Goal: Contribute content

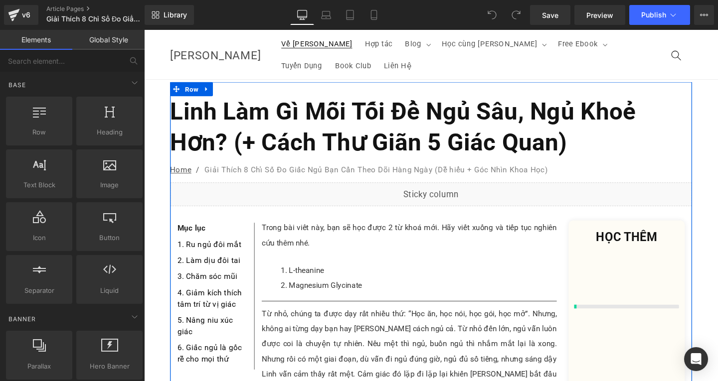
click at [282, 100] on h1 "Linh Làm Gì Mỗi Tối Để Ngủ Sâu, Ngủ Khoẻ Hơn? (+ Cách Thư Giãn 5 Giác Quan)" at bounding box center [445, 132] width 548 height 65
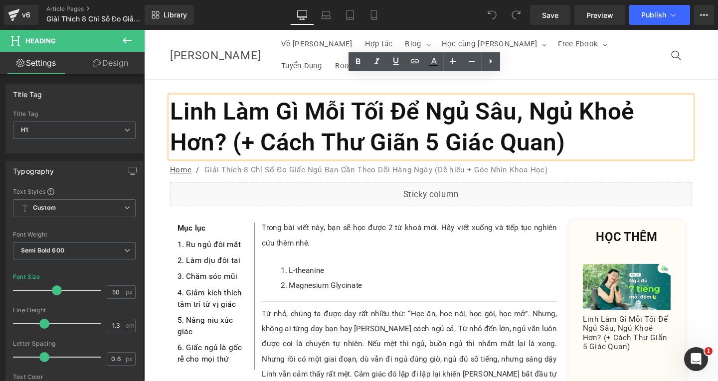
click at [596, 125] on h1 "Linh Làm Gì Mỗi Tối Để Ngủ Sâu, Ngủ Khoẻ Hơn? (+ Cách Thư Giãn 5 Giác Quan)" at bounding box center [445, 132] width 548 height 65
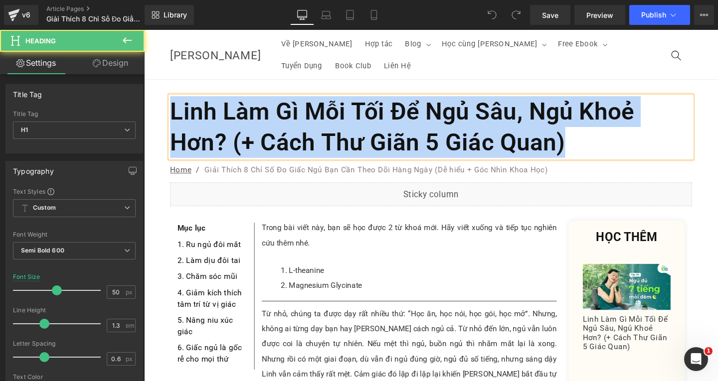
paste div
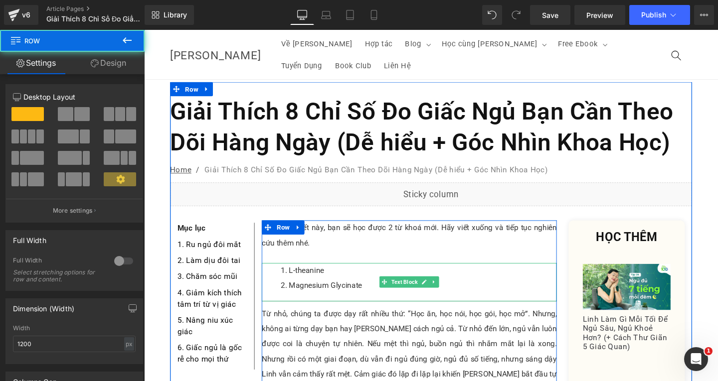
click at [306, 275] on li "L-theanine" at bounding box center [433, 283] width 290 height 16
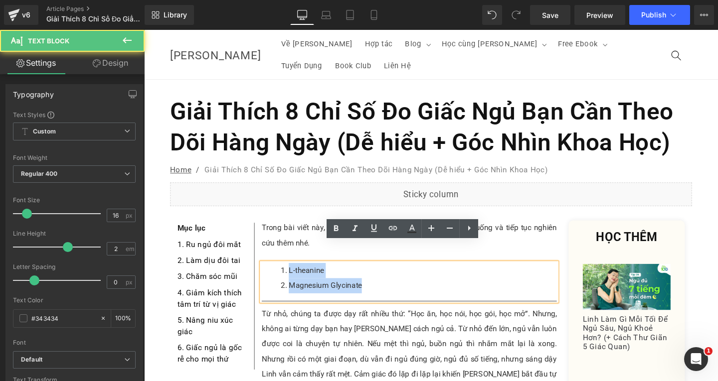
drag, startPoint x: 293, startPoint y: 260, endPoint x: 382, endPoint y: 277, distance: 90.3
click at [382, 277] on ol "L-theanine Magnesium Glycinate" at bounding box center [423, 291] width 310 height 32
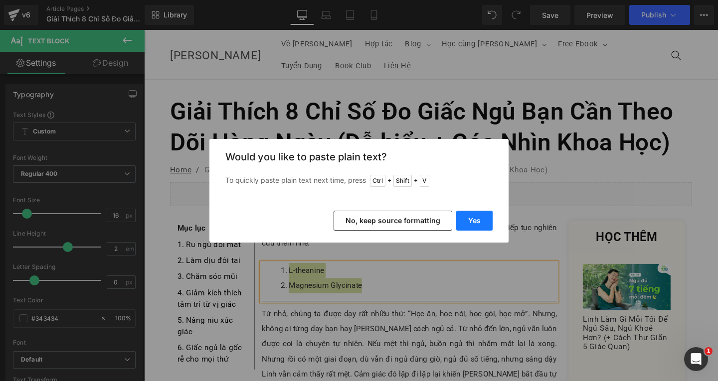
drag, startPoint x: 477, startPoint y: 222, endPoint x: 345, endPoint y: 201, distance: 132.8
click at [477, 222] on button "Yes" at bounding box center [474, 221] width 36 height 20
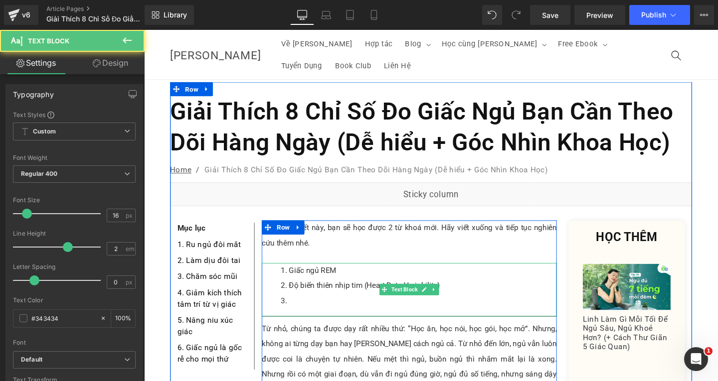
click at [306, 307] on li at bounding box center [433, 315] width 290 height 16
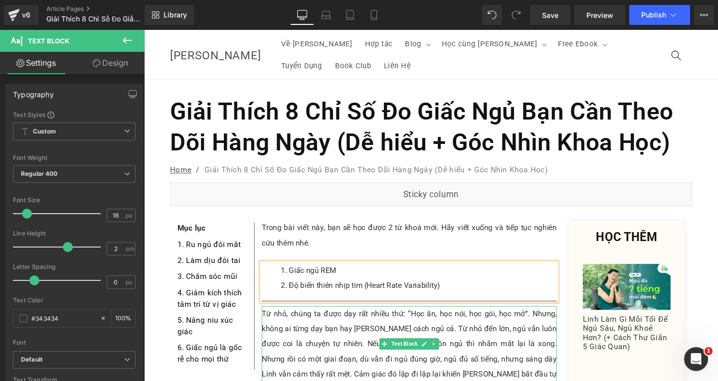
click at [311, 340] on p "Từ nhỏ, chúng ta được dạy rất nhiều thứ: “Học ăn, học nói, học gói, học mở”. Nh…" at bounding box center [423, 369] width 310 height 96
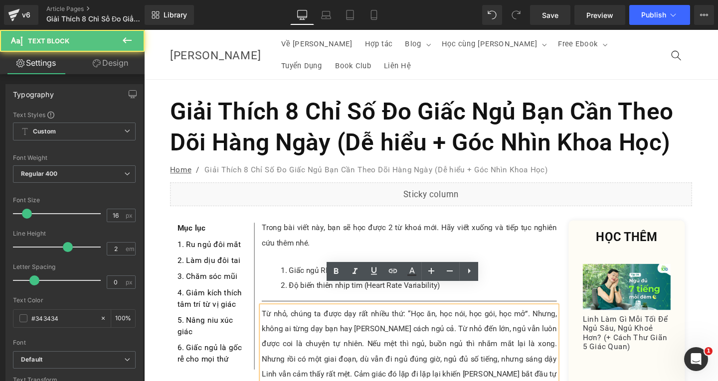
click at [555, 372] on p "Từ nhỏ, chúng ta được dạy rất nhiều thứ: “Học ăn, học nói, học gói, học mở”. Nh…" at bounding box center [423, 369] width 310 height 96
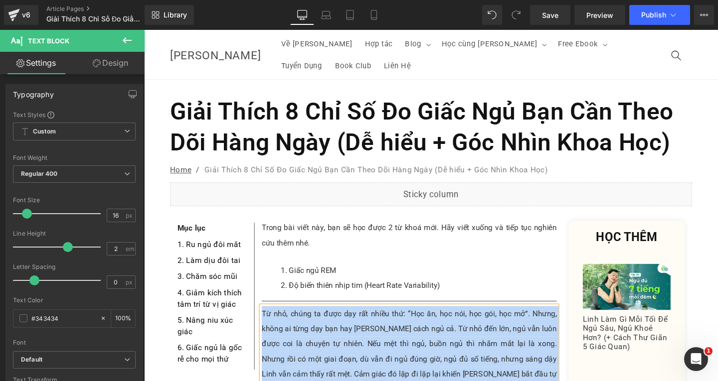
paste div
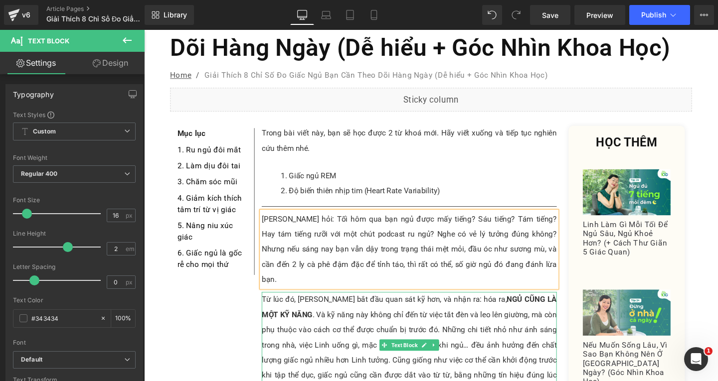
scroll to position [150, 0]
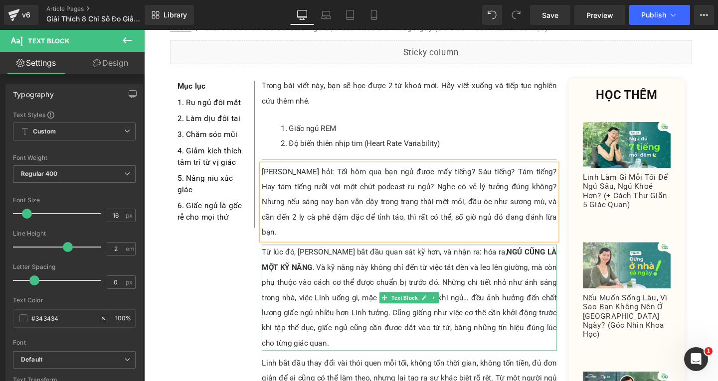
click at [320, 313] on p "Từ lúc đó, [PERSON_NAME] bắt đầu quan sát kỹ hơn, và nhận ra: hóa ra, NGỦ CŨNG …" at bounding box center [423, 312] width 310 height 112
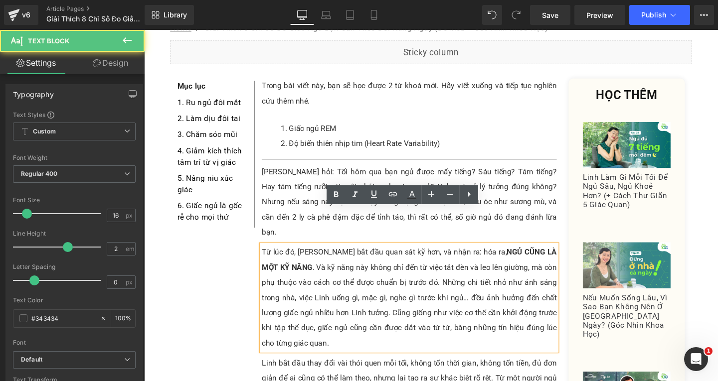
click at [320, 320] on p "Từ lúc đó, [PERSON_NAME] bắt đầu quan sát kỹ hơn, và nhận ra: hóa ra, NGỦ CŨNG …" at bounding box center [423, 312] width 310 height 112
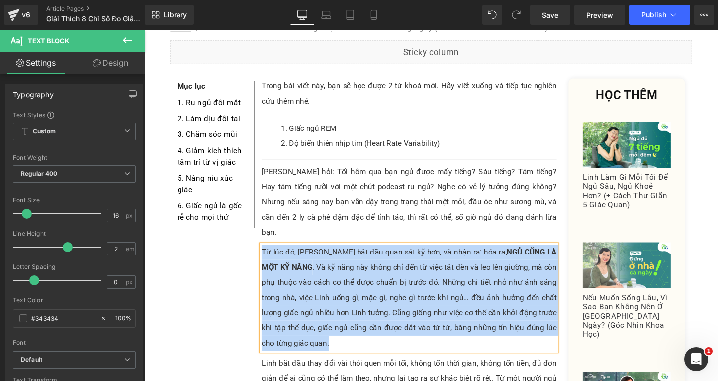
paste div
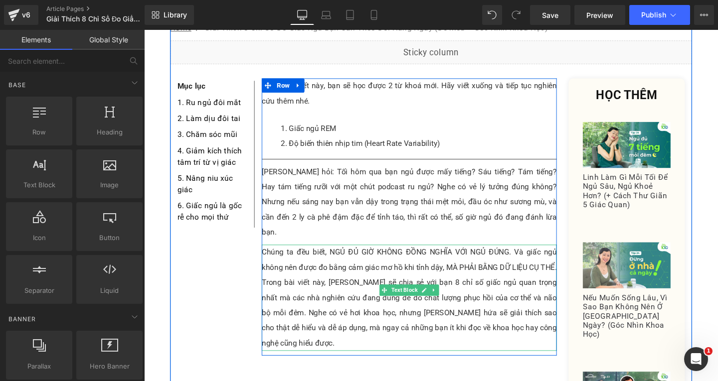
click at [353, 256] on p "Chúng ta đều biết, NGỦ ĐỦ GIỜ KHÔNG ĐỒNG NGHĨA VỚI NGỦ ĐÚNG. Và giấc ngủ không …" at bounding box center [423, 312] width 310 height 112
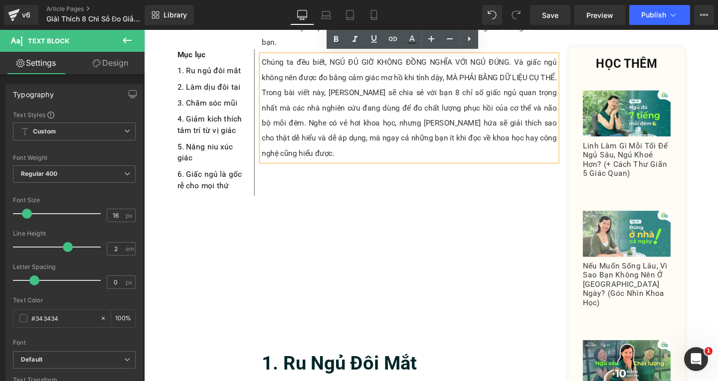
scroll to position [498, 0]
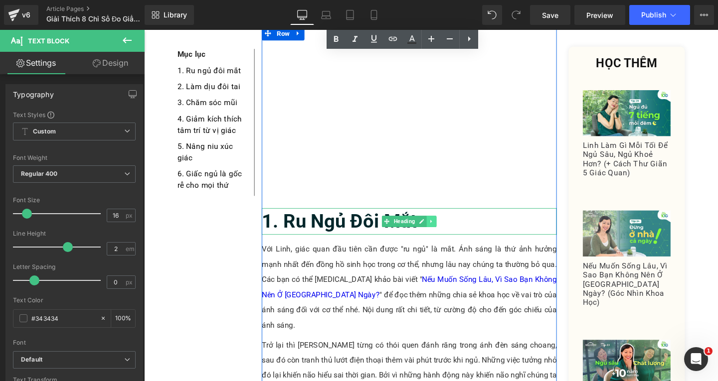
click at [442, 225] on link at bounding box center [446, 231] width 10 height 12
click at [473, 217] on h2 "1. Ru Ngủ Đôi Mắt" at bounding box center [423, 231] width 310 height 28
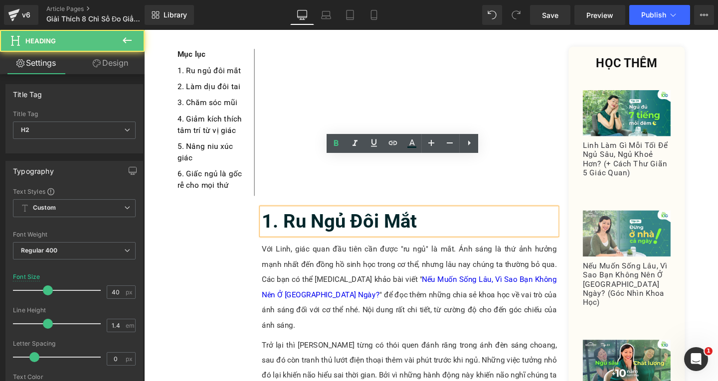
click at [474, 217] on h2 "1. Ru Ngủ Đôi Mắt" at bounding box center [423, 231] width 310 height 28
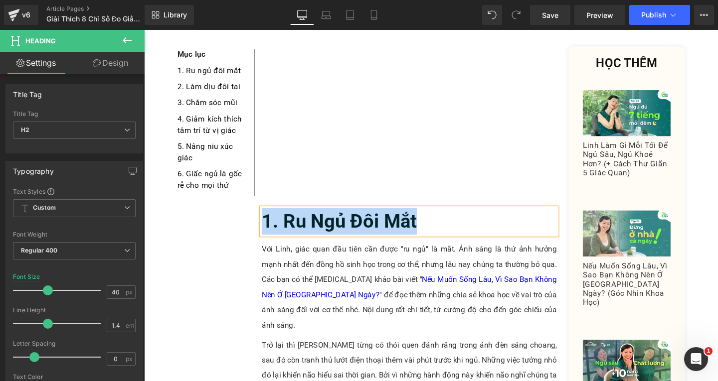
paste div
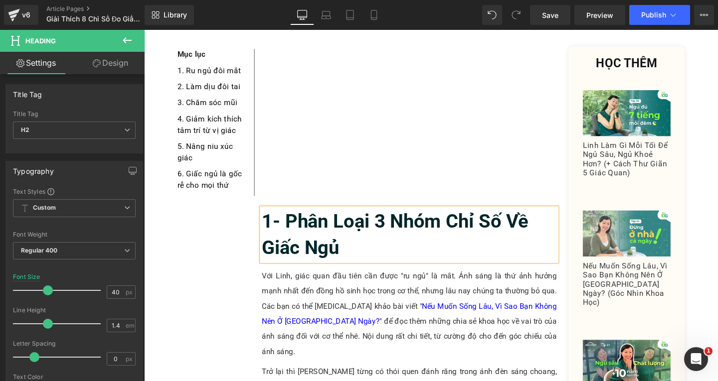
click at [283, 219] on b "1- Phân Loại 3 Nhóm Chỉ Số Về Giấc Ngủ" at bounding box center [408, 244] width 280 height 51
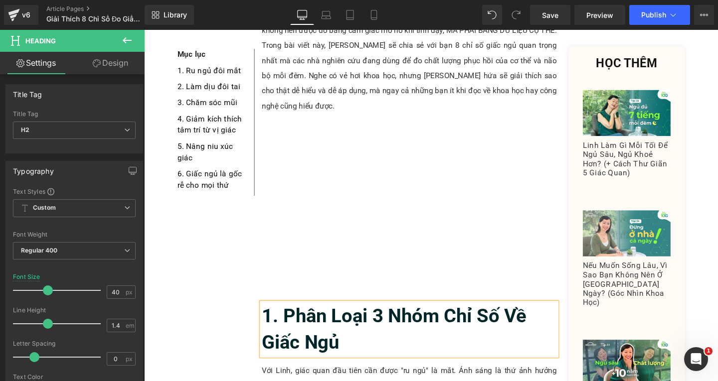
scroll to position [449, 0]
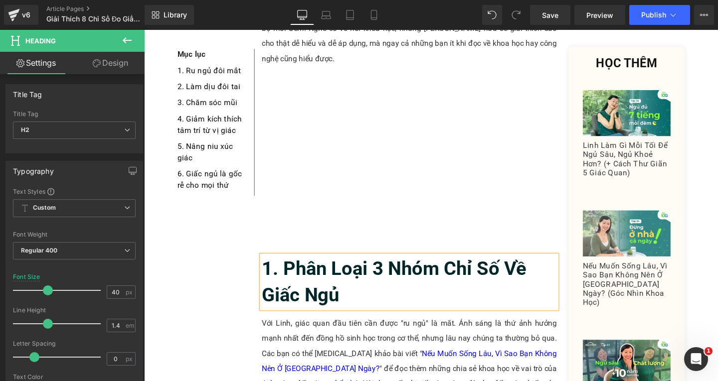
click at [342, 330] on p "Với Linh, giác quan đầu tiên cần được "ru ngủ" là mắt. Ánh sáng là thứ ảnh hưởn…" at bounding box center [423, 378] width 310 height 96
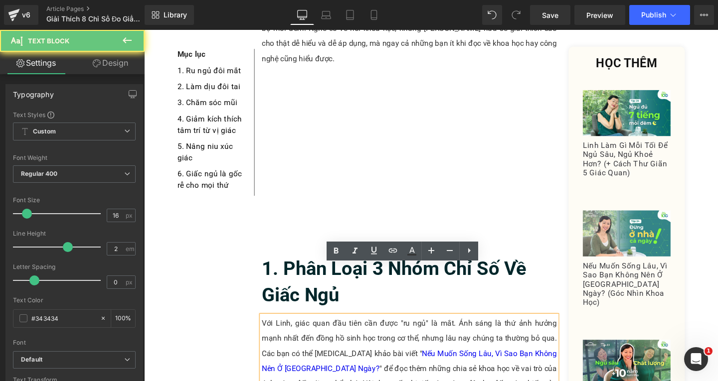
click at [525, 348] on p "Với Linh, giác quan đầu tiên cần được "ru ngủ" là mắt. Ánh sáng là thứ ảnh hưởn…" at bounding box center [423, 378] width 310 height 96
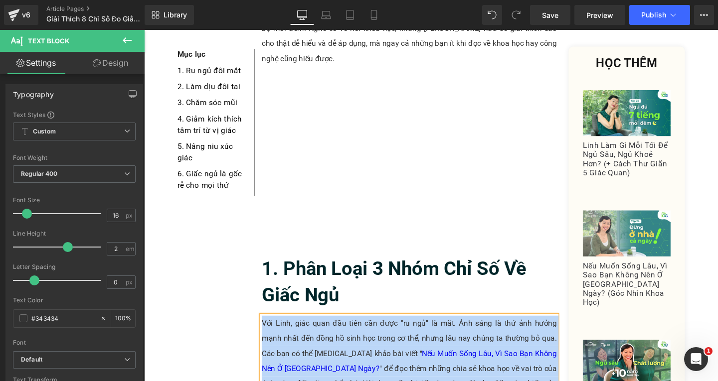
paste div
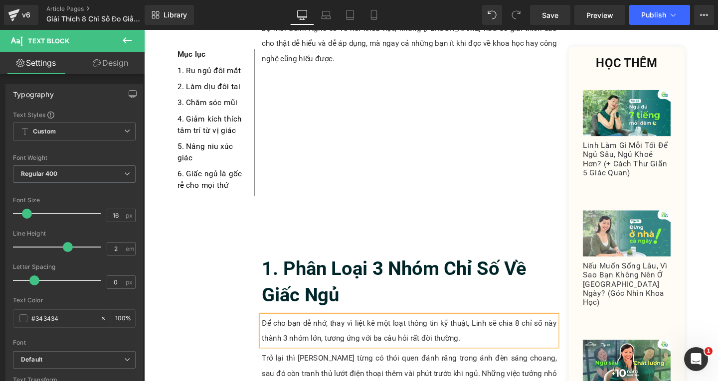
scroll to position [498, 0]
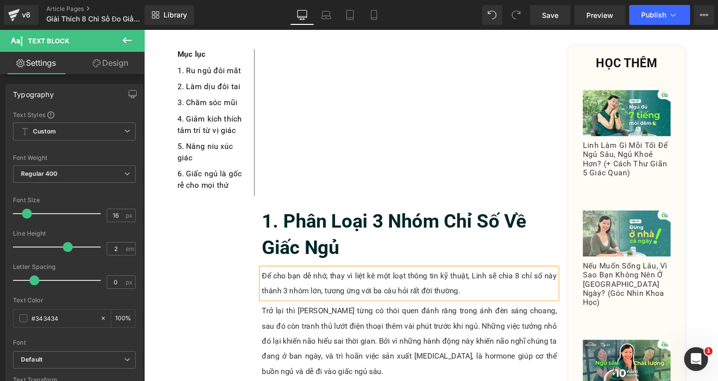
click at [345, 328] on p "Trở lại thì [PERSON_NAME] từng có thói quen đánh răng trong ánh đèn sáng choang…" at bounding box center [423, 358] width 310 height 80
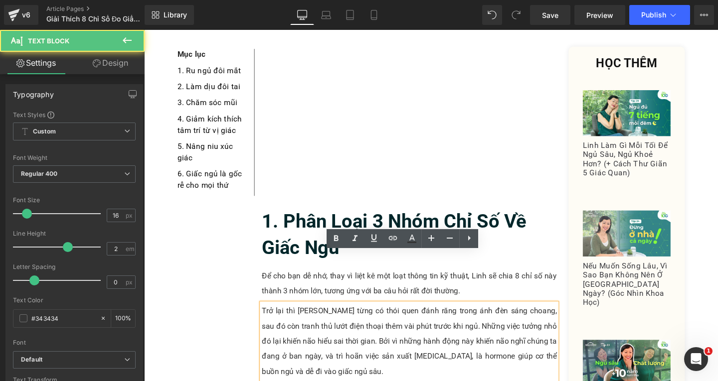
click at [327, 332] on p "Trở lại thì [PERSON_NAME] từng có thói quen đánh răng trong ánh đèn sáng choang…" at bounding box center [423, 358] width 310 height 80
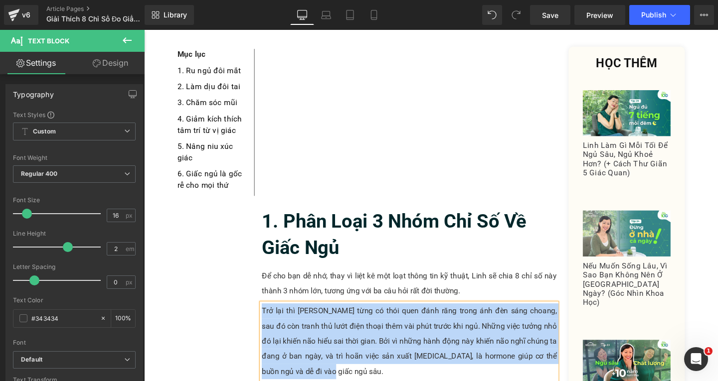
paste div
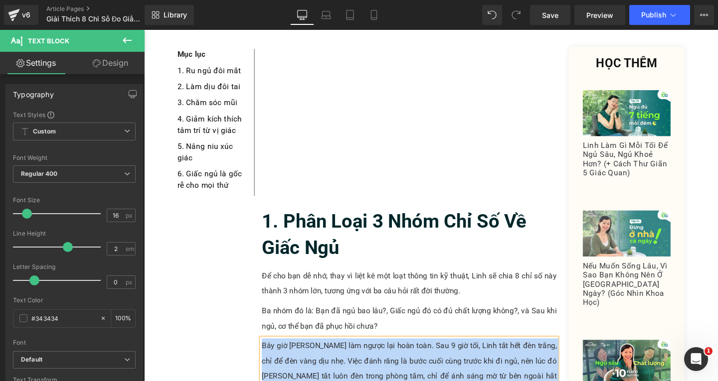
paste div
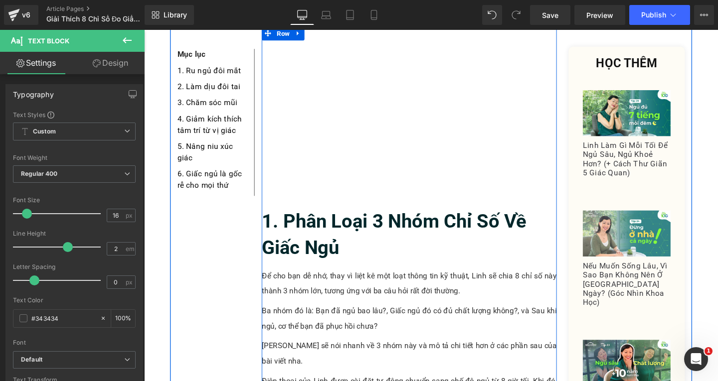
scroll to position [598, 0]
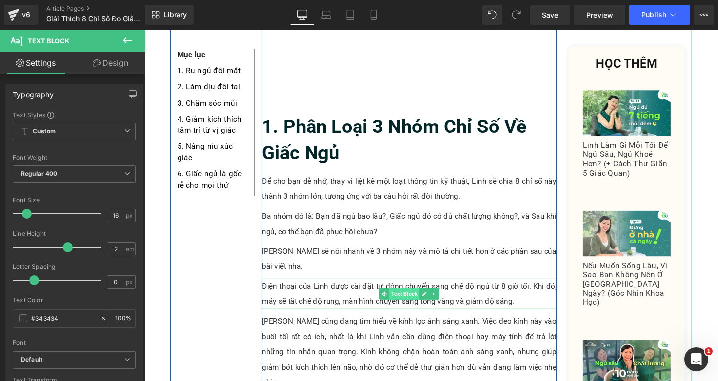
click at [417, 302] on span "Text Block" at bounding box center [417, 308] width 31 height 12
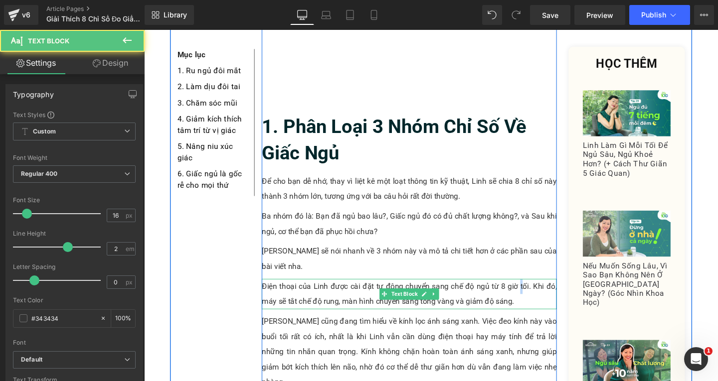
click at [537, 292] on p "Điện thoại của Linh được cài đặt tự động chuyển sang chế độ ngủ từ 8 giờ tối. K…" at bounding box center [423, 308] width 310 height 32
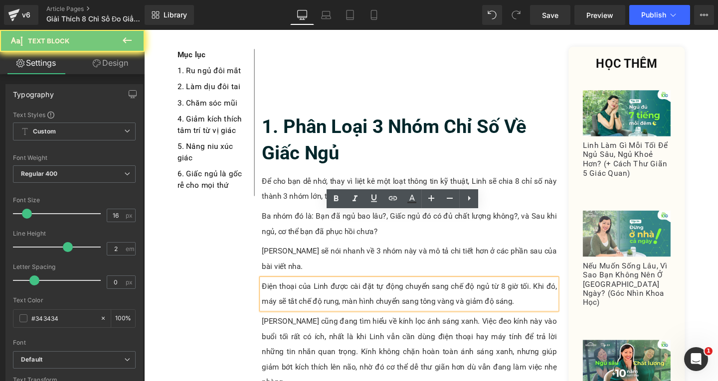
click at [536, 292] on p "Điện thoại của Linh được cài đặt tự động chuyển sang chế độ ngủ từ 8 giờ tối. K…" at bounding box center [423, 308] width 310 height 32
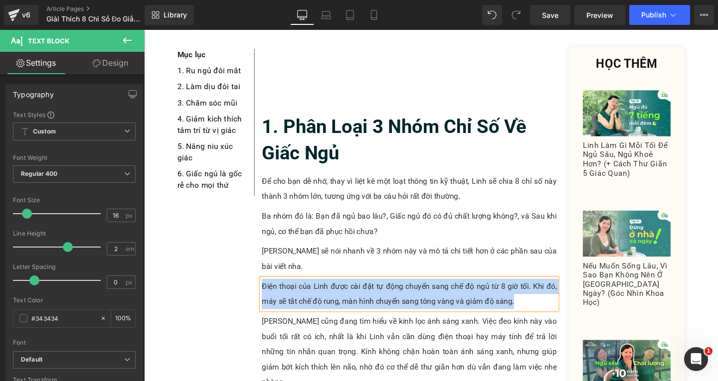
paste div
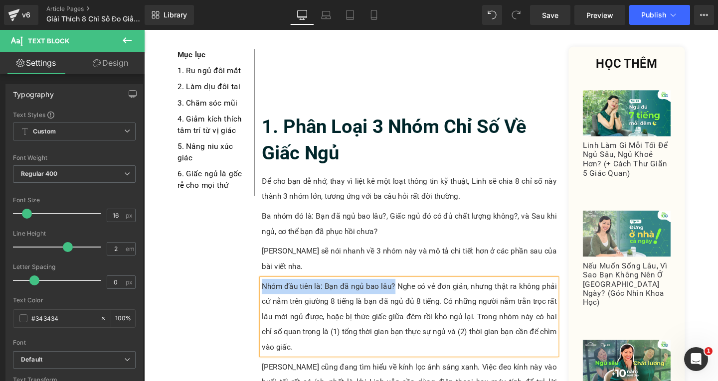
drag, startPoint x: 265, startPoint y: 231, endPoint x: 403, endPoint y: 232, distance: 138.1
click at [403, 292] on p "Nhóm đầu tiên là: Bạn đã ngủ bao lâu? Nghe có vẻ đơn giản, nhưng thật ra không …" at bounding box center [423, 332] width 310 height 80
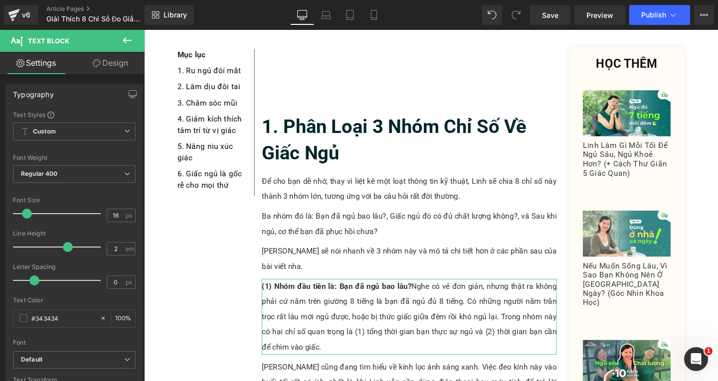
click at [116, 65] on link "Design" at bounding box center [110, 63] width 72 height 22
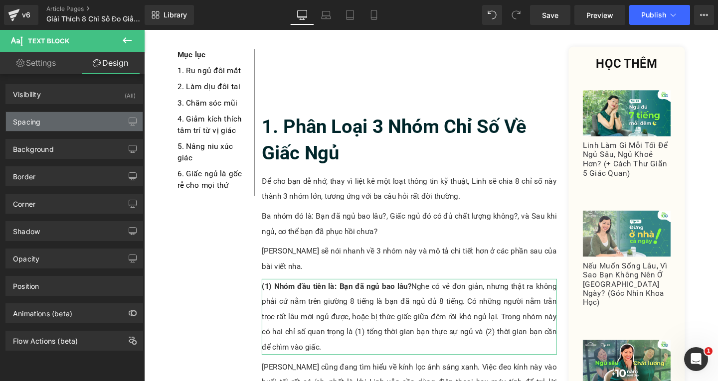
click at [60, 128] on div "Spacing" at bounding box center [74, 121] width 137 height 19
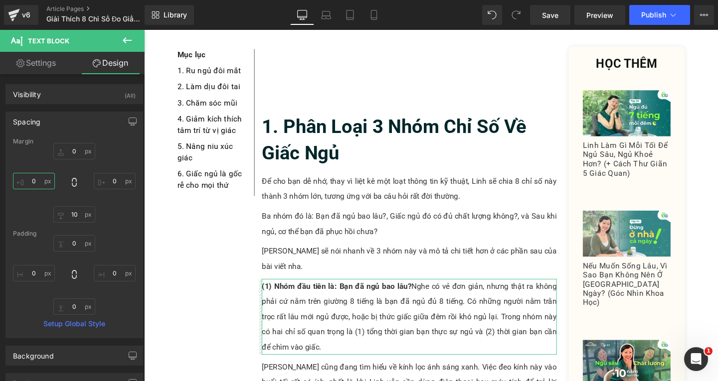
click at [40, 180] on input "0" at bounding box center [34, 181] width 42 height 16
type input "20"
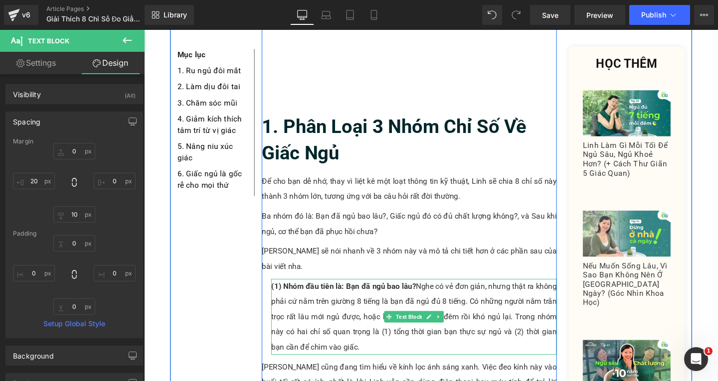
click at [324, 292] on p "(1) Nhóm đầu tiên là: Bạn đã ngủ bao lâu? Nghe có vẻ đơn giản, nhưng thật ra kh…" at bounding box center [428, 332] width 300 height 80
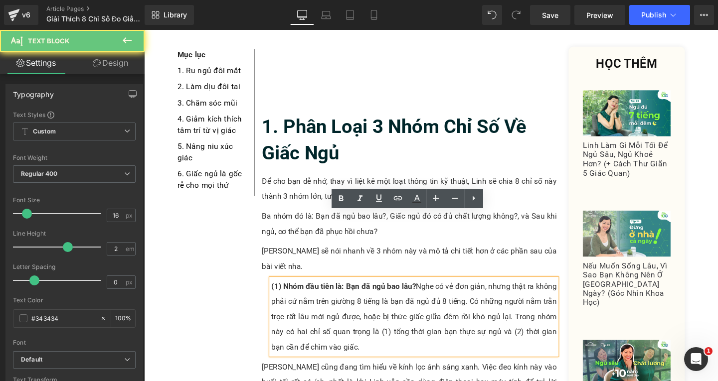
drag, startPoint x: 283, startPoint y: 230, endPoint x: 284, endPoint y: 244, distance: 13.5
click at [284, 295] on strong "(1) Nhóm đầu tiên là: Bạn đã ngủ bao lâu?" at bounding box center [354, 299] width 152 height 9
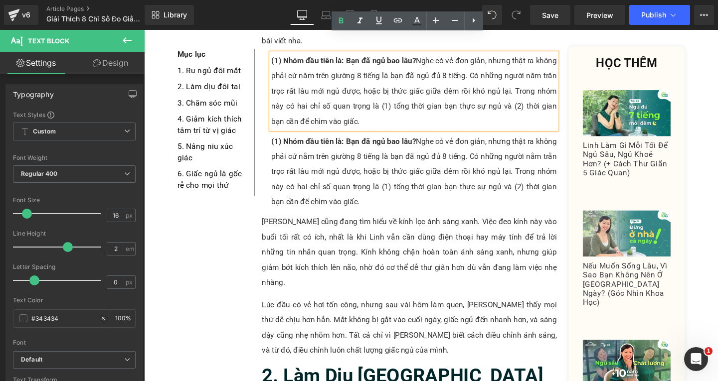
scroll to position [736, 0]
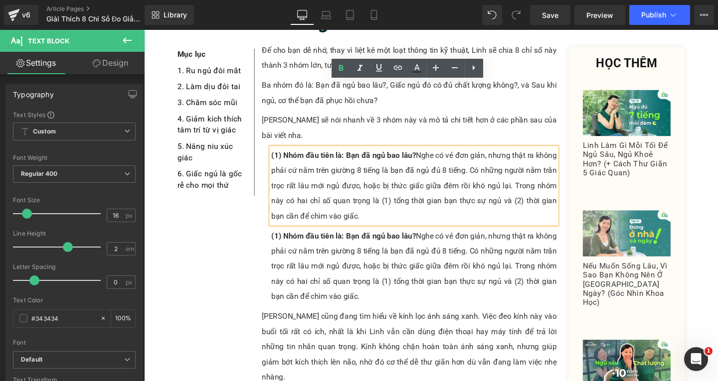
click at [352, 239] on p "(1) Nhóm đầu tiên là: Bạn đã ngủ bao lâu? Nghe có vẻ đơn giản, nhưng thật ra kh…" at bounding box center [428, 279] width 300 height 80
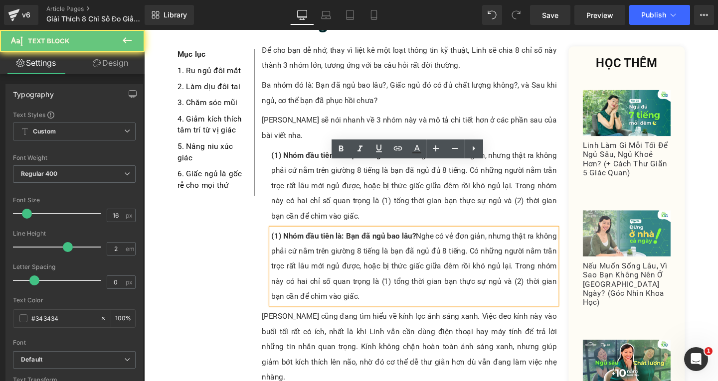
click at [278, 242] on strong "(1) Nhóm đầu tiên là: Bạn đã ngủ bao lâu?" at bounding box center [354, 246] width 152 height 9
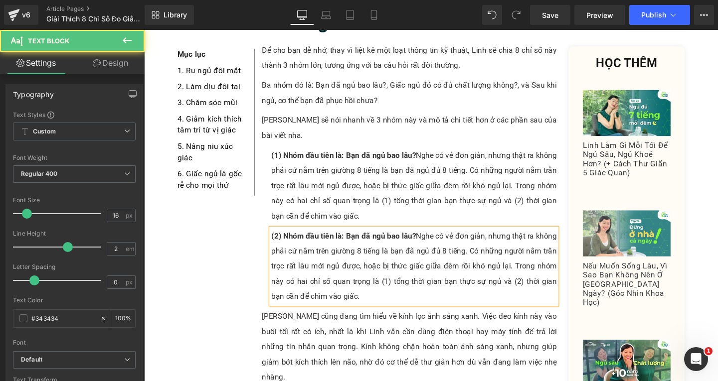
drag, startPoint x: 286, startPoint y: 180, endPoint x: 385, endPoint y: 243, distance: 117.8
click at [385, 243] on p "(2) Nhóm đầu tiên là: Bạn đã ngủ bao lâu? Nghe có vẻ đơn giản, nhưng thật ra kh…" at bounding box center [428, 279] width 300 height 80
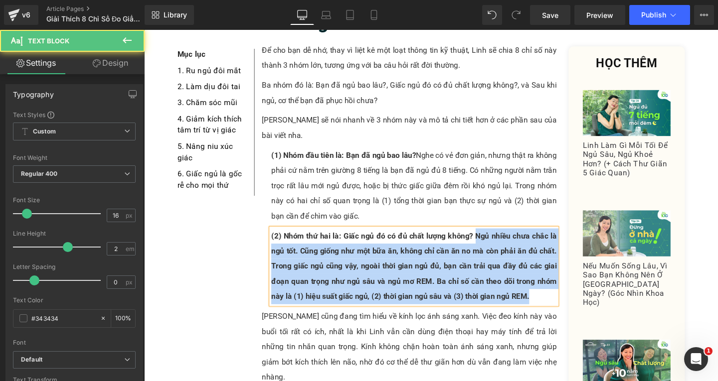
drag, startPoint x: 514, startPoint y: 192, endPoint x: 553, endPoint y: 241, distance: 62.7
click at [553, 241] on p "(2) Nhóm thứ hai là: Giấc ngủ đó có đủ chất lượng không? Ngủ nhiều chưa chắc là…" at bounding box center [428, 279] width 300 height 80
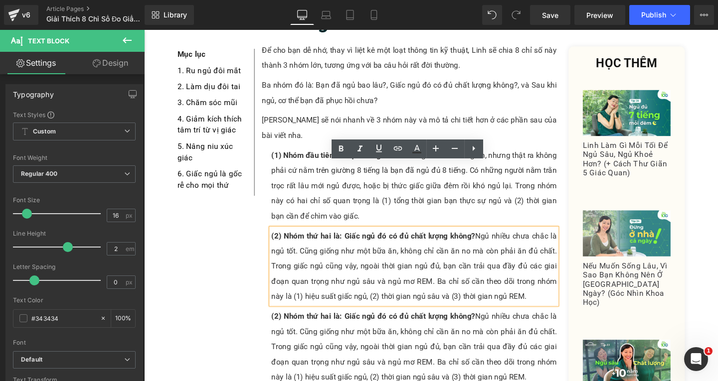
click at [310, 323] on p "(2) Nhóm thứ hai là: Giấc ngủ đó có đủ chất lượng không? Ngủ nhiều chưa chắc là…" at bounding box center [428, 363] width 300 height 80
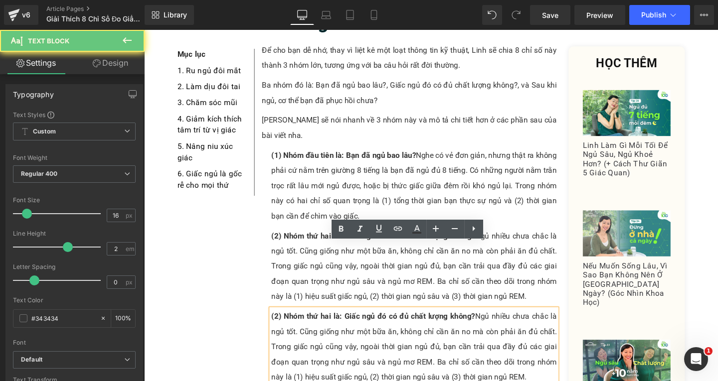
click at [280, 326] on strong "(2) Nhóm thứ hai là: Giấc ngủ đó có đủ chất lượng không?" at bounding box center [385, 330] width 214 height 9
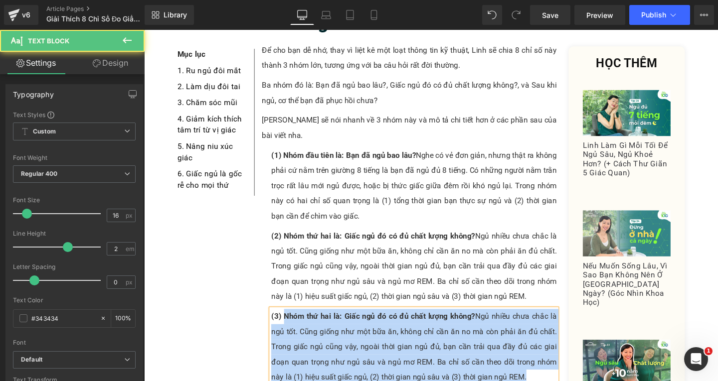
drag, startPoint x: 287, startPoint y: 263, endPoint x: 546, endPoint y: 323, distance: 266.6
click at [546, 323] on p "(3) Nhóm thứ hai là: Giấc ngủ đó có đủ chất lượng không? Ngủ nhiều chưa chắc là…" at bounding box center [428, 363] width 300 height 80
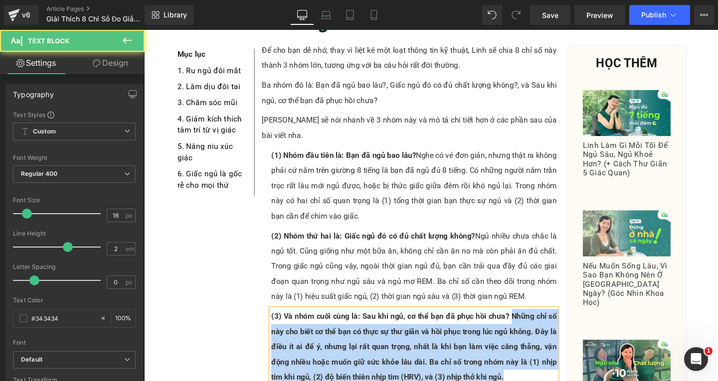
drag, startPoint x: 528, startPoint y: 261, endPoint x: 549, endPoint y: 323, distance: 66.2
click at [549, 323] on p "(3) Và nhóm cuối cùng là: Sau khi ngủ, cơ thể bạn đã phục hồi chưa? Những chỉ s…" at bounding box center [428, 363] width 300 height 80
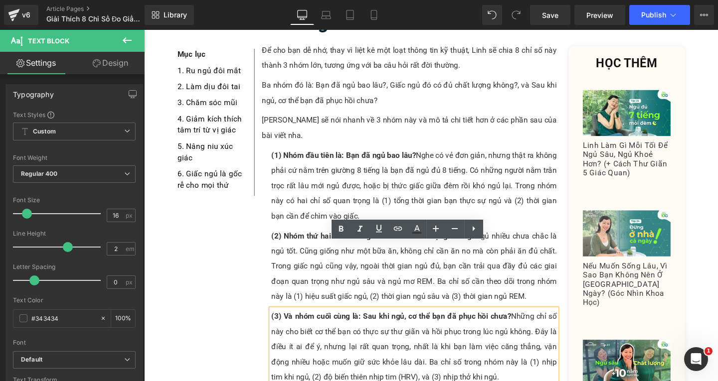
scroll to position [786, 0]
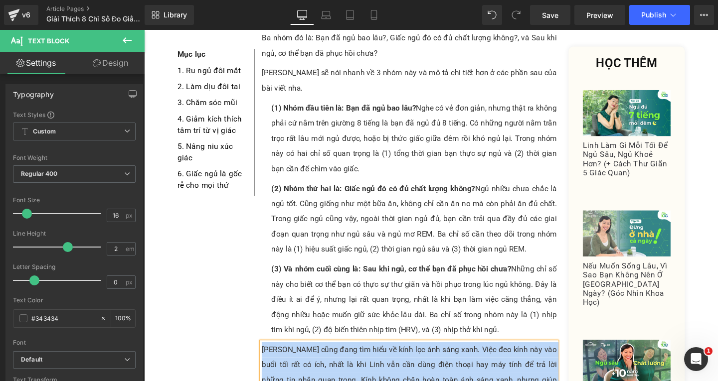
paste div
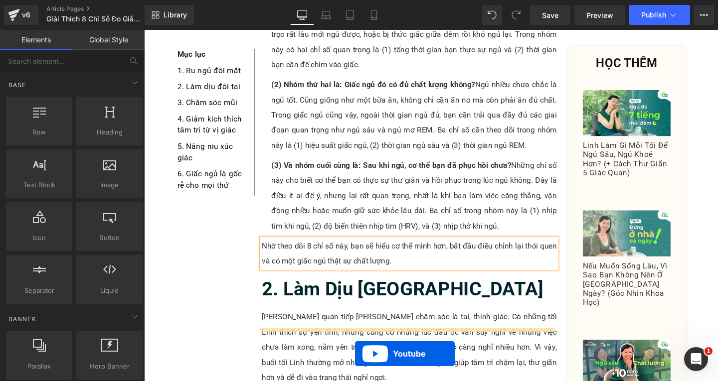
scroll to position [756, 0]
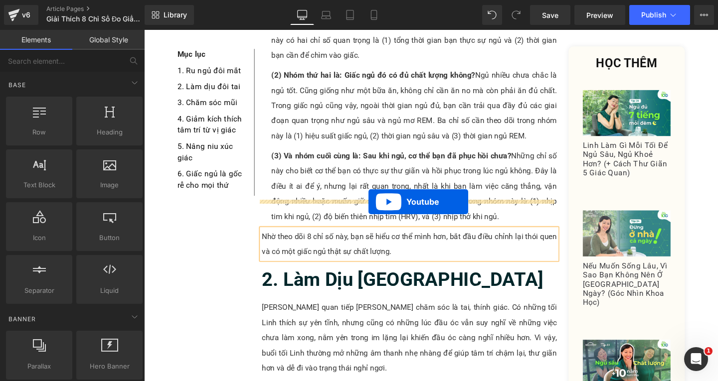
drag, startPoint x: 396, startPoint y: 99, endPoint x: 380, endPoint y: 211, distance: 112.8
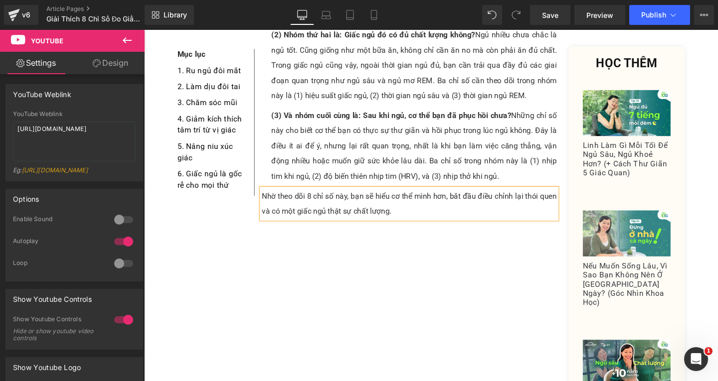
scroll to position [855, 0]
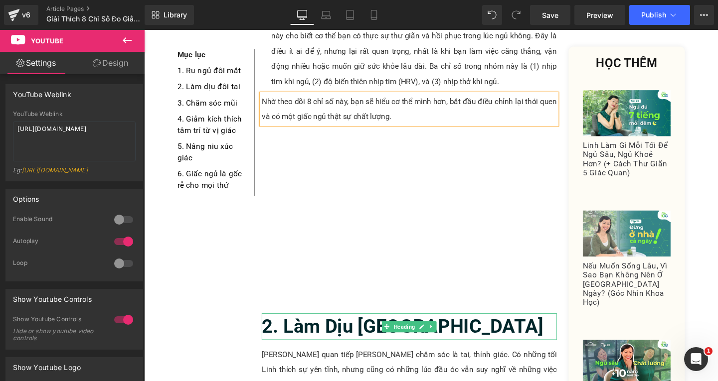
drag, startPoint x: 319, startPoint y: 281, endPoint x: 382, endPoint y: 277, distance: 62.9
click at [319, 330] on b "2. Làm Dịu [GEOGRAPHIC_DATA]" at bounding box center [416, 341] width 296 height 23
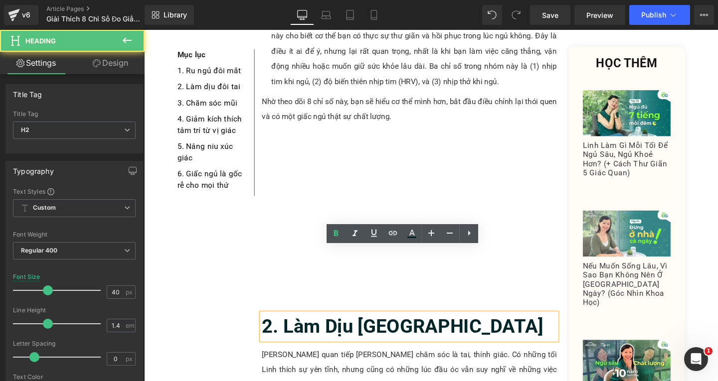
click at [448, 328] on h2 "2. Làm Dịu [GEOGRAPHIC_DATA]" at bounding box center [423, 342] width 310 height 28
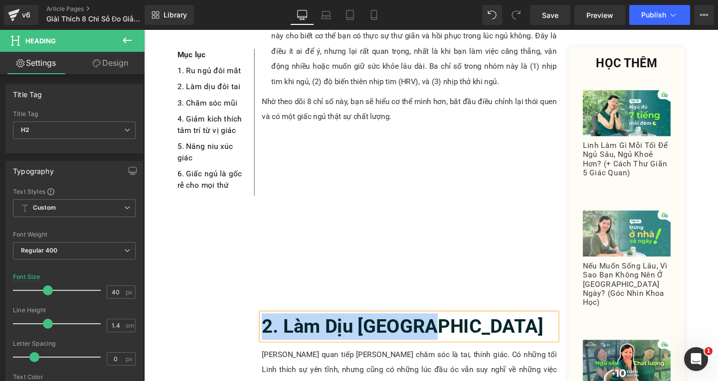
paste div
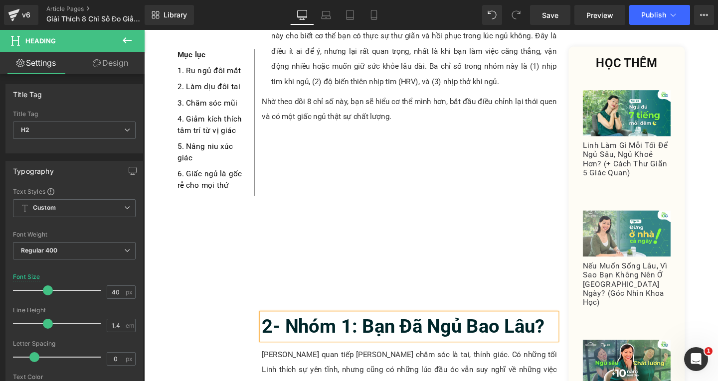
click at [280, 330] on b "2- Nhóm 1: Bạn Đã Ngủ Bao Lâu?" at bounding box center [416, 341] width 297 height 23
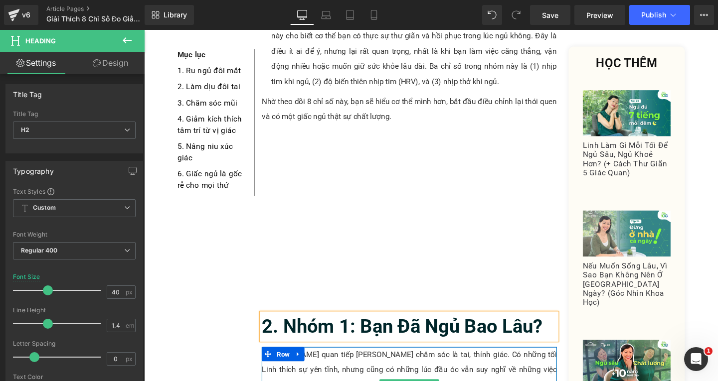
scroll to position [955, 0]
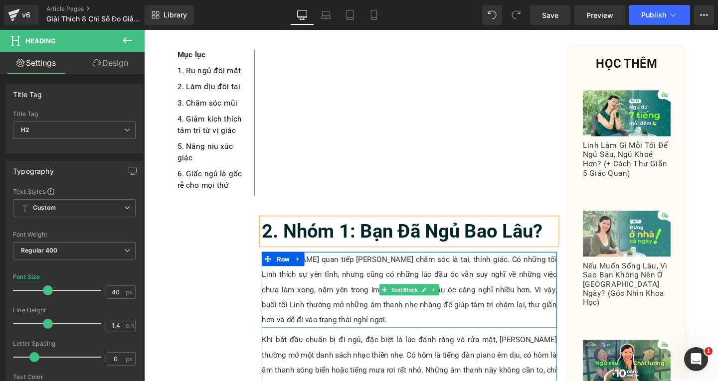
drag, startPoint x: 316, startPoint y: 257, endPoint x: 328, endPoint y: 264, distance: 14.5
click at [317, 264] on p "[PERSON_NAME] quan tiếp [PERSON_NAME] chăm sóc là tai, thính giác. Có những tối…" at bounding box center [423, 304] width 310 height 80
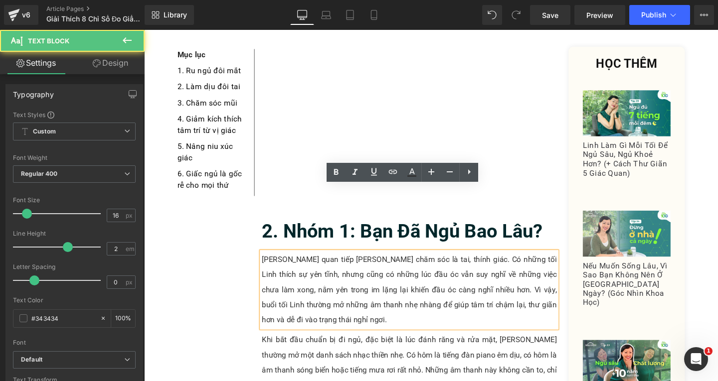
click at [334, 269] on p "[PERSON_NAME] quan tiếp [PERSON_NAME] chăm sóc là tai, thính giác. Có những tối…" at bounding box center [423, 304] width 310 height 80
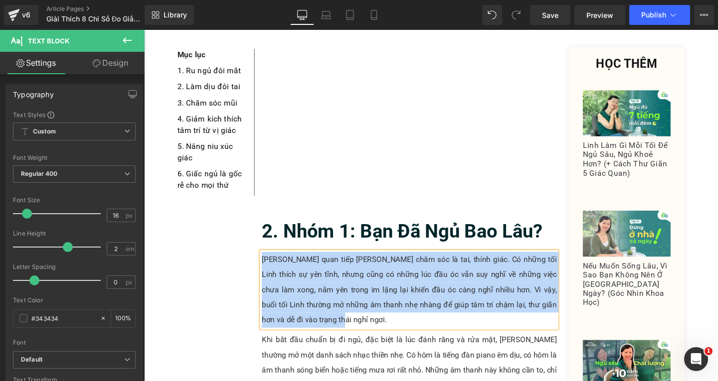
paste div
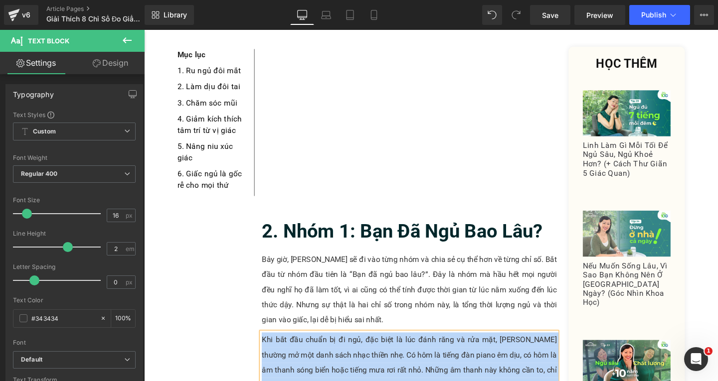
paste div
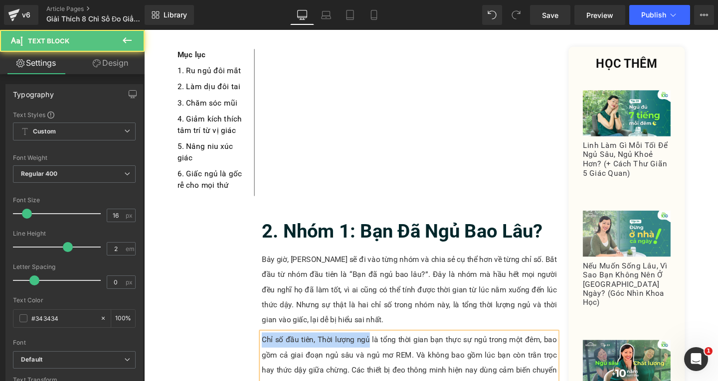
drag, startPoint x: 266, startPoint y: 286, endPoint x: 376, endPoint y: 283, distance: 110.7
click at [376, 348] on p "Chỉ số đầu tiên, Thời lượng ngủ là tổng thời gian bạn thực sự ngủ trong một đêm…" at bounding box center [423, 380] width 310 height 64
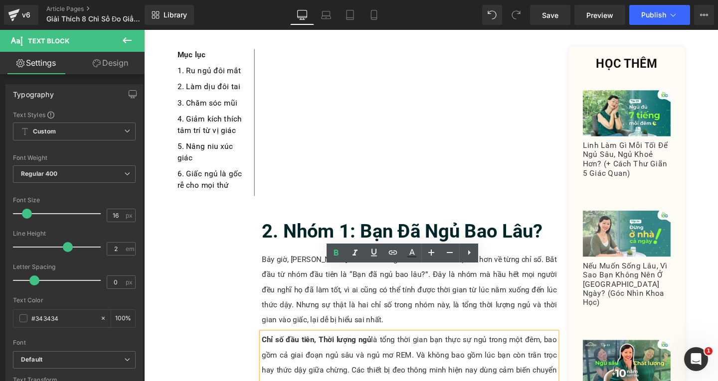
scroll to position [1005, 0]
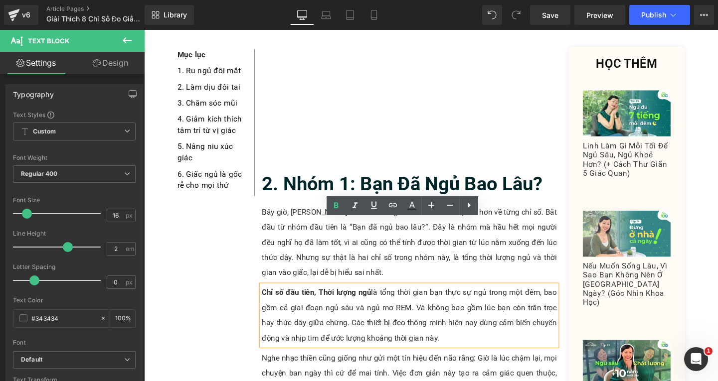
drag, startPoint x: 352, startPoint y: 333, endPoint x: 373, endPoint y: 329, distance: 21.4
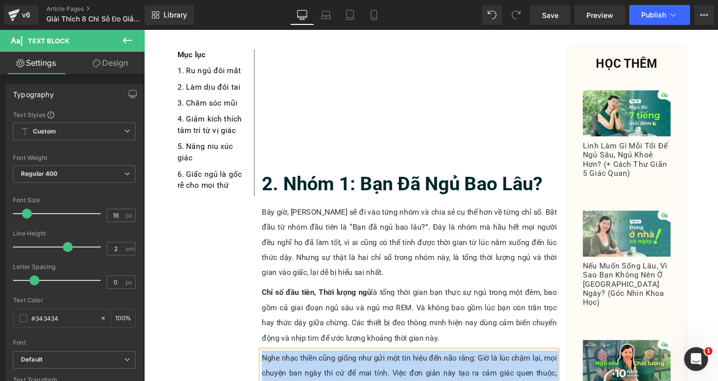
paste div
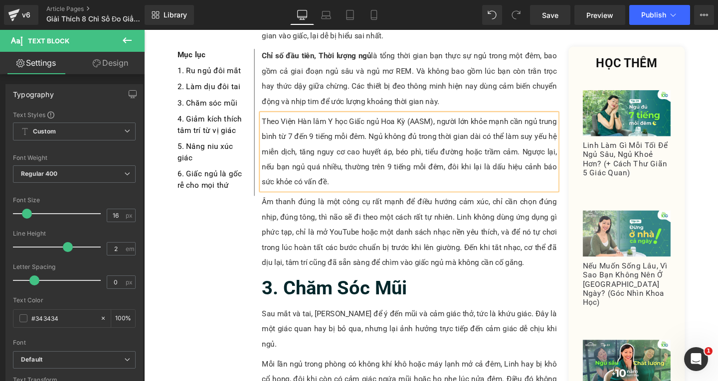
scroll to position [1154, 0]
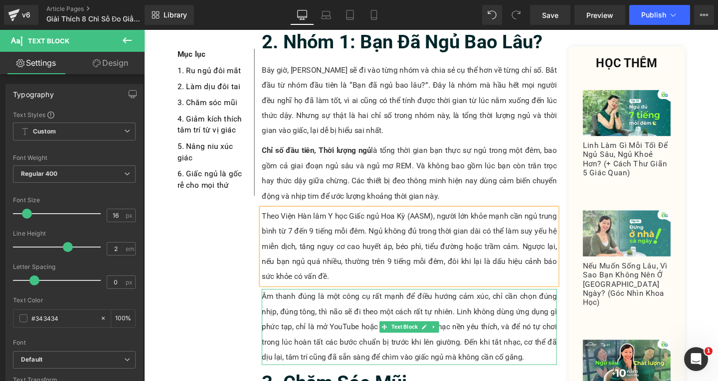
click at [537, 303] on p "Âm thanh đúng là một công cụ rất mạnh để điều hướng cảm xúc, chỉ cần chọn đúng …" at bounding box center [423, 343] width 310 height 80
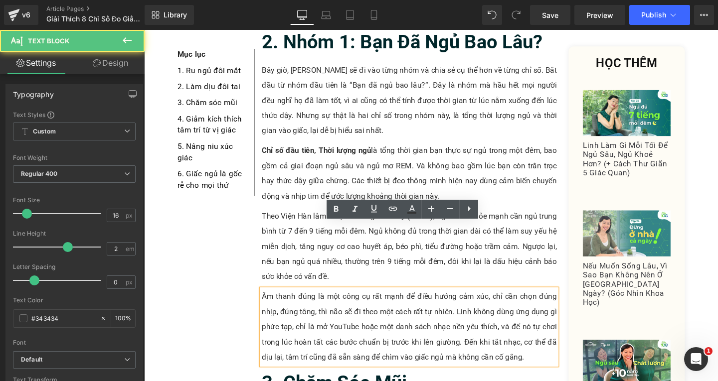
click at [551, 309] on p "Âm thanh đúng là một công cụ rất mạnh để điều hướng cảm xúc, chỉ cần chọn đúng …" at bounding box center [423, 343] width 310 height 80
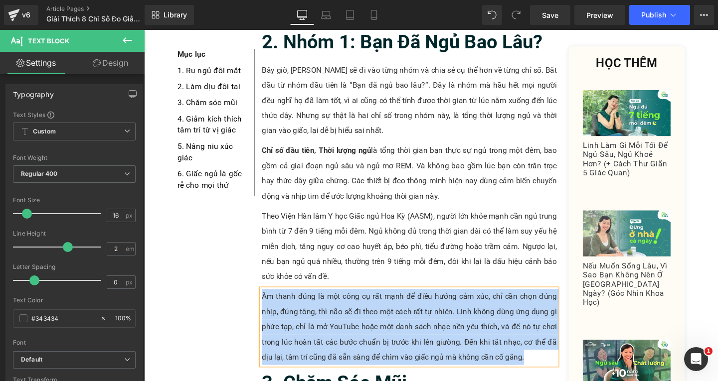
paste div
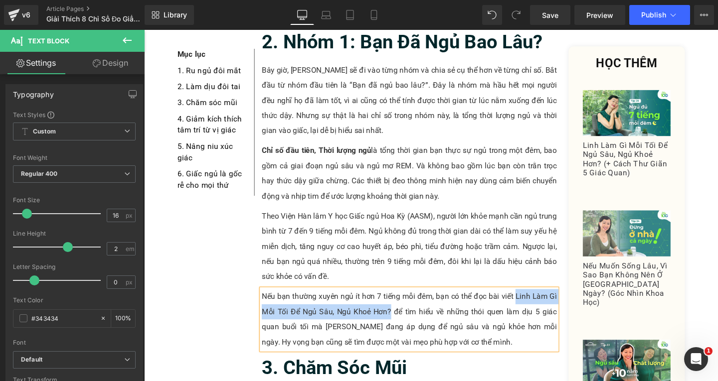
drag, startPoint x: 531, startPoint y: 238, endPoint x: 398, endPoint y: 254, distance: 133.5
click at [398, 303] on p "Nếu bạn thường xuyên ngủ ít hơn 7 tiếng mỗi đêm, bạn có thể đọc bài viết Linh L…" at bounding box center [423, 335] width 310 height 64
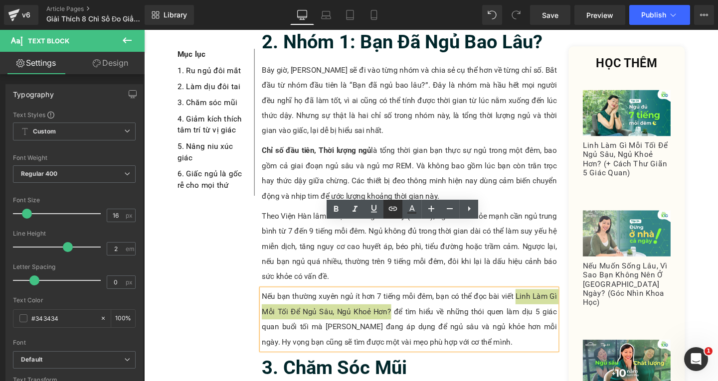
click at [393, 211] on icon at bounding box center [393, 209] width 12 height 12
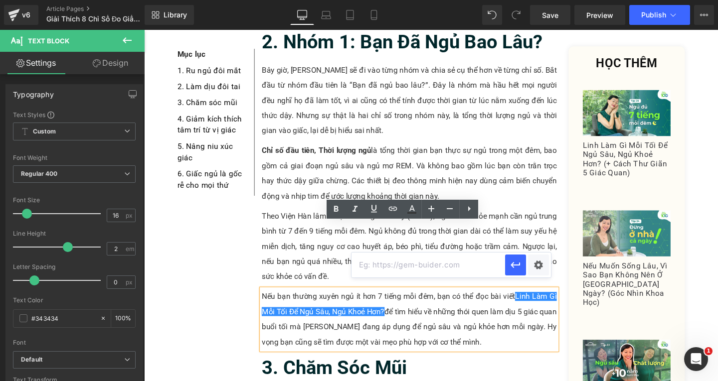
click at [418, 269] on input "text" at bounding box center [428, 265] width 154 height 25
paste input "[URL][DOMAIN_NAME]"
click at [516, 265] on icon "button" at bounding box center [514, 266] width 9 height 6
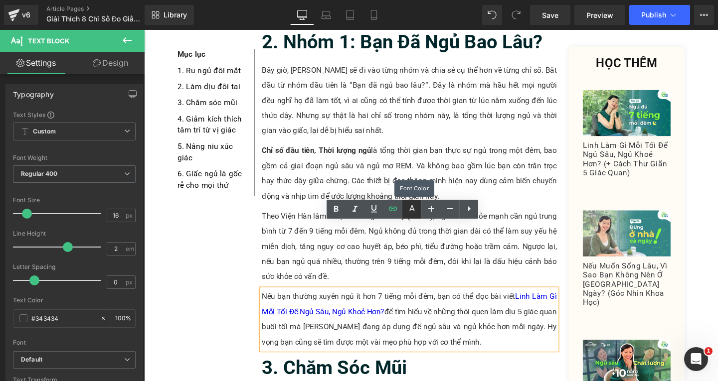
click at [408, 208] on icon at bounding box center [412, 209] width 12 height 12
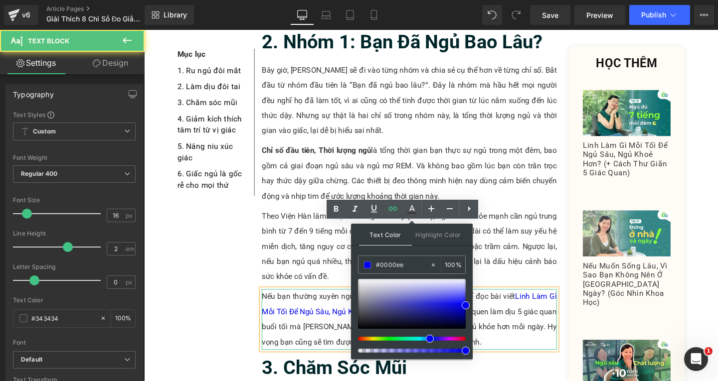
click at [529, 303] on p "Nếu bạn thường xuyên ngủ ít hơn 7 tiếng mỗi đêm, bạn có thể đọc bài viết Linh L…" at bounding box center [423, 335] width 310 height 64
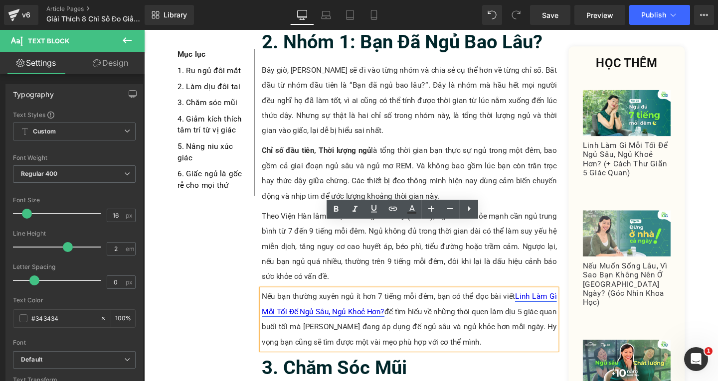
click at [374, 306] on link "Linh Làm Gì Mỗi Tối Để Ngủ Sâu, Ngủ Khoẻ Hơn?" at bounding box center [423, 318] width 310 height 25
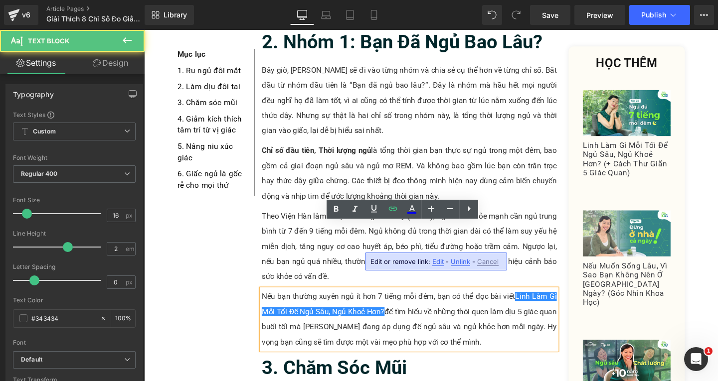
click at [435, 263] on span "Edit" at bounding box center [437, 262] width 11 height 8
type input "[URL][DOMAIN_NAME]"
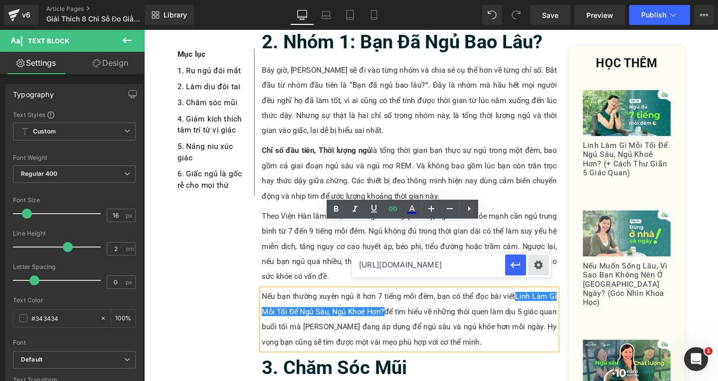
click at [539, 0] on div "Text Color Highlight Color rgb(0, 0, 238) #0000ee 100 % transparent transparent…" at bounding box center [359, 0] width 718 height 0
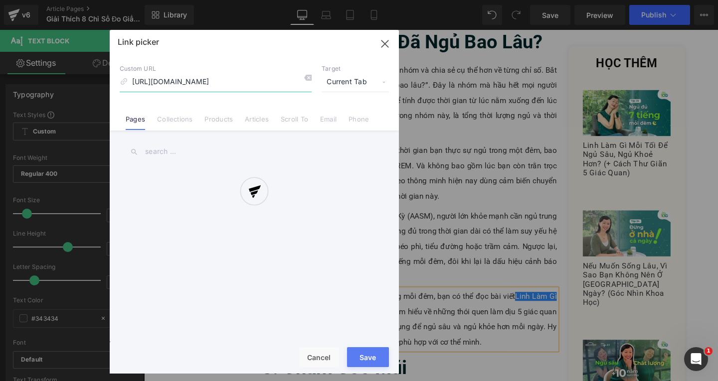
scroll to position [0, 54]
click at [352, 78] on div at bounding box center [254, 202] width 289 height 344
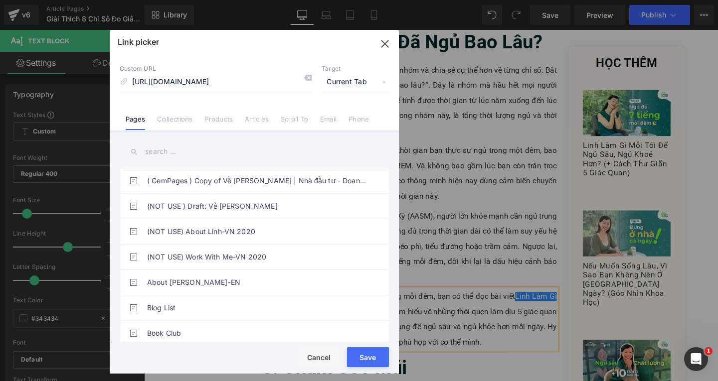
click at [352, 80] on span "Current Tab" at bounding box center [355, 82] width 67 height 19
click at [357, 115] on li "New Tab" at bounding box center [355, 117] width 77 height 17
drag, startPoint x: 361, startPoint y: 357, endPoint x: 262, endPoint y: 282, distance: 123.8
click at [361, 357] on button "Save" at bounding box center [368, 357] width 42 height 20
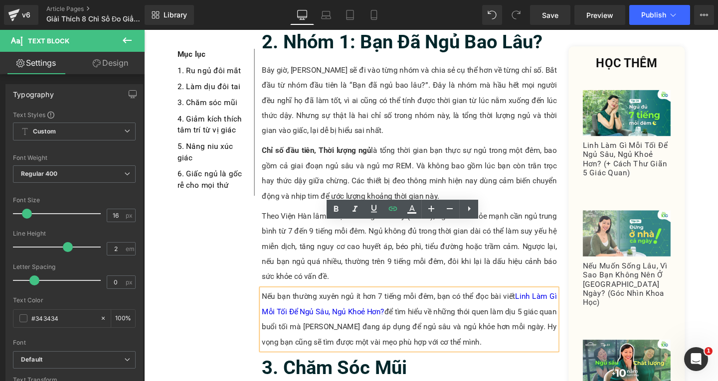
scroll to position [1204, 0]
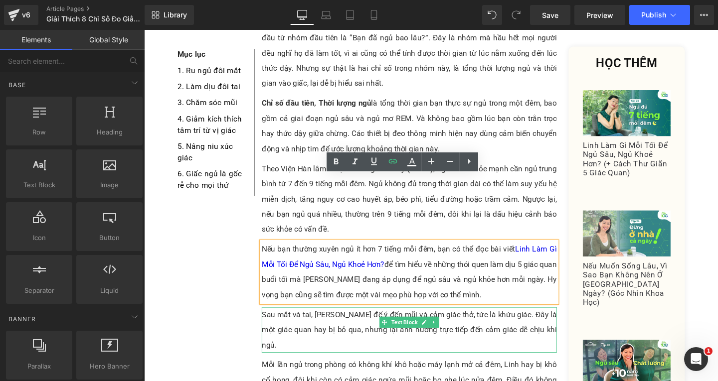
click at [545, 322] on p "Sau mắt và tai, [PERSON_NAME] để ý đến mũi và cảm giác thở, tức là khứu giác. Đ…" at bounding box center [423, 346] width 310 height 48
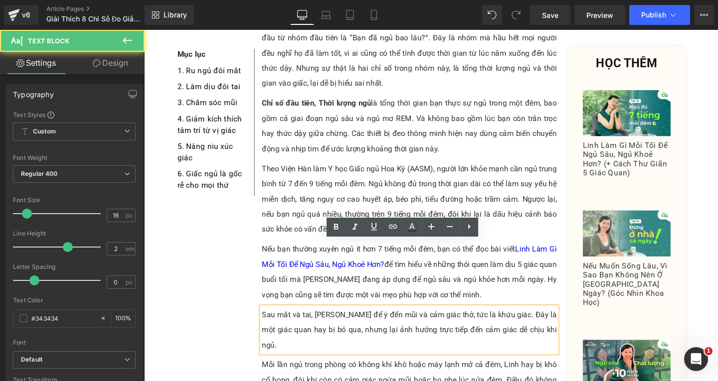
click at [556, 322] on p "Sau mắt và tai, [PERSON_NAME] để ý đến mũi và cảm giác thở, tức là khứu giác. Đ…" at bounding box center [423, 346] width 310 height 48
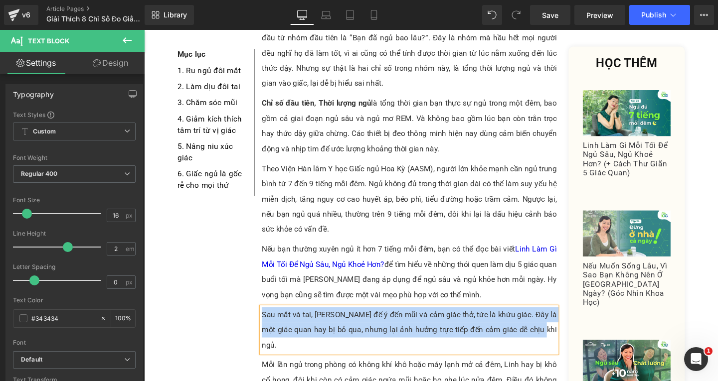
paste div
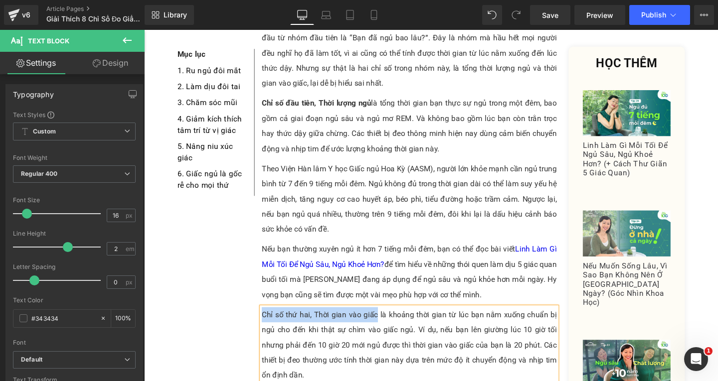
drag, startPoint x: 266, startPoint y: 260, endPoint x: 386, endPoint y: 259, distance: 120.1
click at [386, 322] on p "Chỉ số thứ hai, Thời gian vào giấc là khoảng thời gian từ lúc bạn nằm xuống chu…" at bounding box center [423, 362] width 310 height 80
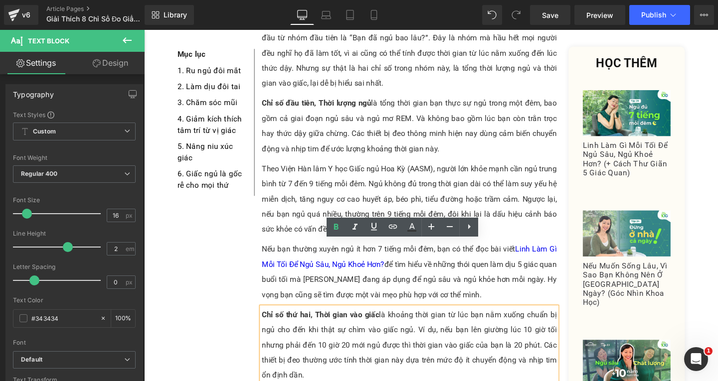
scroll to position [1354, 0]
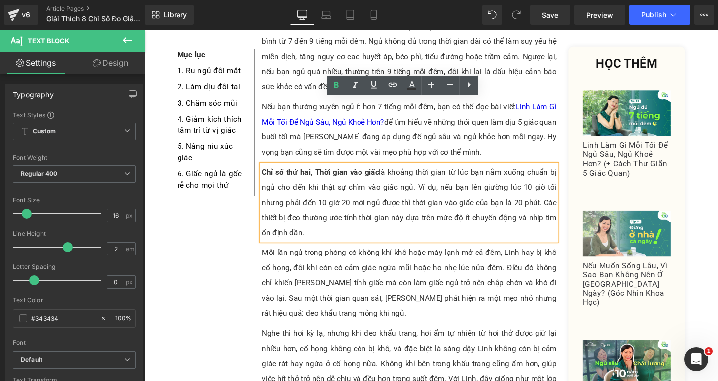
click at [318, 257] on p "Mỗi lần ngủ trong phòng có không khí khô hoặc máy lạnh mở cả đêm, Linh hay bị k…" at bounding box center [423, 297] width 310 height 80
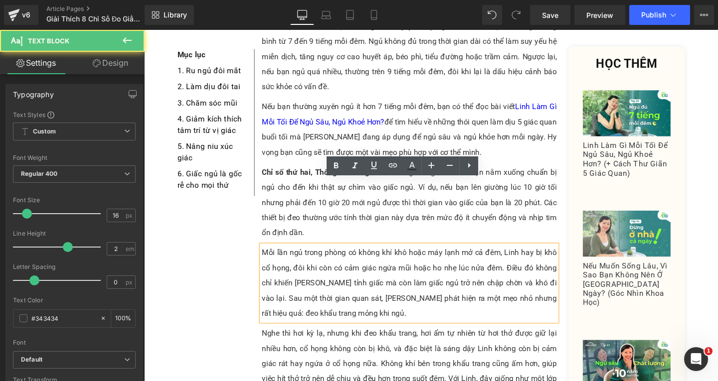
click at [353, 259] on p "Mỗi lần ngủ trong phòng có không khí khô hoặc máy lạnh mở cả đêm, Linh hay bị k…" at bounding box center [423, 297] width 310 height 80
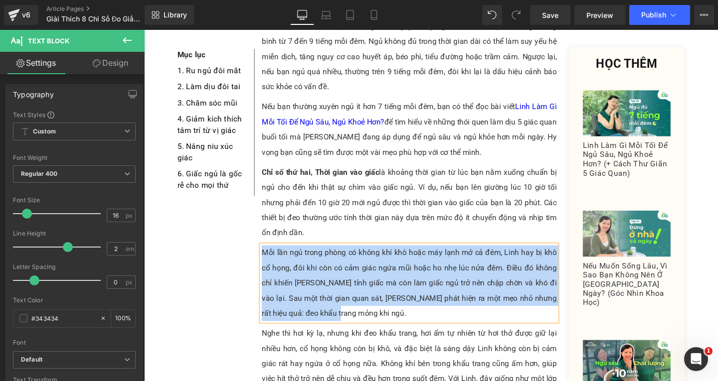
paste div
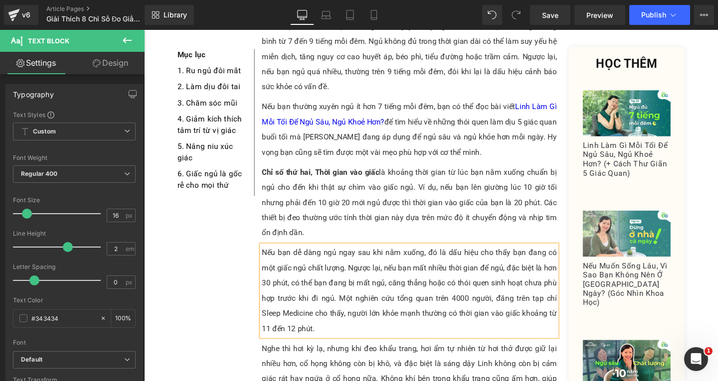
scroll to position [1404, 0]
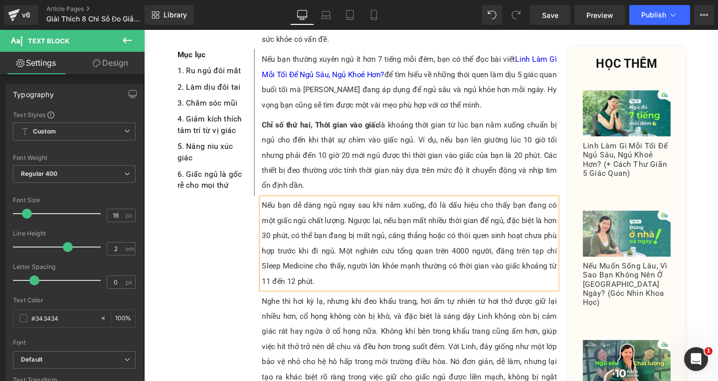
click at [319, 308] on p "Nghe thì hơi kỳ lạ, nhưng khi đeo khẩu trang, hơi ẩm tự nhiên từ hơi thở được g…" at bounding box center [423, 364] width 310 height 112
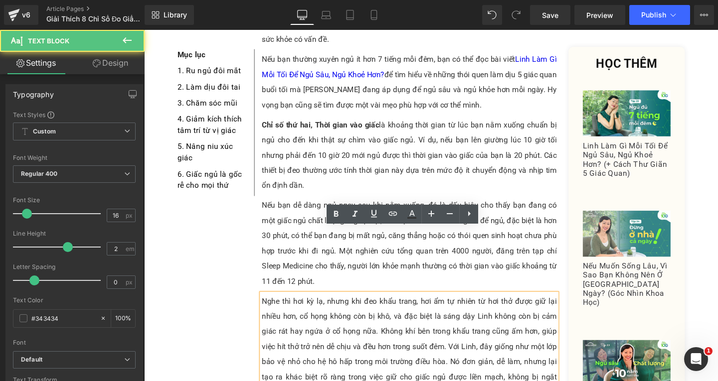
click at [348, 339] on p "Nghe thì hơi kỳ lạ, nhưng khi đeo khẩu trang, hơi ẩm tự nhiên từ hơi thở được g…" at bounding box center [423, 364] width 310 height 112
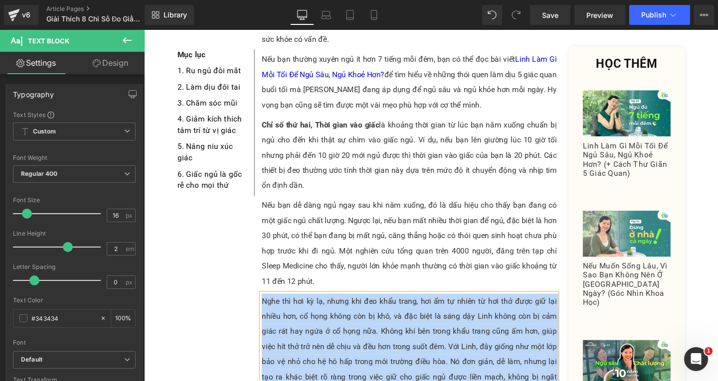
paste div
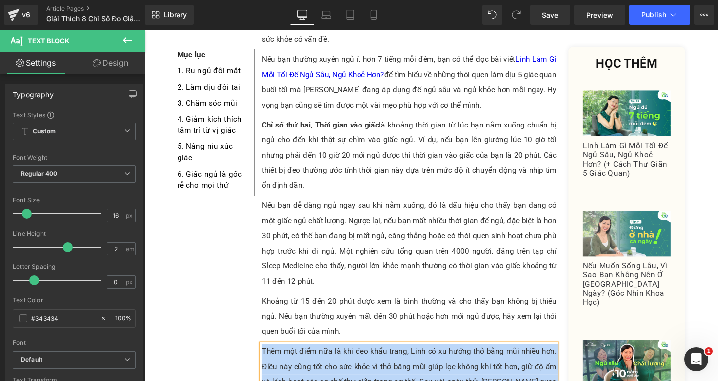
paste div
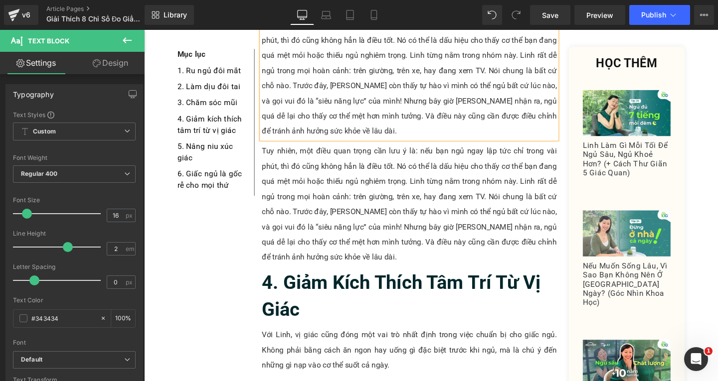
scroll to position [1758, 0]
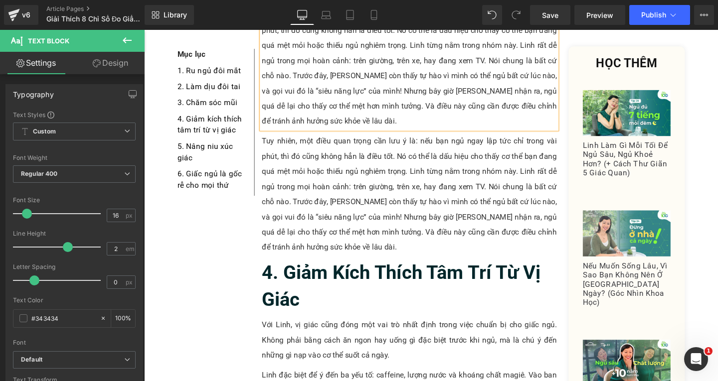
click at [320, 139] on p "Tuy nhiên, một điều quan trọng cần lưu ý là: nếu bạn ngủ ngay lập tức chỉ trong…" at bounding box center [423, 203] width 310 height 128
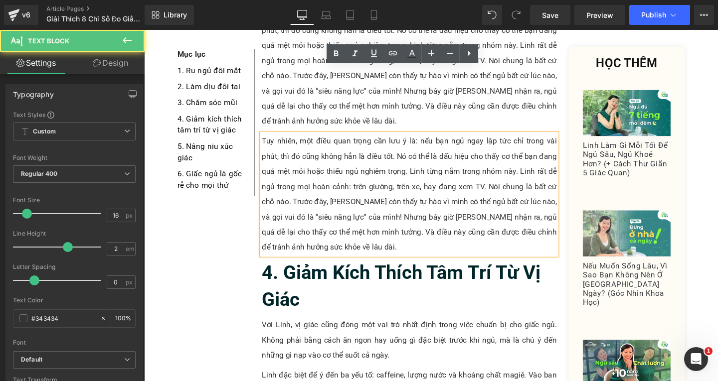
click at [326, 186] on p "Tuy nhiên, một điều quan trọng cần lưu ý là: nếu bạn ngủ ngay lập tức chỉ trong…" at bounding box center [423, 203] width 310 height 128
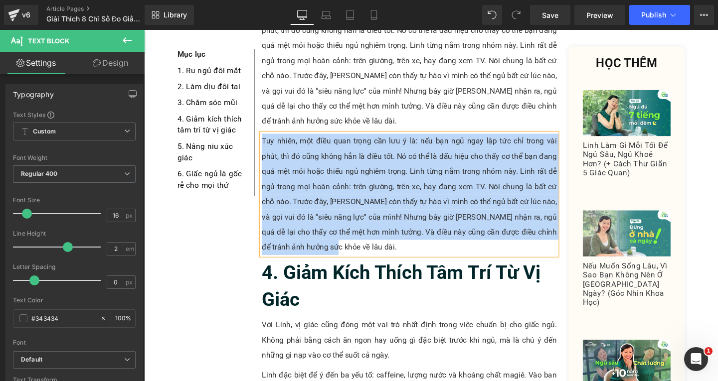
paste div
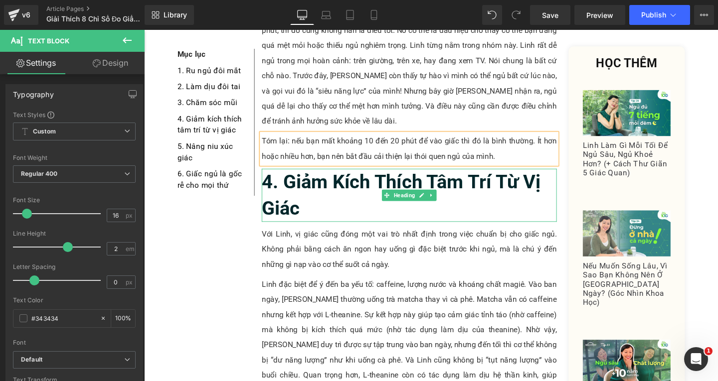
click at [324, 176] on h2 "4. Giảm Kích Thích Tâm Trí Từ Vị Giác" at bounding box center [423, 204] width 310 height 56
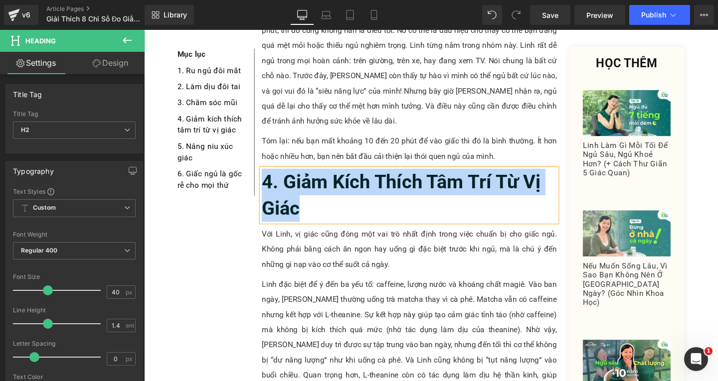
paste div
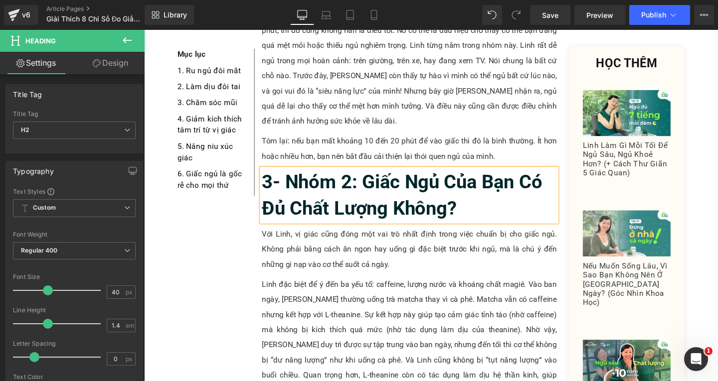
click at [288, 178] on b "3- Nhóm 2: Giấc Ngủ Của Bạn Có Đủ Chất Lượng Không?" at bounding box center [415, 203] width 295 height 51
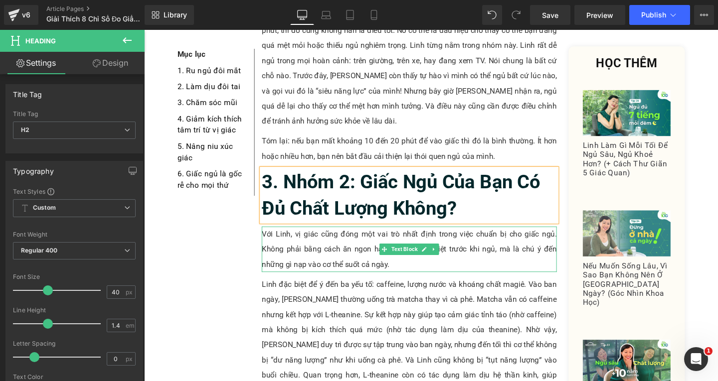
drag, startPoint x: 357, startPoint y: 193, endPoint x: 408, endPoint y: 206, distance: 52.0
click at [359, 237] on p "Với Linh, vị giác cũng đóng một vai trò nhất định trong việc chuẩn bị cho giấc …" at bounding box center [423, 261] width 310 height 48
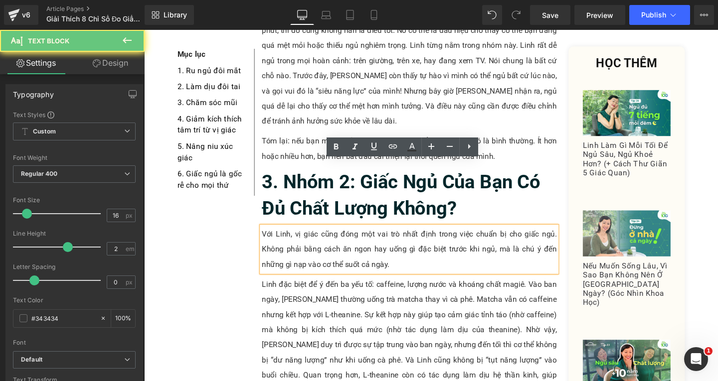
click at [417, 237] on p "Với Linh, vị giác cũng đóng một vai trò nhất định trong việc chuẩn bị cho giấc …" at bounding box center [423, 261] width 310 height 48
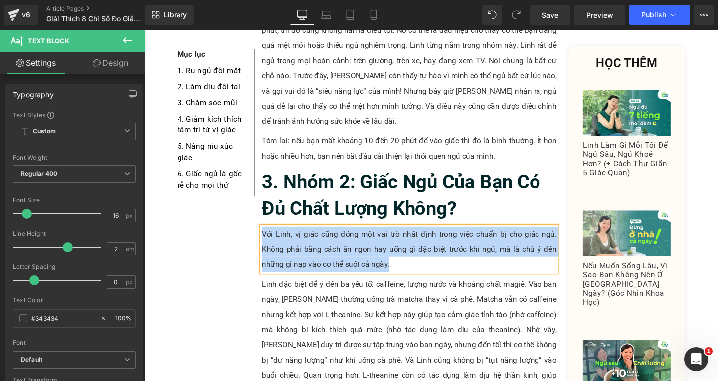
paste div
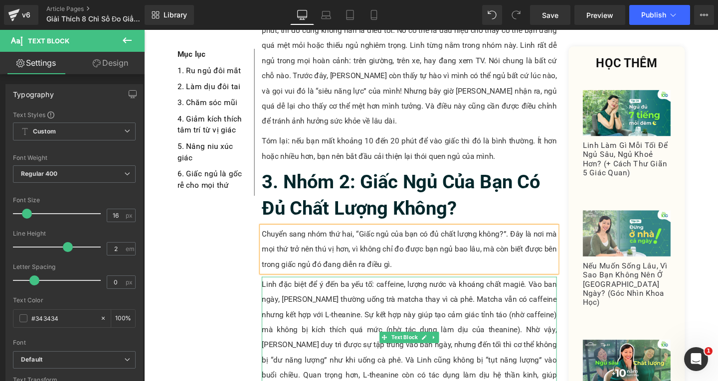
click at [286, 290] on p "Linh đặc biệt để ý đến ba yếu tố: caffeine, lượng nước và khoáng chất magiê. Và…" at bounding box center [423, 354] width 310 height 128
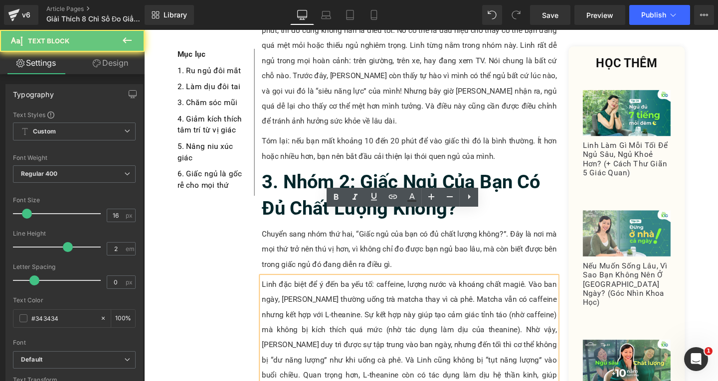
click at [325, 342] on p "Linh đặc biệt để ý đến ba yếu tố: caffeine, lượng nước và khoáng chất magiê. Và…" at bounding box center [423, 354] width 310 height 128
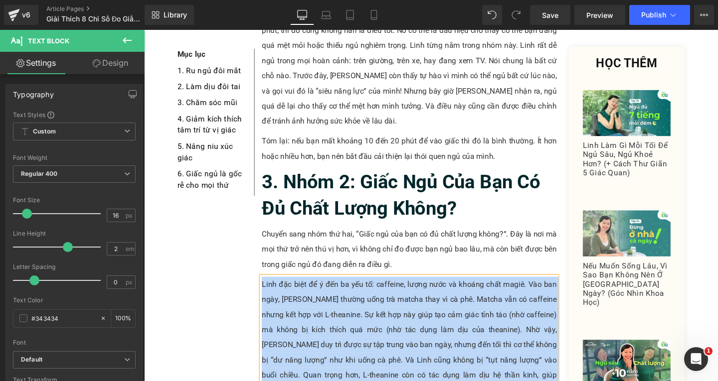
paste div
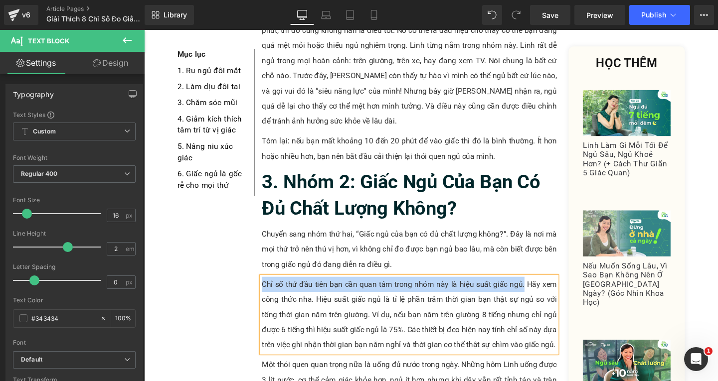
drag, startPoint x: 264, startPoint y: 227, endPoint x: 540, endPoint y: 229, distance: 276.6
click at [540, 290] on p "Chỉ số thứ đầu tiên bạn cần quan tâm trong nhóm này là hiệu suất giấc ngủ. Hãy …" at bounding box center [423, 330] width 310 height 80
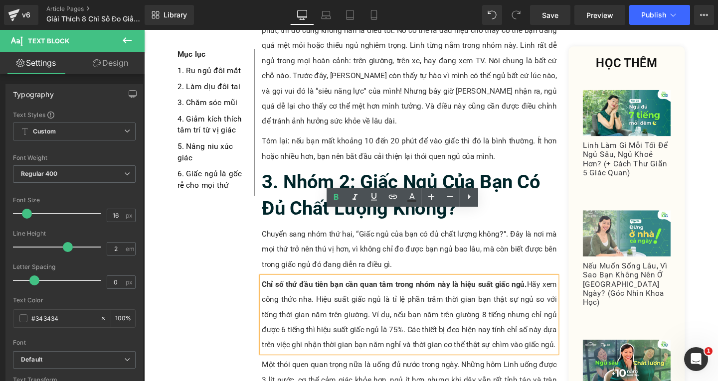
scroll to position [1807, 0]
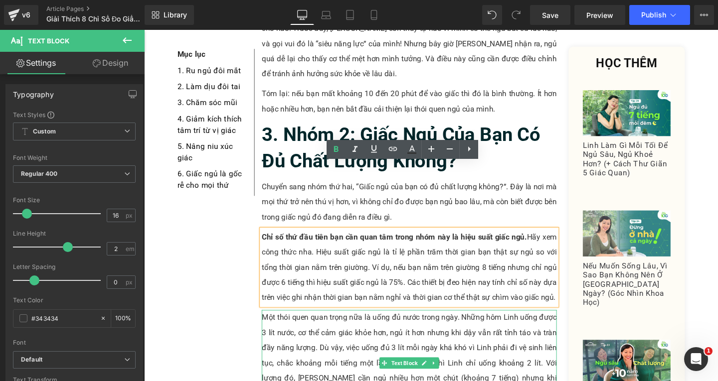
click at [305, 358] on p "Một thói quen quan trọng nữa là uống đủ nước trong ngày. Những hôm Linh uống đư…" at bounding box center [423, 380] width 310 height 112
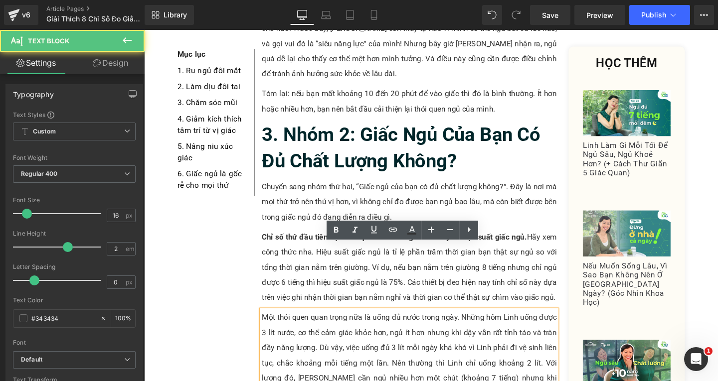
click at [305, 358] on p "Một thói quen quan trọng nữa là uống đủ nước trong ngày. Những hôm Linh uống đư…" at bounding box center [423, 380] width 310 height 112
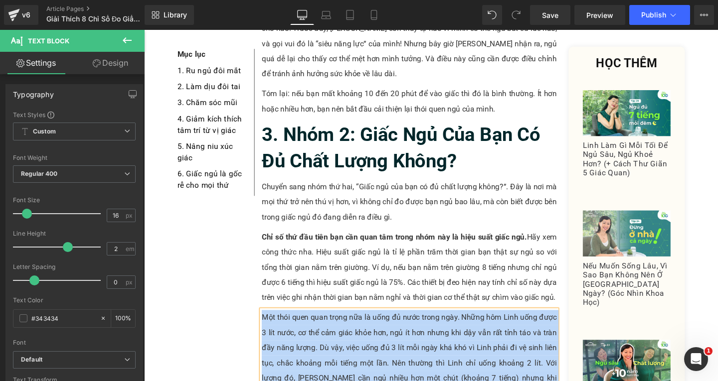
paste div
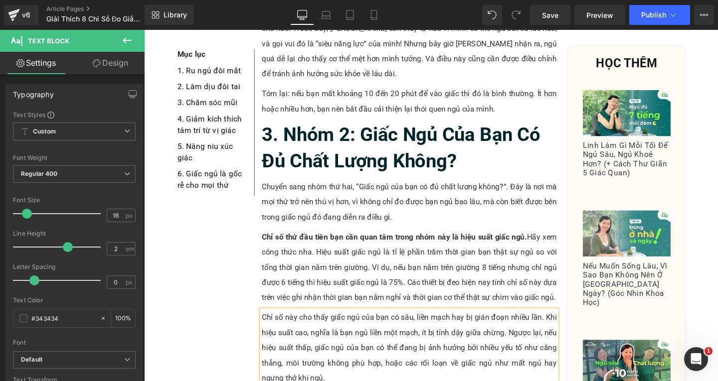
scroll to position [1907, 0]
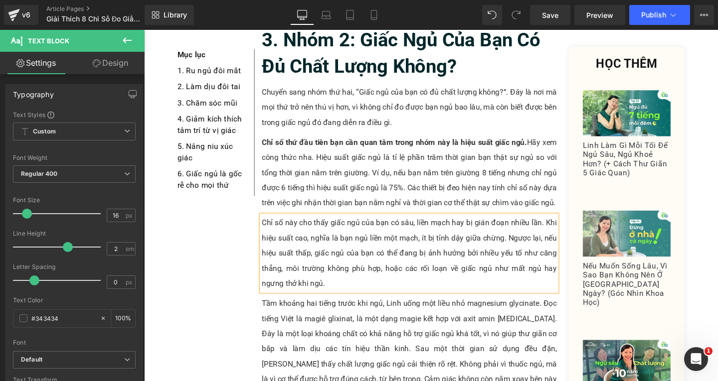
click at [332, 310] on p "Tầm khoảng hai tiếng trước khi ngủ, Linh uống một liều nhỏ magnesium glycinate.…" at bounding box center [423, 374] width 310 height 128
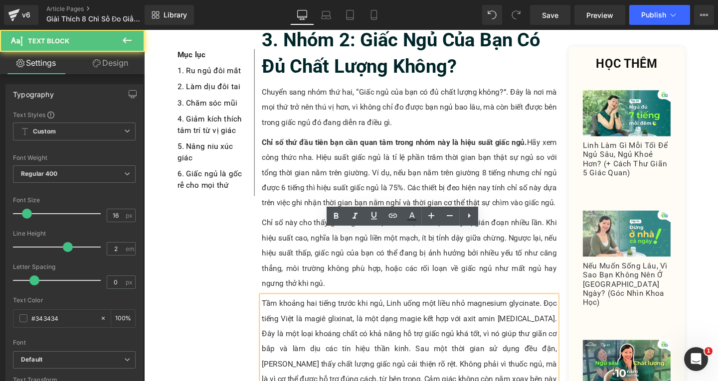
click at [507, 350] on p "Tầm khoảng hai tiếng trước khi ngủ, Linh uống một liều nhỏ magnesium glycinate.…" at bounding box center [423, 374] width 310 height 128
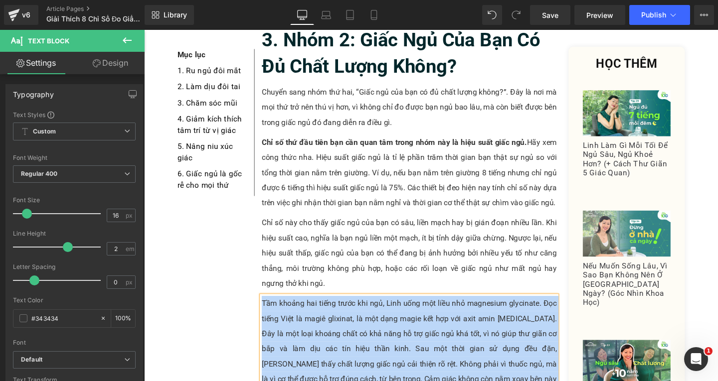
paste div
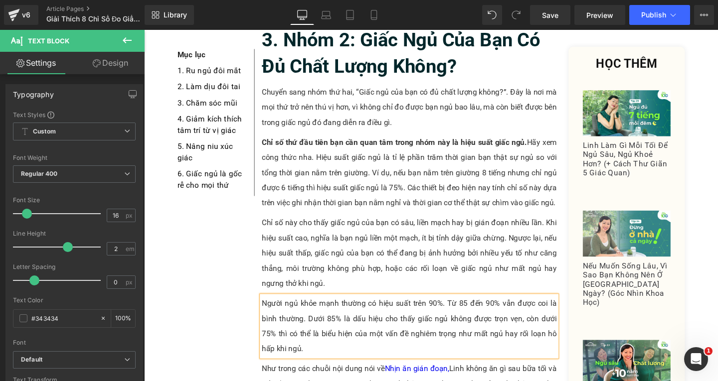
scroll to position [2007, 0]
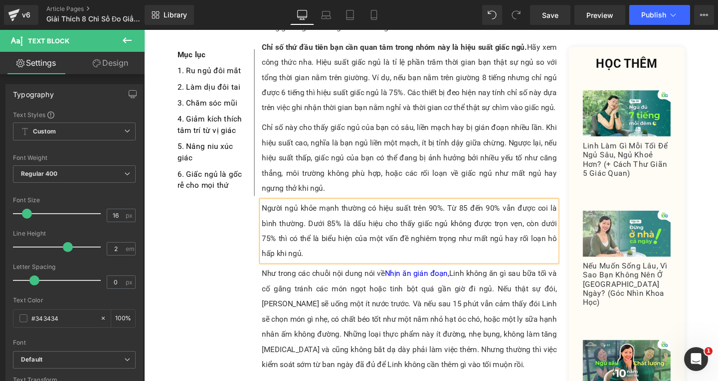
click at [360, 279] on p "Như trong các chuỗi nội dung nói về Nhịn ăn gián đoạn, Linh không ăn gì sau bữa…" at bounding box center [423, 335] width 310 height 112
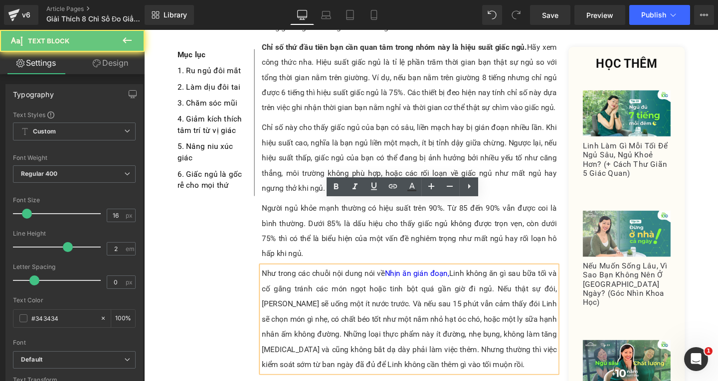
click at [480, 318] on p "Như trong các chuỗi nội dung nói về Nhịn ăn gián đoạn, Linh không ăn gì sau bữa…" at bounding box center [423, 335] width 310 height 112
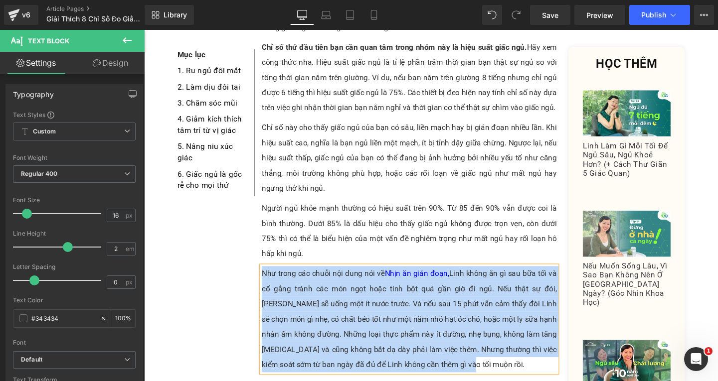
paste div
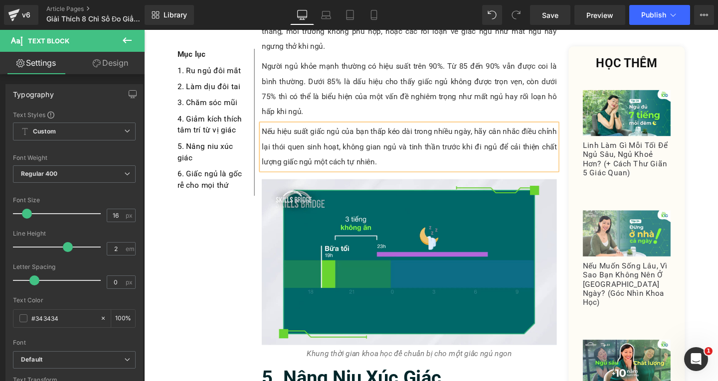
scroll to position [2206, 0]
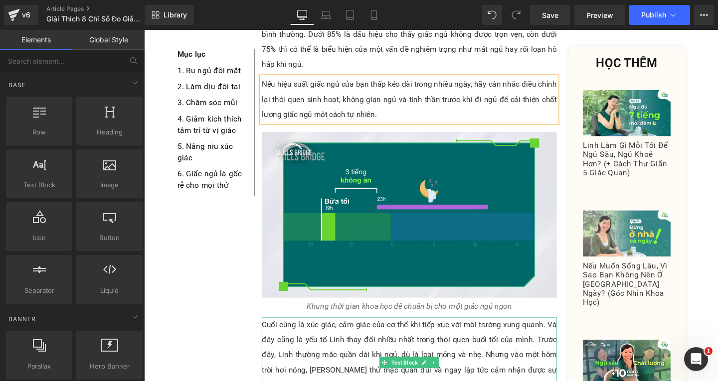
click at [366, 332] on p "Cuối cùng là xúc giác, cảm giác của cơ thể khi tiếp xúc với môi trường xung qua…" at bounding box center [423, 380] width 310 height 96
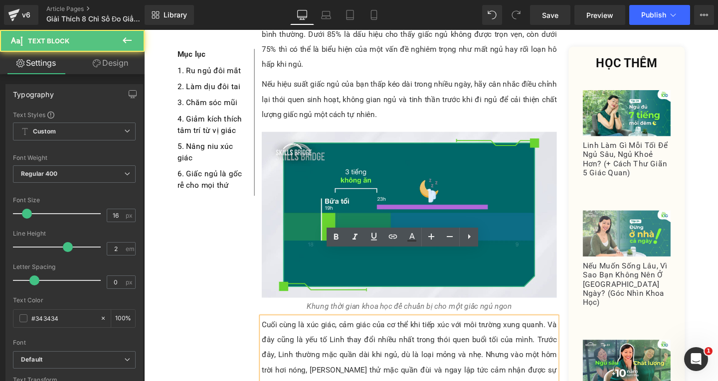
click at [375, 349] on p "Cuối cùng là xúc giác, cảm giác của cơ thể khi tiếp xúc với môi trường xung qua…" at bounding box center [423, 380] width 310 height 96
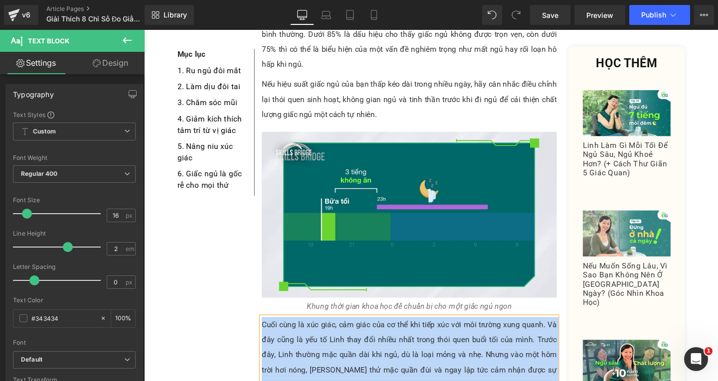
paste div
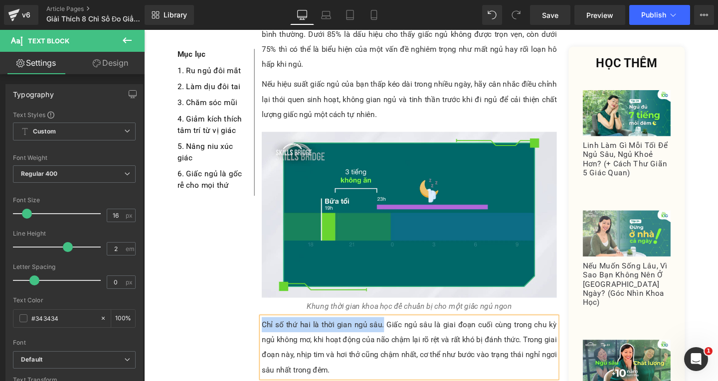
drag, startPoint x: 264, startPoint y: 271, endPoint x: 386, endPoint y: 267, distance: 122.7
click at [386, 332] on p "Chỉ số thứ hai là thời gian ngủ sâu. Giấc ngủ sâu là giai đoạn cuối cùng trong …" at bounding box center [423, 364] width 310 height 64
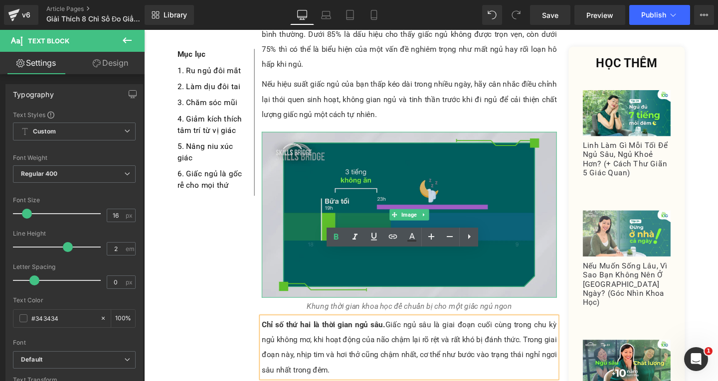
scroll to position [2356, 0]
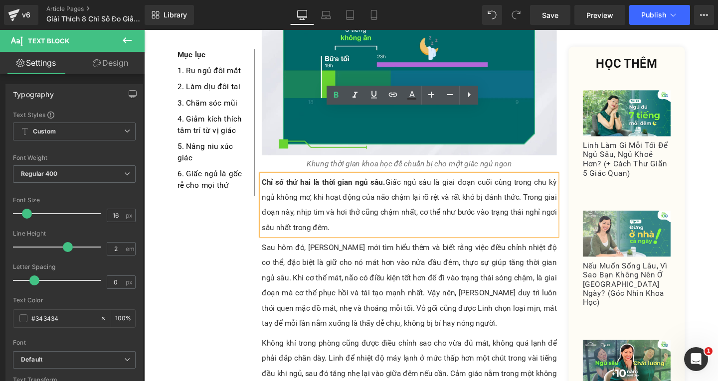
click at [342, 182] on p "Chỉ số thứ hai là thời gian ngủ sâu. Giấc ngủ sâu là giai đoạn cuối cùng trong …" at bounding box center [423, 214] width 310 height 64
click at [322, 251] on p "Sau hôm đó, [PERSON_NAME] mới tìm hiểu thêm và biết rằng việc điều chỉnh nhiệt …" at bounding box center [423, 299] width 310 height 96
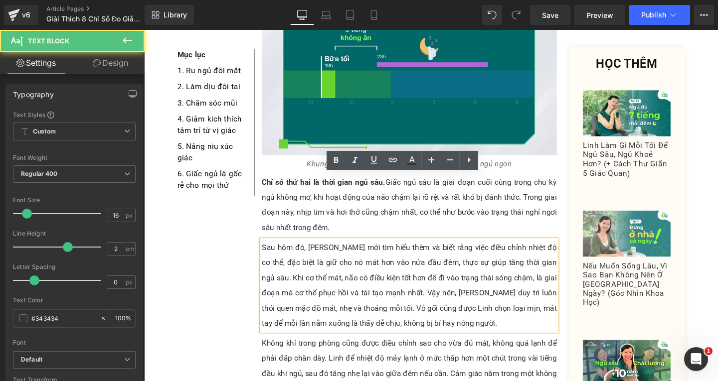
click at [440, 273] on p "Sau hôm đó, [PERSON_NAME] mới tìm hiểu thêm và biết rằng việc điều chỉnh nhiệt …" at bounding box center [423, 299] width 310 height 96
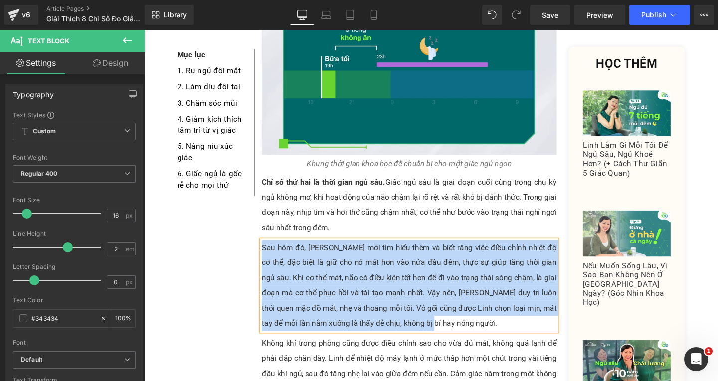
paste div
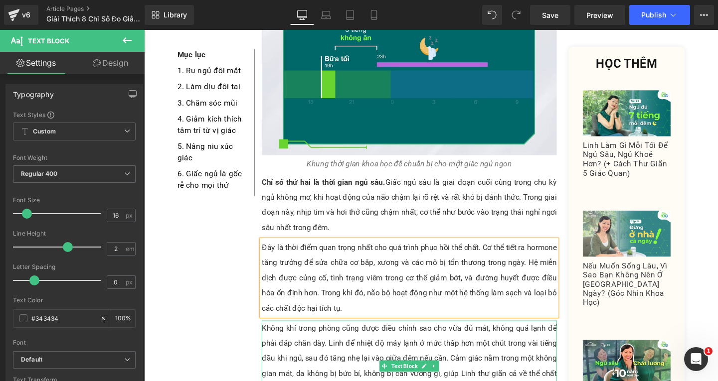
click at [339, 337] on p "Không khí trong phòng cũng được điều chỉnh sao cho vừa đủ mát, không quá lạnh đ…" at bounding box center [423, 384] width 310 height 96
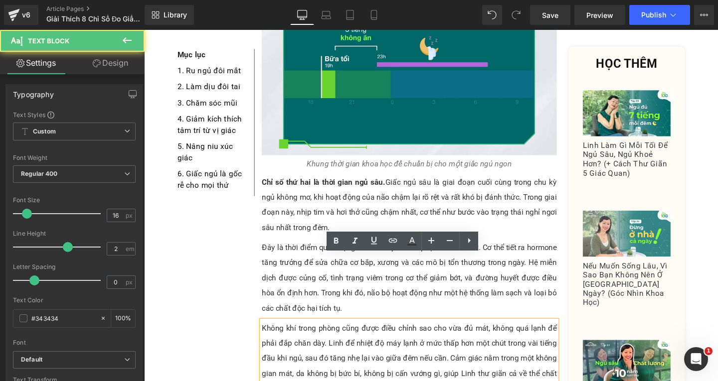
click at [388, 340] on div "Rendering Content" at bounding box center [358, 341] width 61 height 11
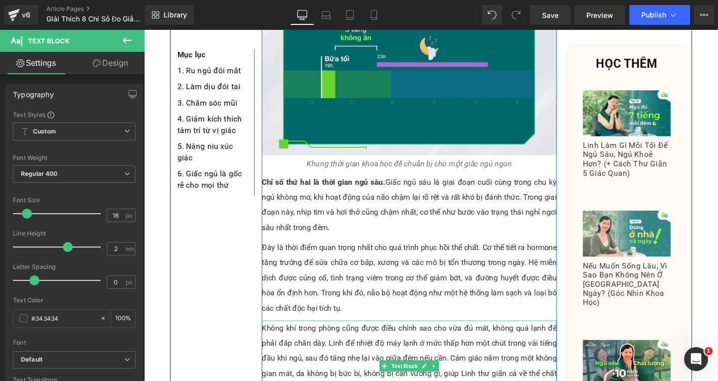
click at [407, 356] on p "Không khí trong phòng cũng được điều chỉnh sao cho vừa đủ mát, không quá lạnh đ…" at bounding box center [423, 384] width 310 height 96
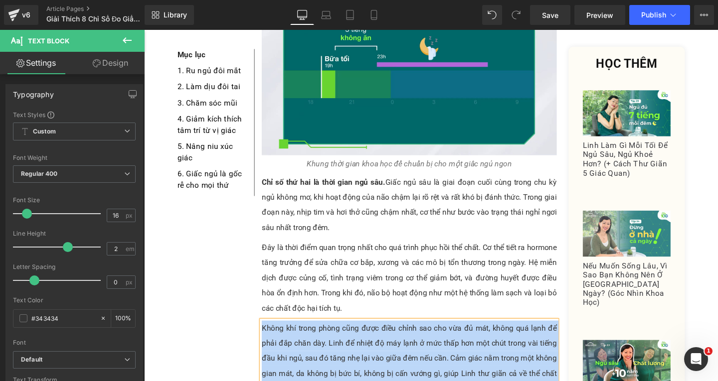
paste div
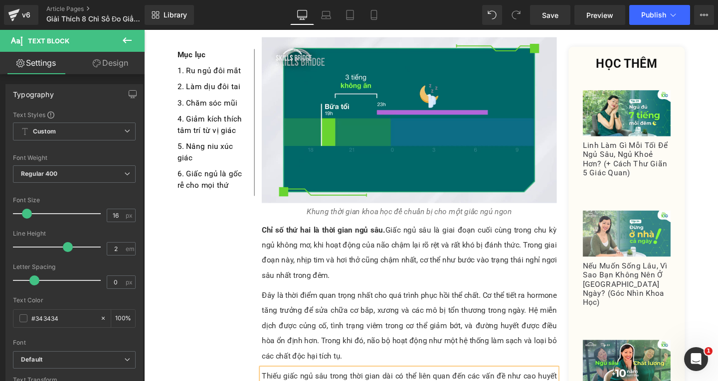
scroll to position [2455, 0]
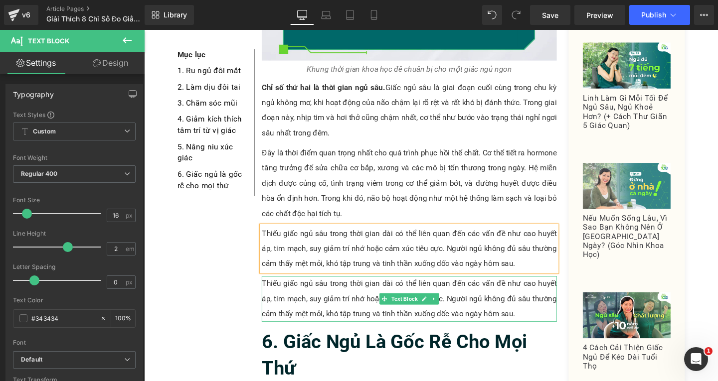
drag, startPoint x: 554, startPoint y: 238, endPoint x: 550, endPoint y: 256, distance: 18.5
click at [554, 289] on p "Thiếu giấc ngủ sâu trong thời gian dài có thể liên quan đến các vấn đề như cao …" at bounding box center [423, 313] width 310 height 48
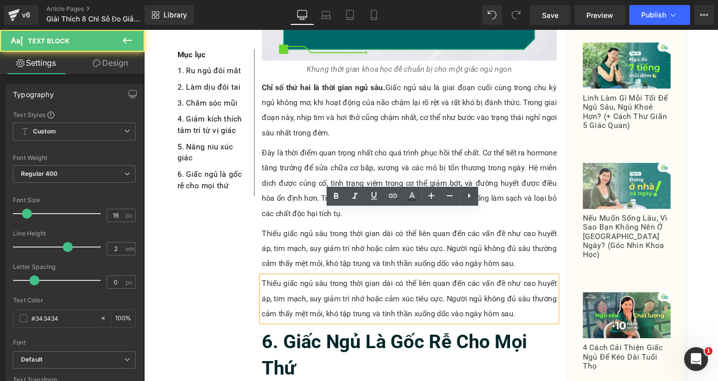
click at [549, 289] on p "Thiếu giấc ngủ sâu trong thời gian dài có thể liên quan đến các vấn đề như cao …" at bounding box center [423, 313] width 310 height 48
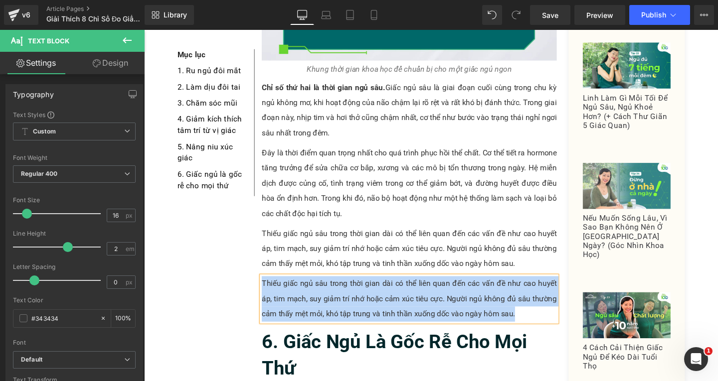
paste div
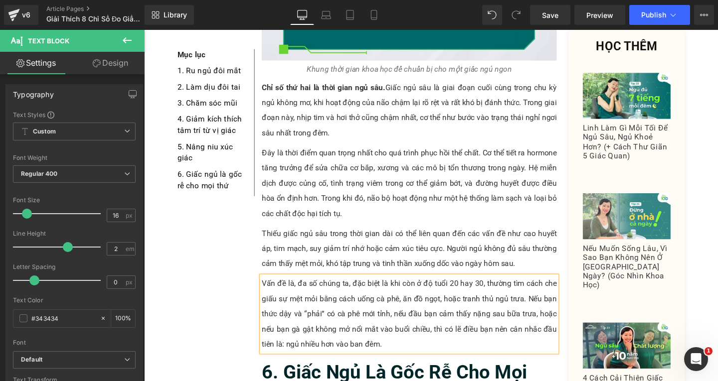
scroll to position [2505, 0]
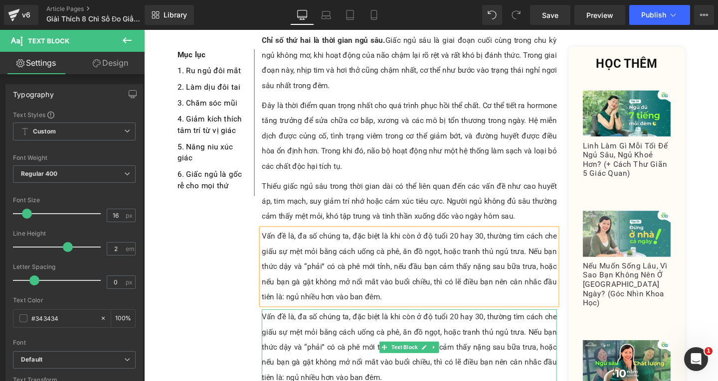
click at [336, 324] on p "Vấn đề là, đa số chúng ta, đặc biệt là khi còn ở độ tuổi 20 hay 30, thường tìm …" at bounding box center [423, 364] width 310 height 80
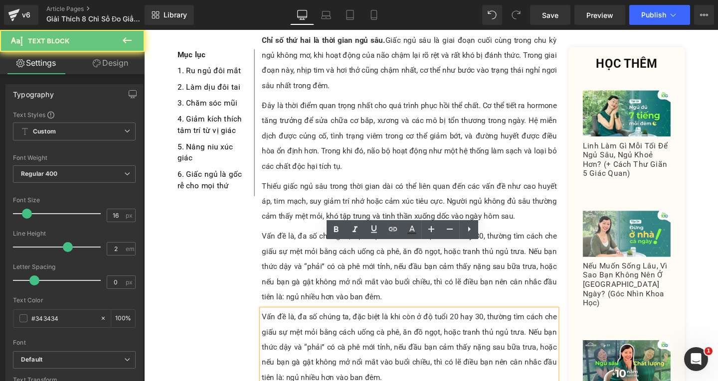
click at [409, 328] on p "Vấn đề là, đa số chúng ta, đặc biệt là khi còn ở độ tuổi 20 hay 30, thường tìm …" at bounding box center [423, 364] width 310 height 80
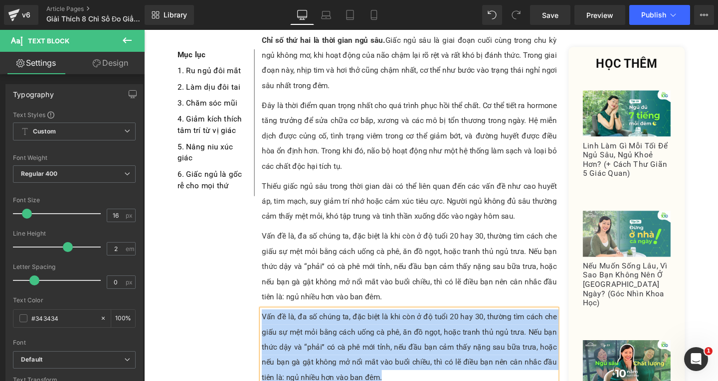
paste div
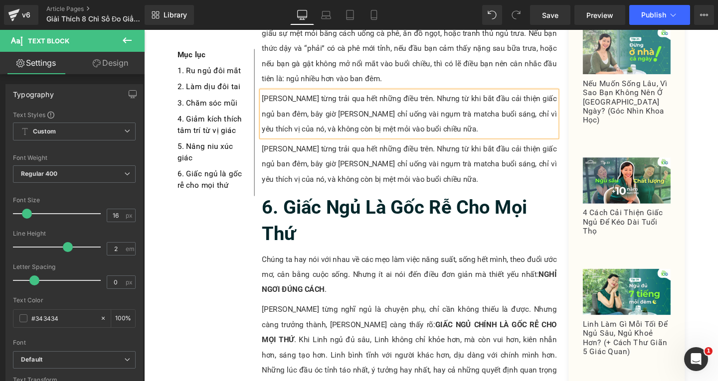
scroll to position [2742, 0]
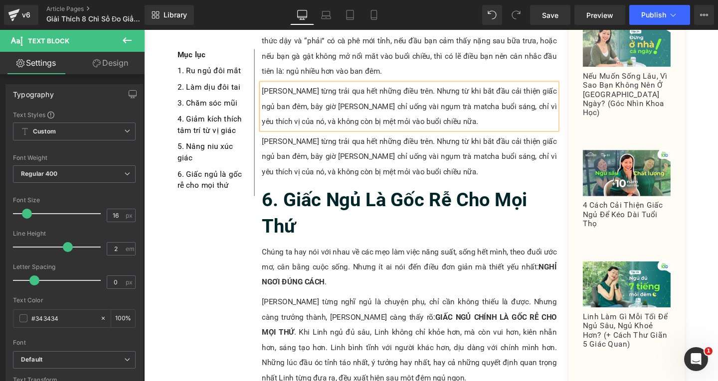
click at [394, 140] on p "[PERSON_NAME] từng trải qua hết những điều trên. Nhưng từ khi bắt đầu cải thiện…" at bounding box center [423, 164] width 310 height 48
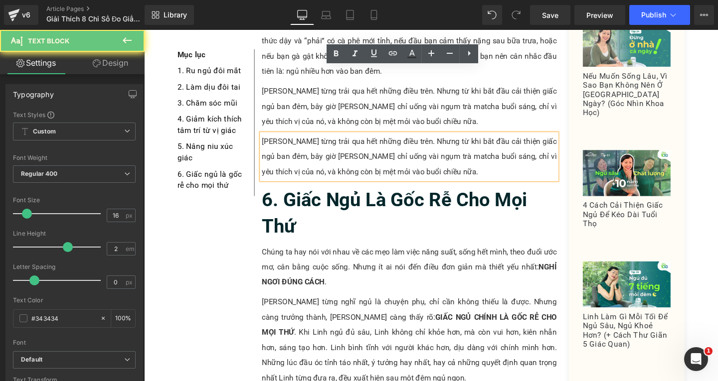
click at [443, 140] on p "[PERSON_NAME] từng trải qua hết những điều trên. Nhưng từ khi bắt đầu cải thiện…" at bounding box center [423, 164] width 310 height 48
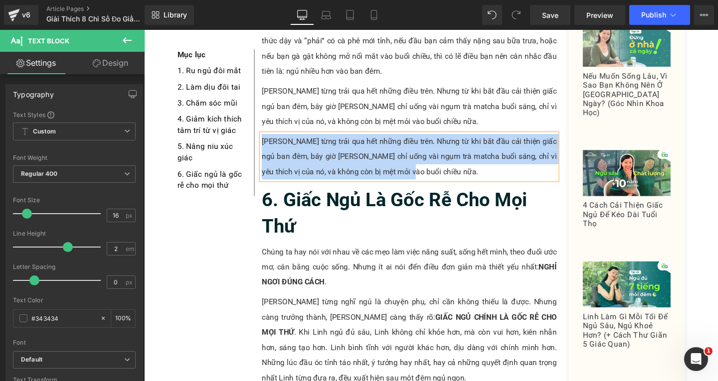
paste div
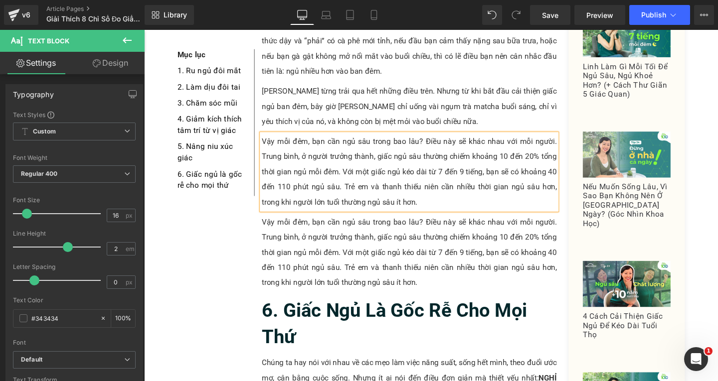
drag, startPoint x: 327, startPoint y: 189, endPoint x: 407, endPoint y: 209, distance: 82.2
click at [328, 224] on p "Vậy mỗi đêm, bạn cần ngủ sâu trong bao lâu? Điều này sẽ khác nhau với mỗi người…" at bounding box center [423, 264] width 310 height 80
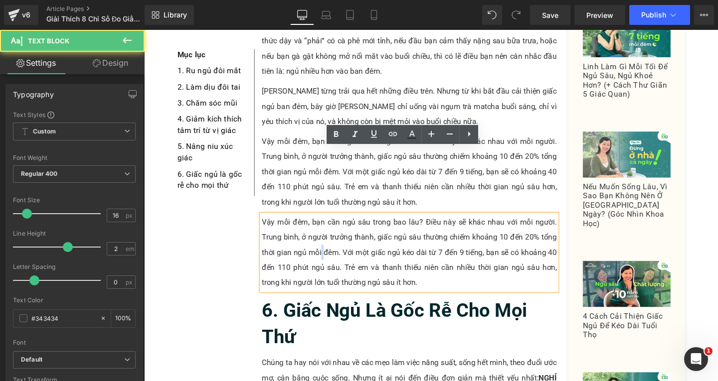
drag, startPoint x: 419, startPoint y: 226, endPoint x: 434, endPoint y: 221, distance: 16.1
click at [420, 225] on p "Vậy mỗi đêm, bạn cần ngủ sâu trong bao lâu? Điều này sẽ khác nhau với mỗi người…" at bounding box center [423, 264] width 310 height 80
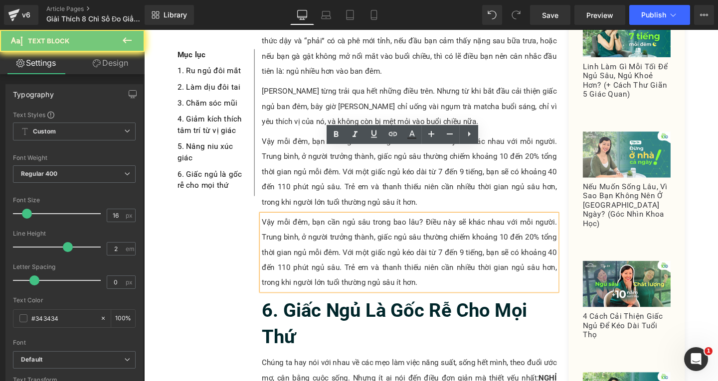
click at [445, 224] on p "Vậy mỗi đêm, bạn cần ngủ sâu trong bao lâu? Điều này sẽ khác nhau với mỗi người…" at bounding box center [423, 264] width 310 height 80
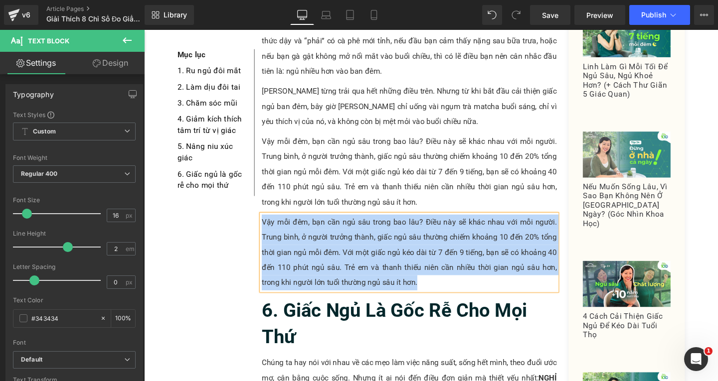
paste div
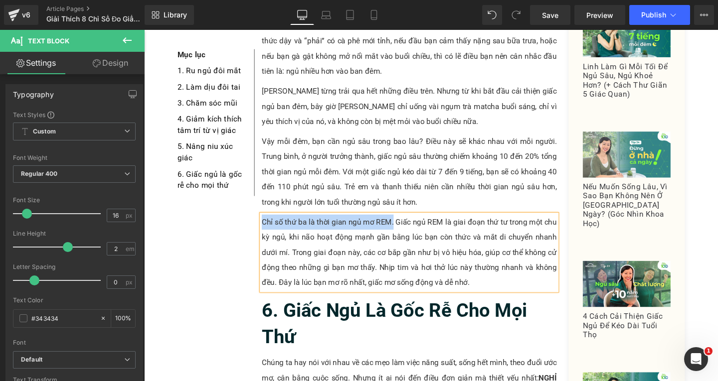
drag, startPoint x: 265, startPoint y: 161, endPoint x: 403, endPoint y: 160, distance: 137.6
click at [403, 224] on p "Chỉ số thứ ba là thời gian ngủ mơ REM. Giấc ngủ REM là giai đoạn thứ tư trong m…" at bounding box center [423, 264] width 310 height 80
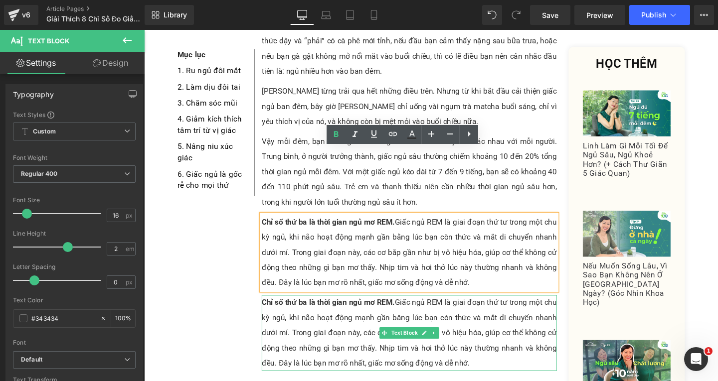
click at [347, 309] on p "Chỉ số thứ ba là thời gian ngủ mơ REM. Giấc ngủ REM là giai đoạn thứ tư trong m…" at bounding box center [423, 349] width 310 height 80
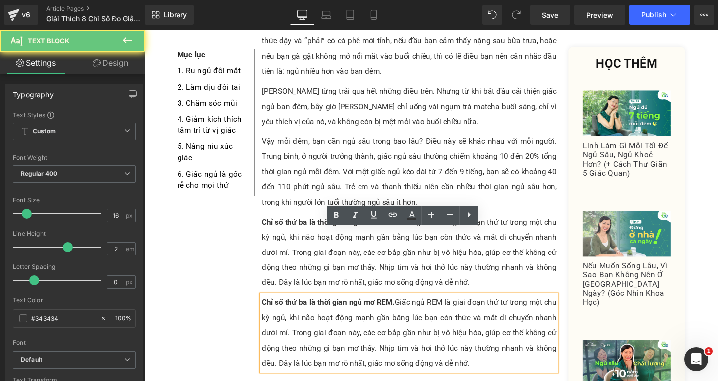
click at [502, 312] on p "Chỉ số thứ ba là thời gian ngủ mơ REM. Giấc ngủ REM là giai đoạn thứ tư trong m…" at bounding box center [423, 349] width 310 height 80
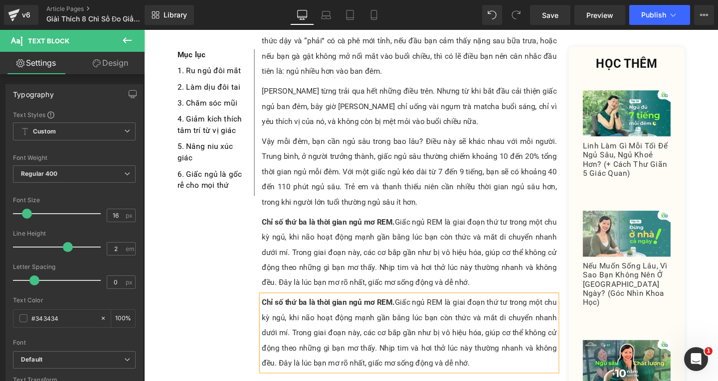
paste div
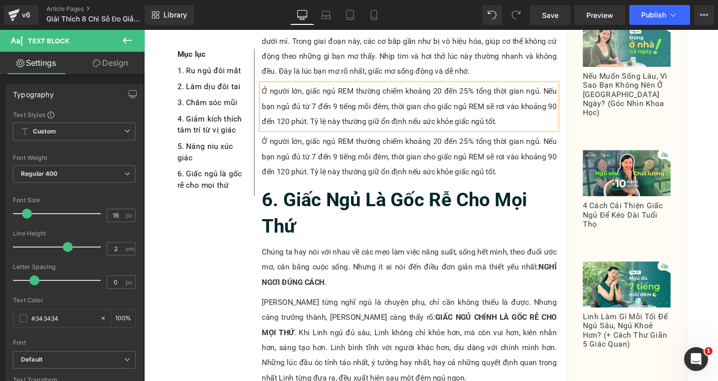
scroll to position [2965, 0]
click at [396, 140] on div "Ở người lớn, giấc ngủ REM thường chiếm khoảng 20 đến 25% tổng thời gian ngủ. Nế…" at bounding box center [423, 164] width 310 height 48
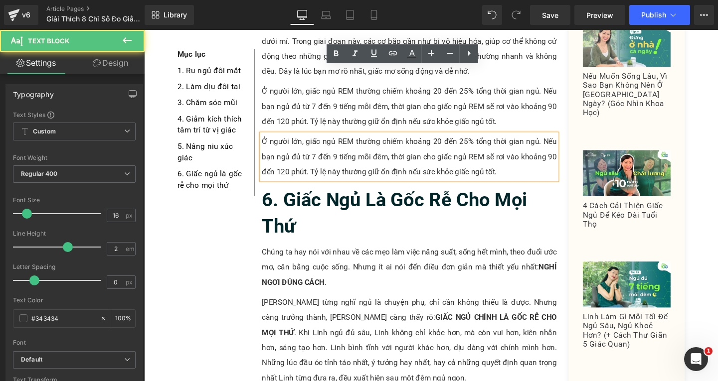
click at [512, 140] on p "Ở người lớn, giấc ngủ REM thường chiếm khoảng 20 đến 25% tổng thời gian ngủ. Nế…" at bounding box center [423, 164] width 310 height 48
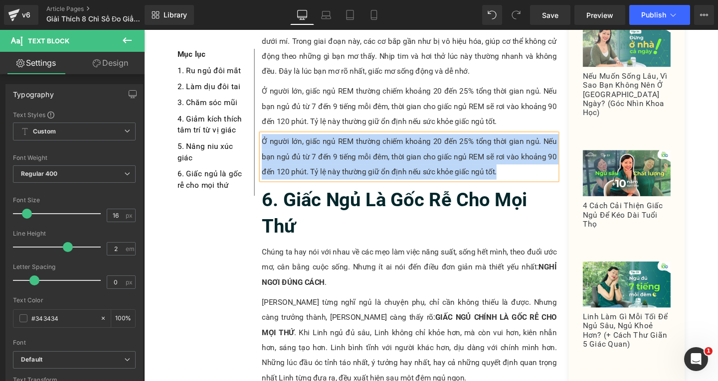
paste div
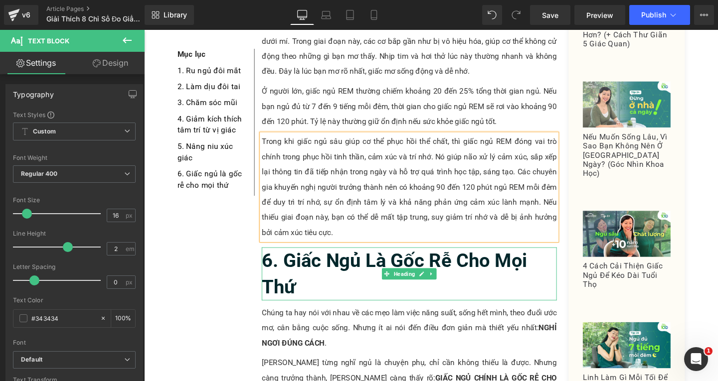
click at [311, 259] on h2 "6. Giấc Ngủ Là Gốc Rễ Cho Mọi Thứ" at bounding box center [423, 287] width 310 height 56
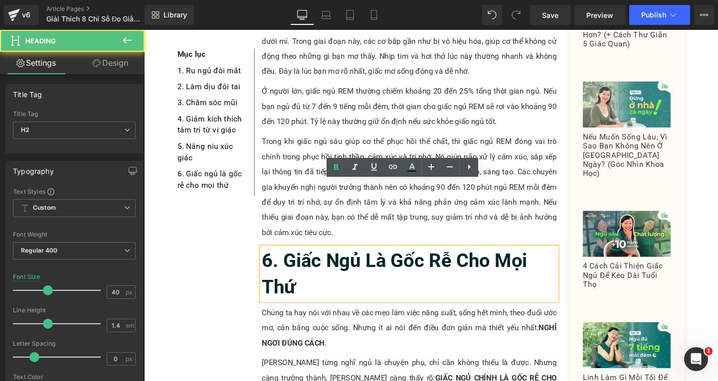
click at [312, 259] on h2 "6. Giấc Ngủ Là Gốc Rễ Cho Mọi Thứ" at bounding box center [423, 287] width 310 height 56
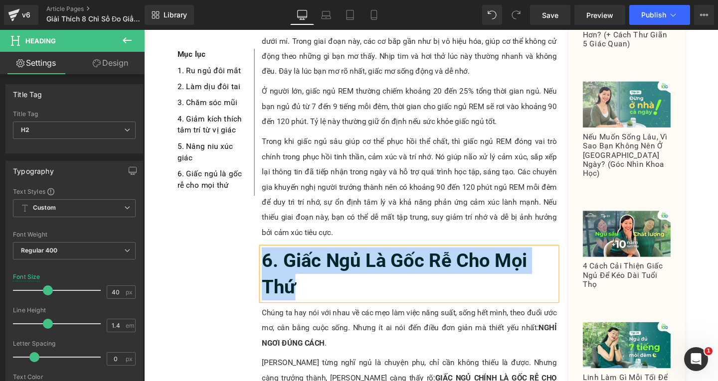
paste div
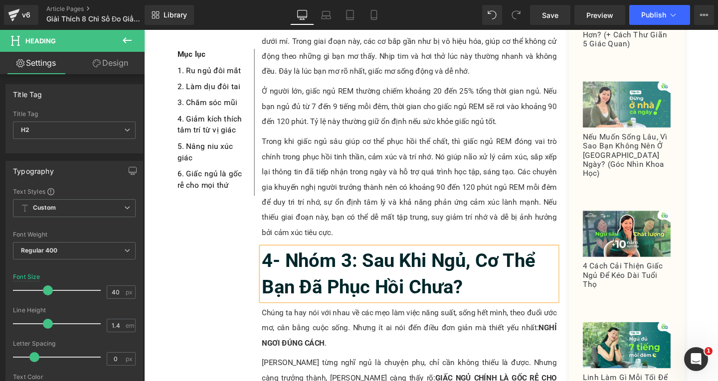
click at [285, 261] on b "4- Nhóm 3: Sau Khi Ngủ, Cơ Thể Bạn Đã Phục Hồi Chưa?" at bounding box center [412, 286] width 288 height 51
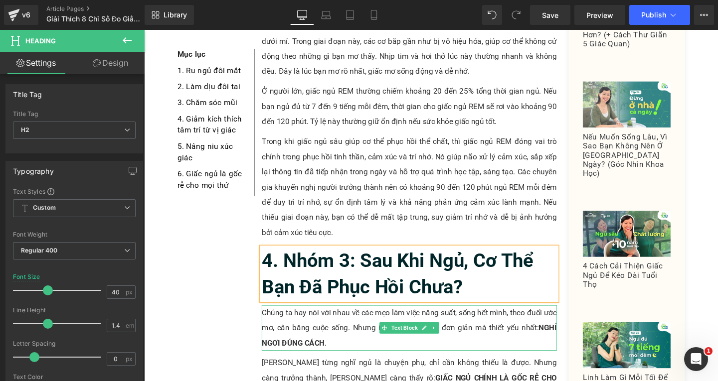
scroll to position [3065, 0]
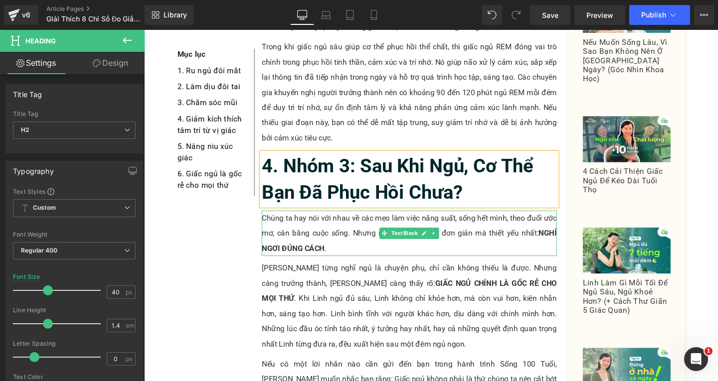
click at [358, 220] on p "Chúng ta hay nói với nhau về các mẹo làm việc năng suất, sống hết mình, theo đu…" at bounding box center [423, 244] width 310 height 48
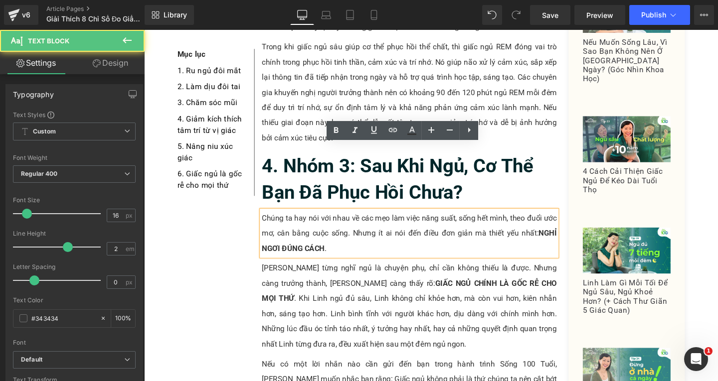
click at [351, 220] on p "Chúng ta hay nói với nhau về các mẹo làm việc năng suất, sống hết mình, theo đu…" at bounding box center [423, 244] width 310 height 48
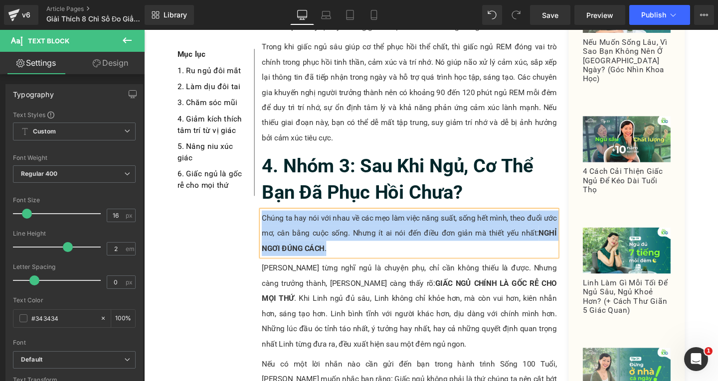
paste div
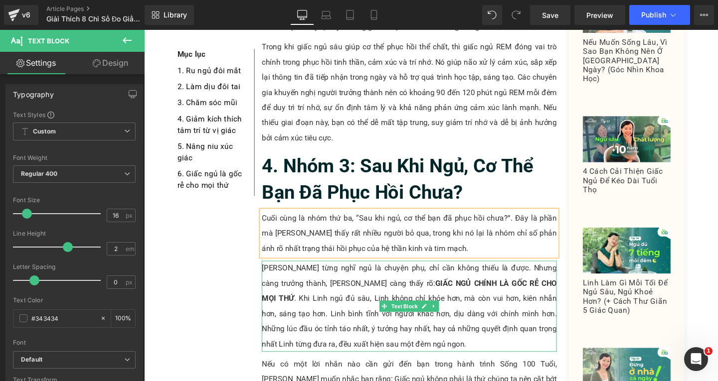
click at [375, 273] on p "[PERSON_NAME] từng nghĩ ngủ là chuyện phụ, chỉ cần không thiếu là được. Nhưng c…" at bounding box center [423, 321] width 310 height 96
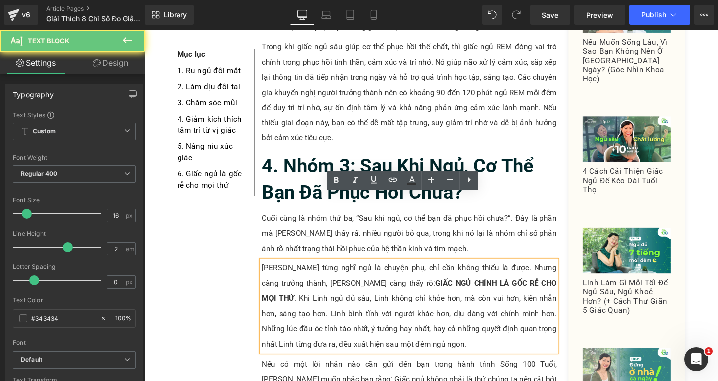
click at [387, 293] on p "[PERSON_NAME] từng nghĩ ngủ là chuyện phụ, chỉ cần không thiếu là được. Nhưng c…" at bounding box center [423, 321] width 310 height 96
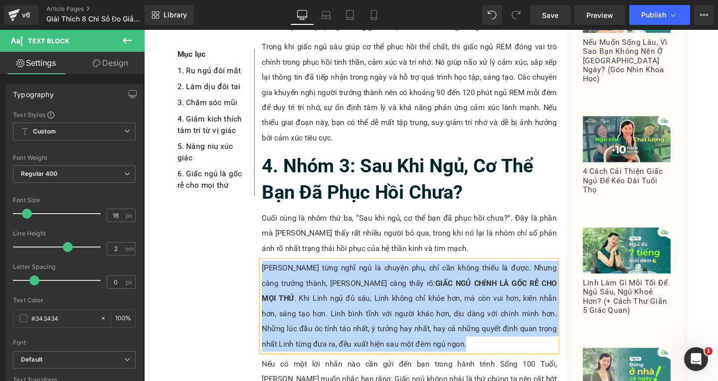
paste div
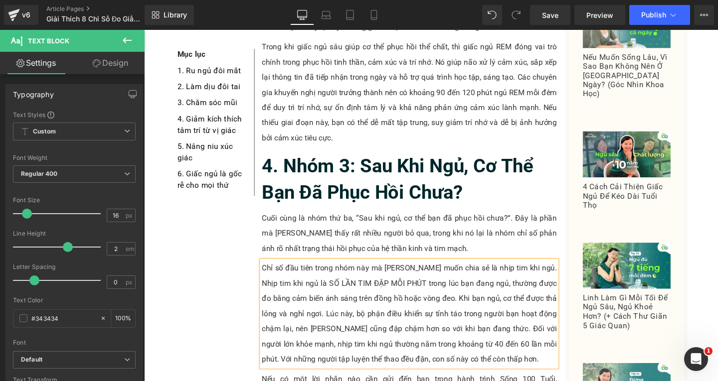
drag, startPoint x: 262, startPoint y: 212, endPoint x: 267, endPoint y: 211, distance: 5.0
click at [268, 273] on div "Chỉ số đầu tiên trong nhóm này mà [PERSON_NAME] muốn chia sẻ là nhịp tim khi ng…" at bounding box center [423, 329] width 310 height 112
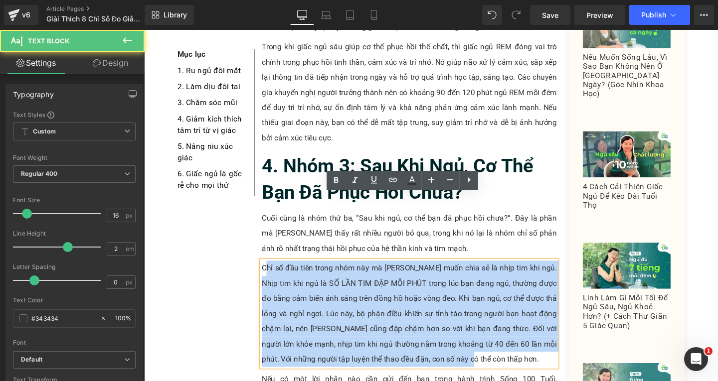
click at [306, 273] on p "Chỉ số đầu tiên trong nhóm này mà [PERSON_NAME] muốn chia sẻ là nhịp tim khi ng…" at bounding box center [423, 329] width 310 height 112
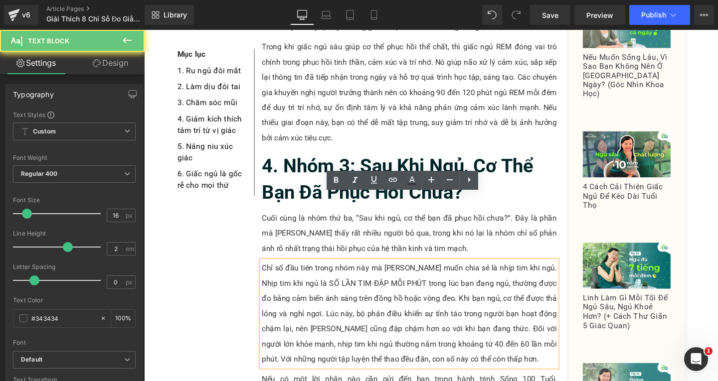
click at [268, 273] on p "Chỉ số đầu tiên trong nhóm này mà [PERSON_NAME] muốn chia sẻ là nhịp tim khi ng…" at bounding box center [423, 329] width 310 height 112
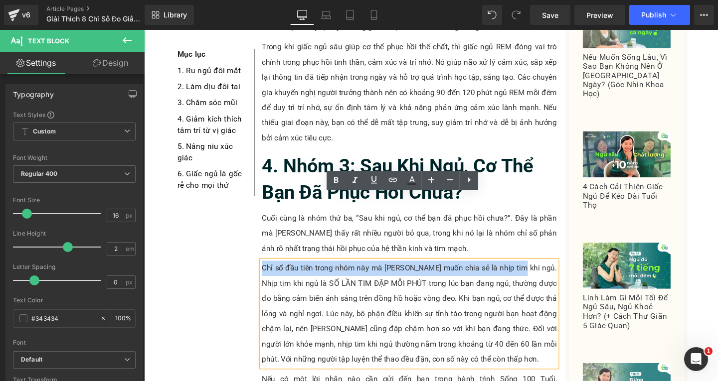
drag, startPoint x: 265, startPoint y: 210, endPoint x: 529, endPoint y: 210, distance: 263.7
click at [529, 273] on p "Chỉ số đầu tiên trong nhóm này mà [PERSON_NAME] muốn chia sẻ là nhịp tim khi ng…" at bounding box center [423, 329] width 310 height 112
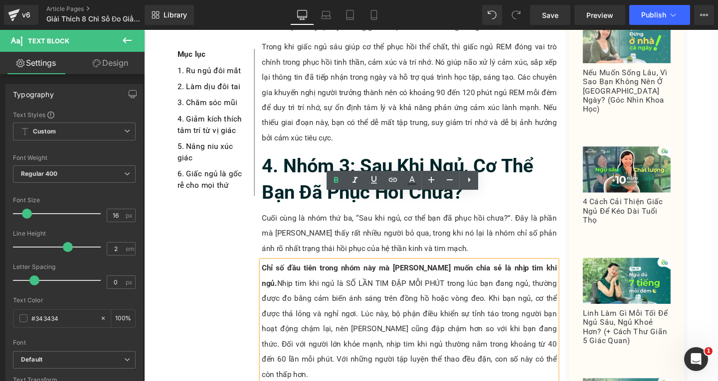
scroll to position [3164, 0]
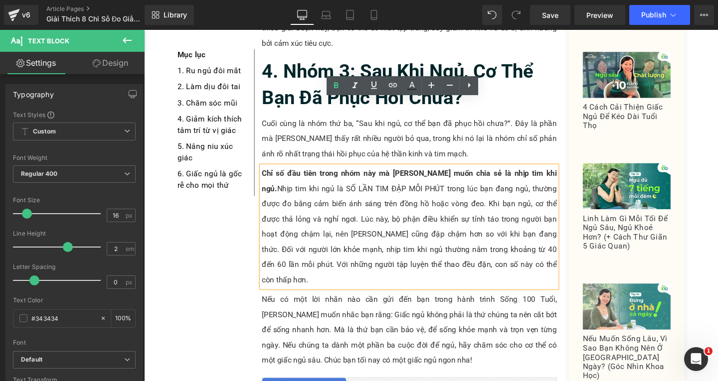
click at [372, 306] on p "Nếu có một lời nhắn nào cần gửi đến bạn trong hành trình Sống 100 Tuổi, [PERSON…" at bounding box center [423, 346] width 310 height 80
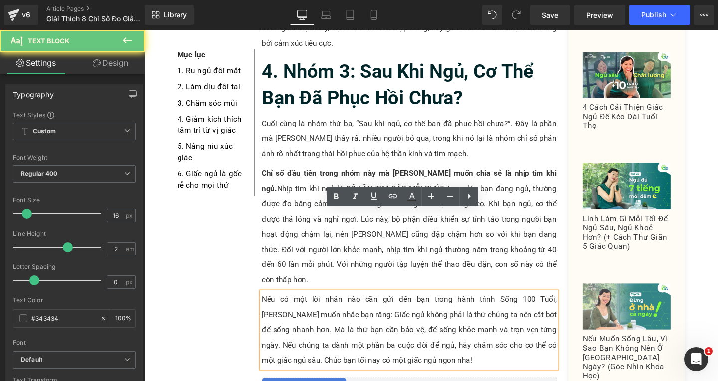
click at [399, 306] on p "Nếu có một lời nhắn nào cần gửi đến bạn trong hành trình Sống 100 Tuổi, [PERSON…" at bounding box center [423, 346] width 310 height 80
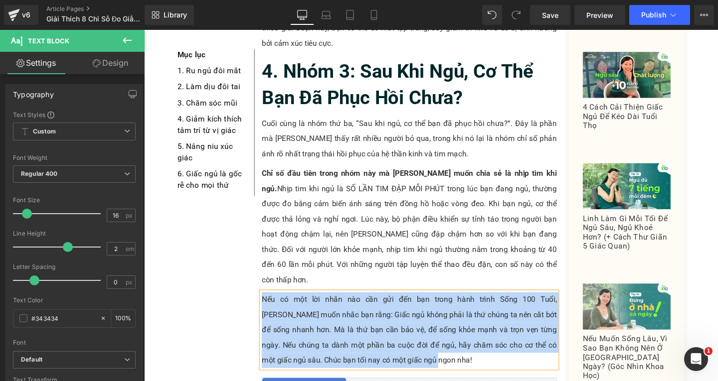
paste div
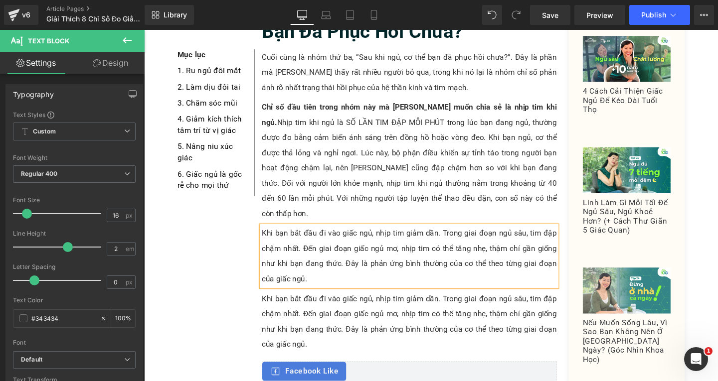
scroll to position [3184, 0]
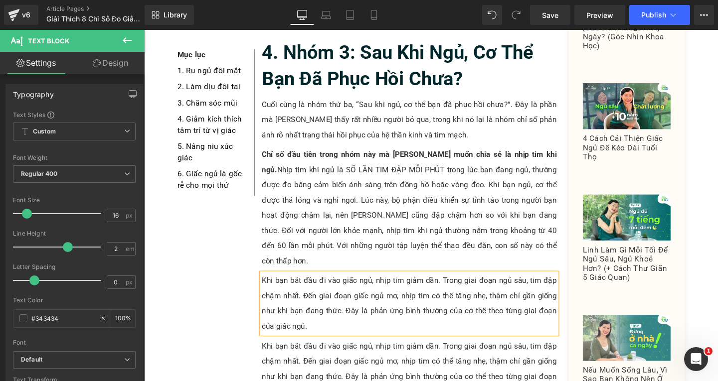
click at [144, 30] on div at bounding box center [144, 30] width 0 height 0
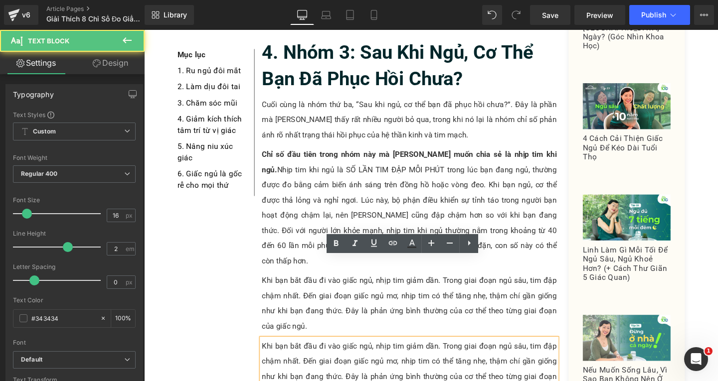
click at [312, 355] on p "Khi bạn bắt đầu đi vào giấc ngủ, nhịp tim giảm dần. Trong giai đoạn ngủ sâu, ti…" at bounding box center [423, 387] width 310 height 64
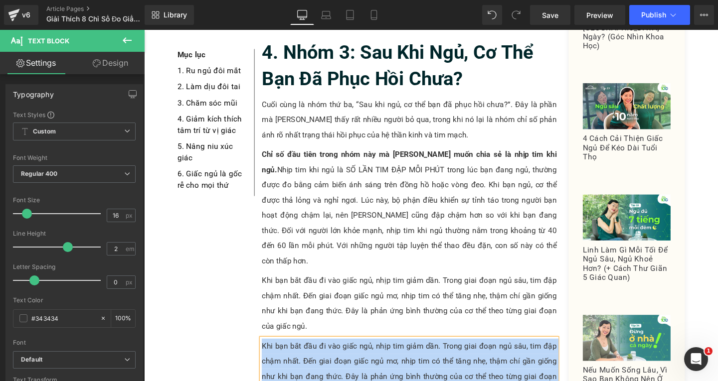
paste div
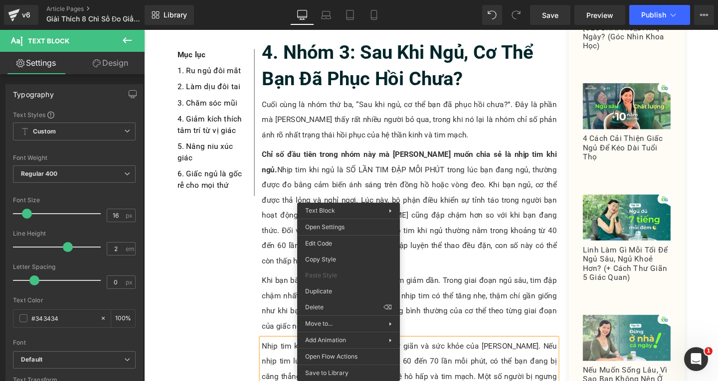
drag, startPoint x: 475, startPoint y: 320, endPoint x: 340, endPoint y: 303, distance: 135.6
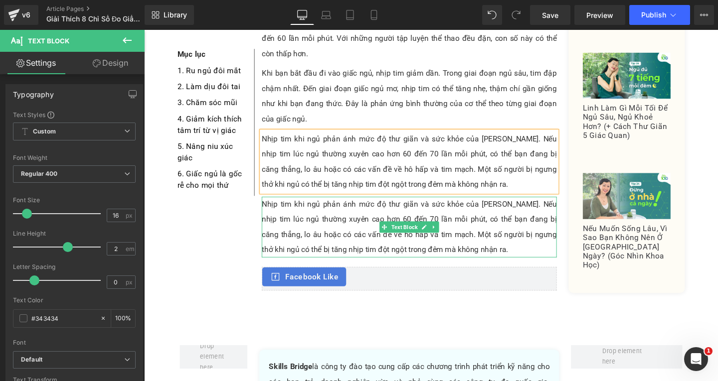
scroll to position [3302, 0]
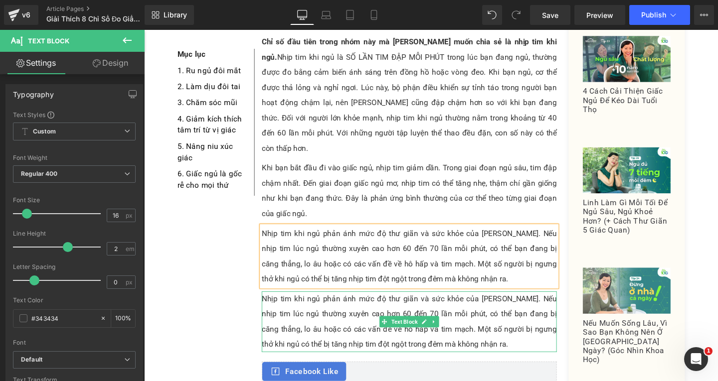
drag, startPoint x: 333, startPoint y: 246, endPoint x: 376, endPoint y: 251, distance: 43.2
click at [333, 305] on p "Nhịp tim khi ngủ phản ánh mức độ thư giãn và sức khỏe của [PERSON_NAME]. Nếu nh…" at bounding box center [423, 337] width 310 height 64
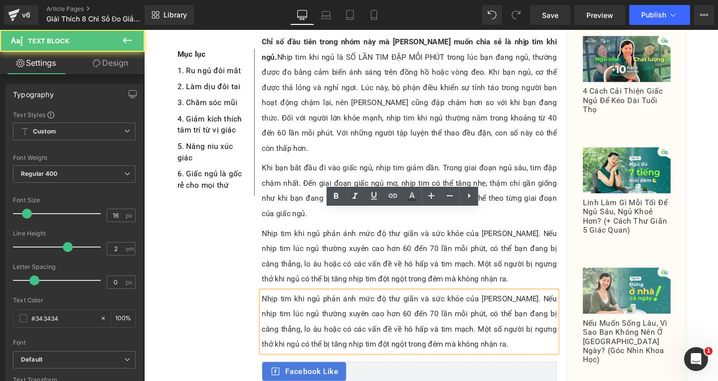
click at [455, 305] on p "Nhịp tim khi ngủ phản ánh mức độ thư giãn và sức khỏe của [PERSON_NAME]. Nếu nh…" at bounding box center [423, 337] width 310 height 64
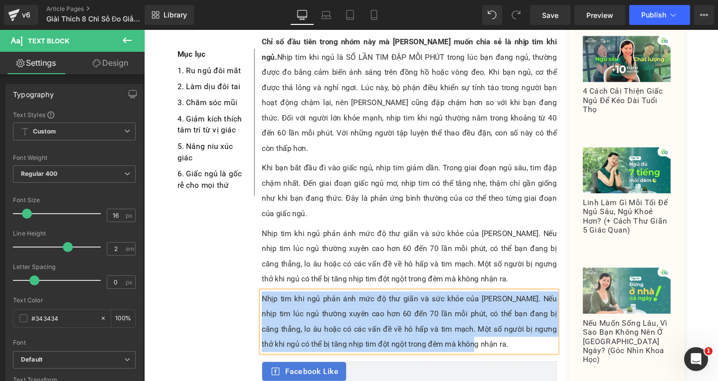
paste div
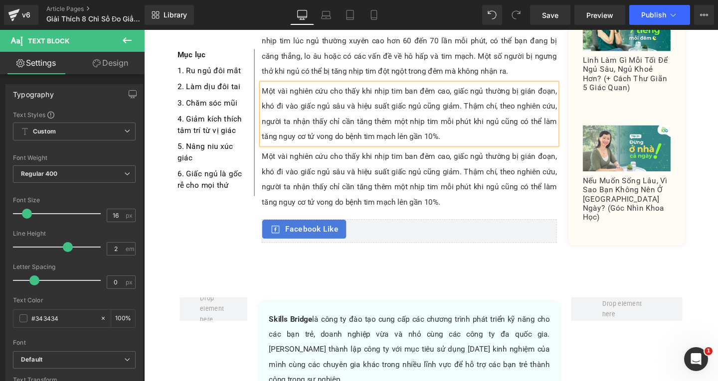
scroll to position [3421, 0]
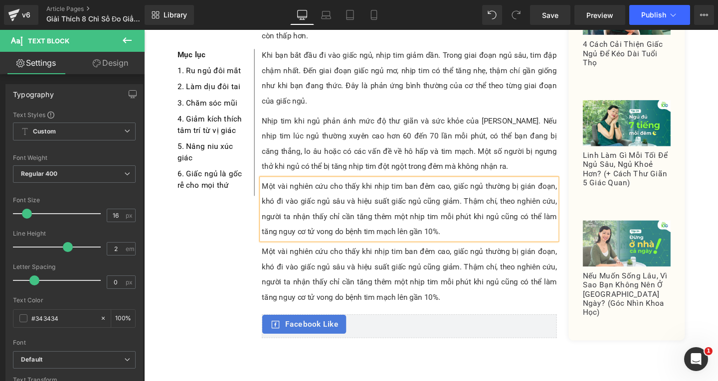
click at [318, 255] on p "Một vài nghiên cứu cho thấy khi nhịp tim ban đêm cao, giấc ngủ thường bị gián đ…" at bounding box center [423, 287] width 310 height 64
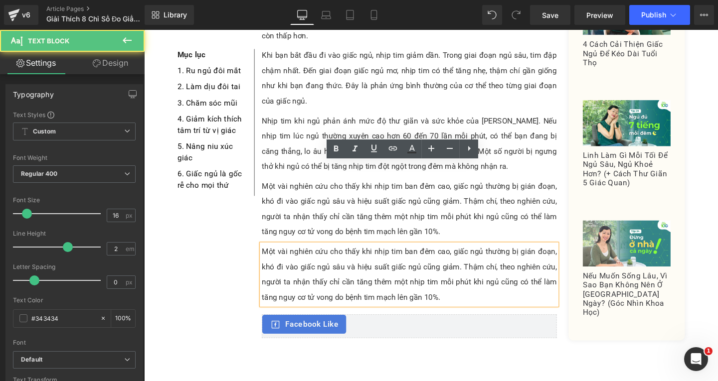
click at [456, 255] on p "Một vài nghiên cứu cho thấy khi nhịp tim ban đêm cao, giấc ngủ thường bị gián đ…" at bounding box center [423, 287] width 310 height 64
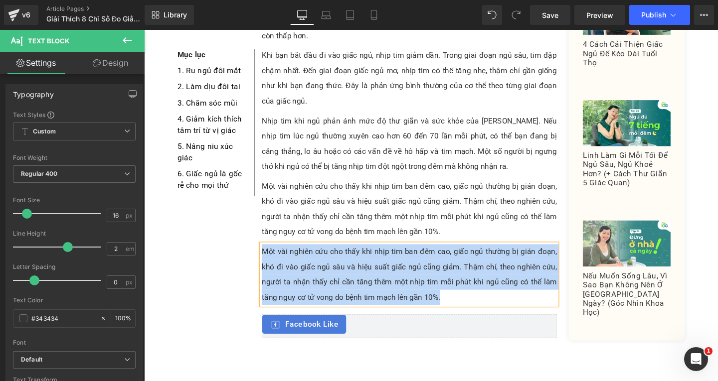
paste div
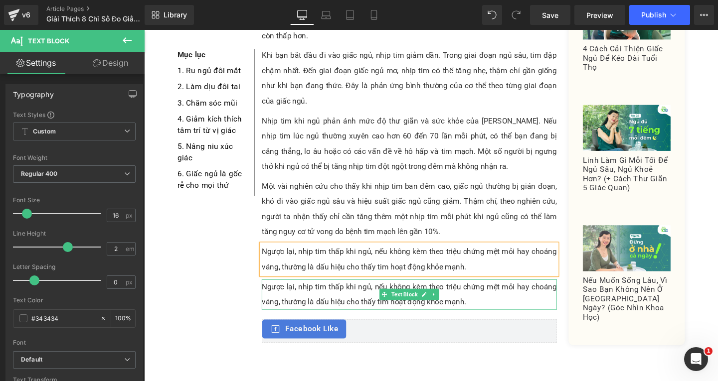
click at [487, 292] on p "Ngược lại, nhịp tim thấp khi ngủ, nếu không kèm theo triệu chứng mệt mỏi hay ch…" at bounding box center [423, 308] width 310 height 32
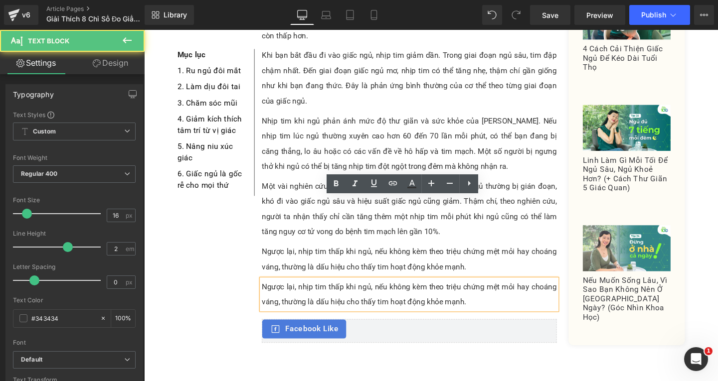
click at [481, 292] on p "Ngược lại, nhịp tim thấp khi ngủ, nếu không kèm theo triệu chứng mệt mỏi hay ch…" at bounding box center [423, 308] width 310 height 32
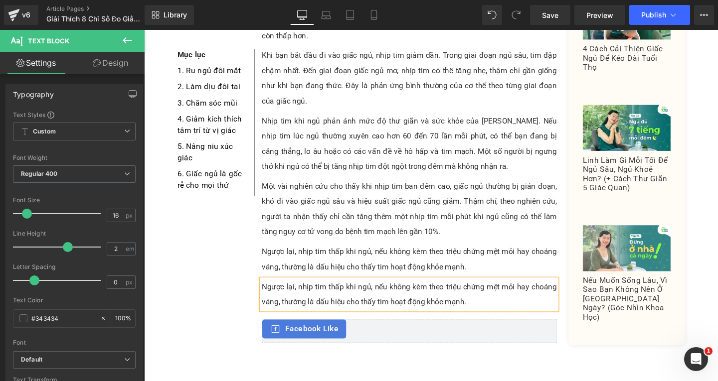
paste div
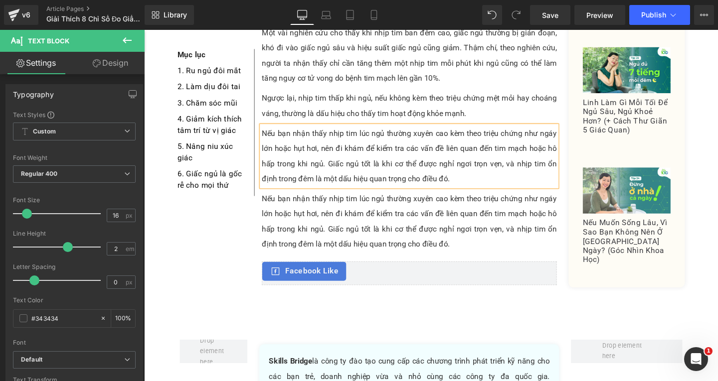
scroll to position [3626, 0]
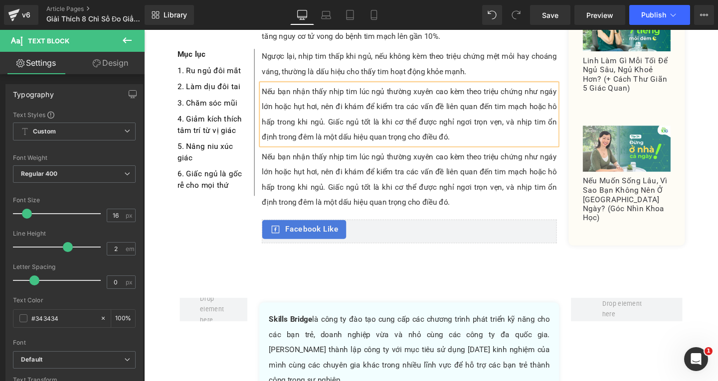
click at [376, 156] on p "Nếu bạn nhận thấy nhịp tim lúc ngủ thường xuyên cao kèm theo triệu chứng như ng…" at bounding box center [423, 188] width 310 height 64
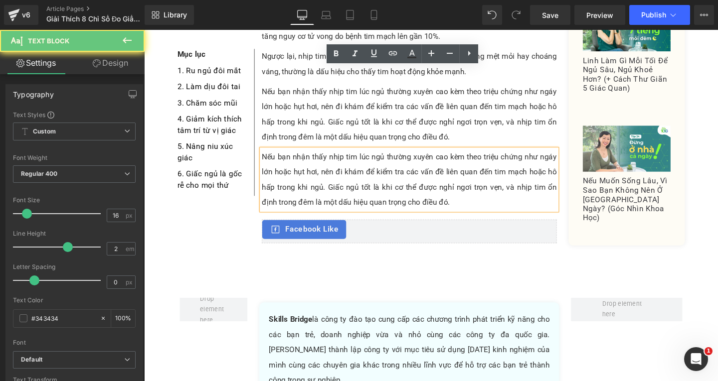
click at [452, 156] on p "Nếu bạn nhận thấy nhịp tim lúc ngủ thường xuyên cao kèm theo triệu chứng như ng…" at bounding box center [423, 188] width 310 height 64
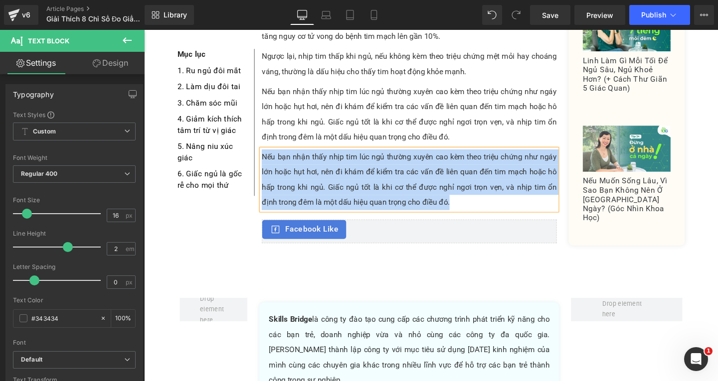
paste div
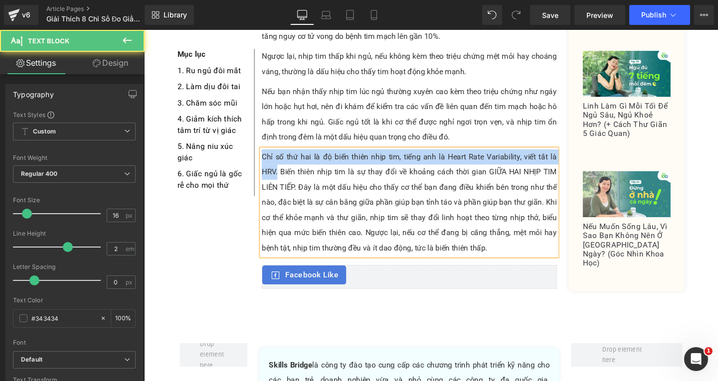
drag, startPoint x: 275, startPoint y: 80, endPoint x: 281, endPoint y: 93, distance: 14.1
click at [281, 156] on p "Chỉ số thứ hai là độ biến thiên nhịp tim, tiếng anh là Heart Rate Variability, …" at bounding box center [423, 212] width 310 height 112
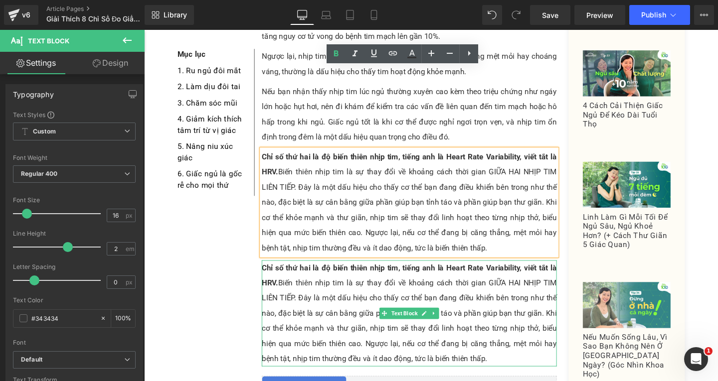
drag, startPoint x: 361, startPoint y: 256, endPoint x: 429, endPoint y: 271, distance: 69.4
click at [361, 272] on p "Chỉ số thứ hai là độ biến thiên nhịp tim, tiếng anh là Heart Rate Variability, …" at bounding box center [423, 328] width 310 height 112
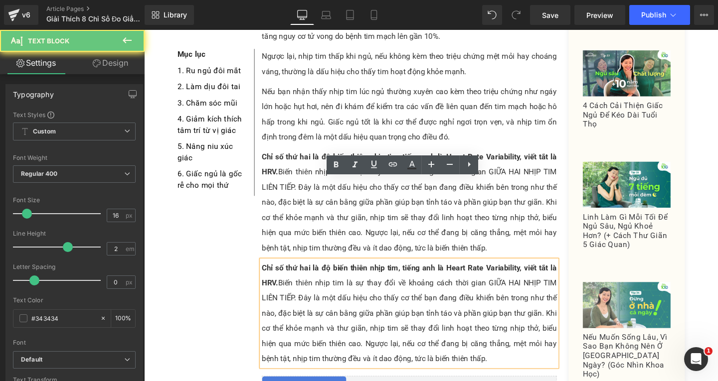
click at [512, 292] on p "Chỉ số thứ hai là độ biến thiên nhịp tim, tiếng anh là Heart Rate Variability, …" at bounding box center [423, 328] width 310 height 112
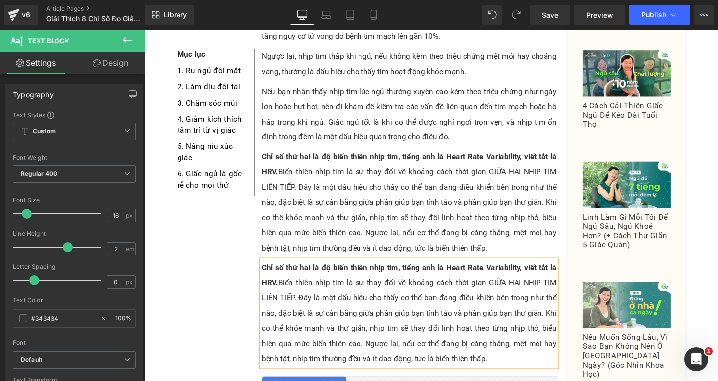
paste div
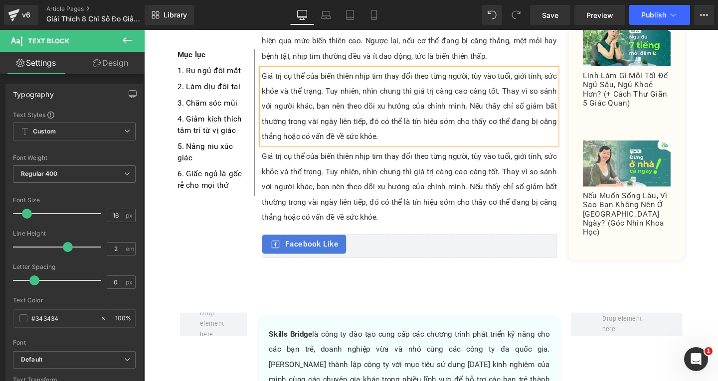
scroll to position [3728, 0]
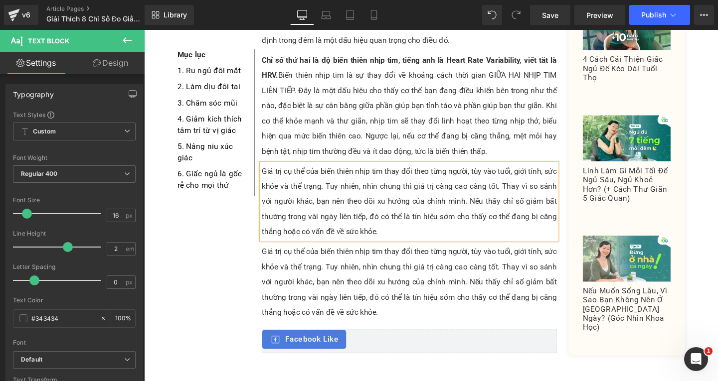
drag, startPoint x: 364, startPoint y: 233, endPoint x: 414, endPoint y: 247, distance: 51.3
click at [365, 255] on p "Giá trị cụ thể của biến thiên nhịp tim thay đổi theo từng người, tùy vào tuổi, …" at bounding box center [423, 295] width 310 height 80
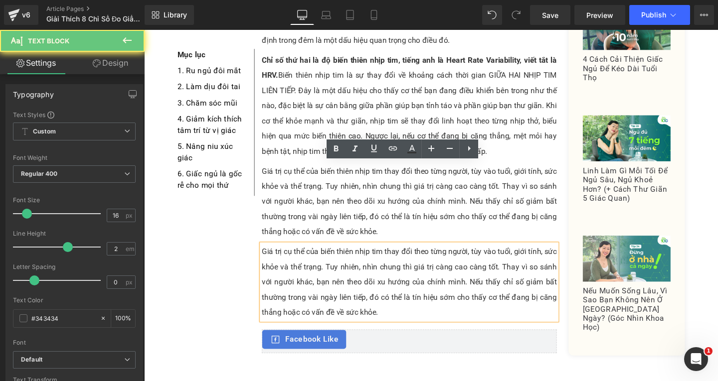
click at [407, 255] on p "Giá trị cụ thể của biến thiên nhịp tim thay đổi theo từng người, tùy vào tuổi, …" at bounding box center [423, 295] width 310 height 80
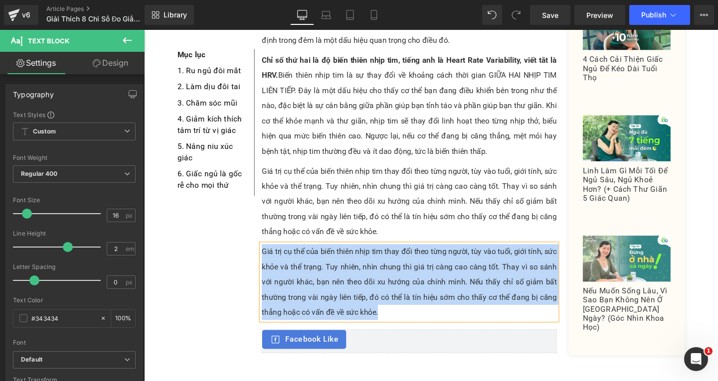
paste div
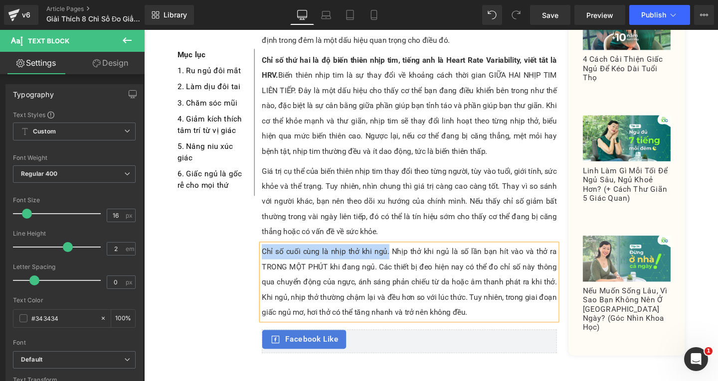
drag, startPoint x: 266, startPoint y: 176, endPoint x: 399, endPoint y: 177, distance: 133.6
click at [399, 255] on p "Chỉ số cuối cùng là nhịp thở khi ngủ. Nhịp thở khi ngủ là số lần bạn hít vào và…" at bounding box center [423, 295] width 310 height 80
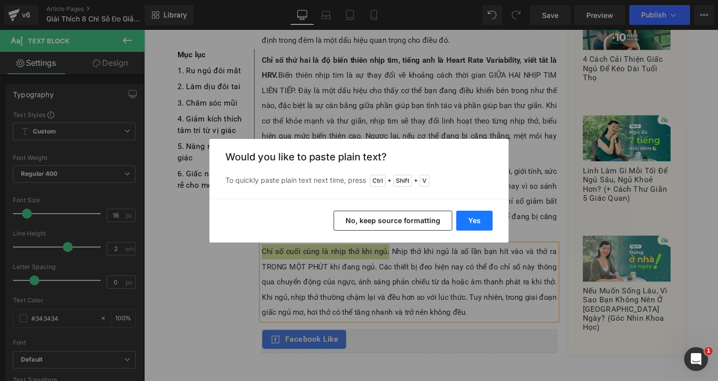
drag, startPoint x: 479, startPoint y: 210, endPoint x: 350, endPoint y: 198, distance: 128.7
click at [479, 211] on button "Yes" at bounding box center [474, 221] width 36 height 20
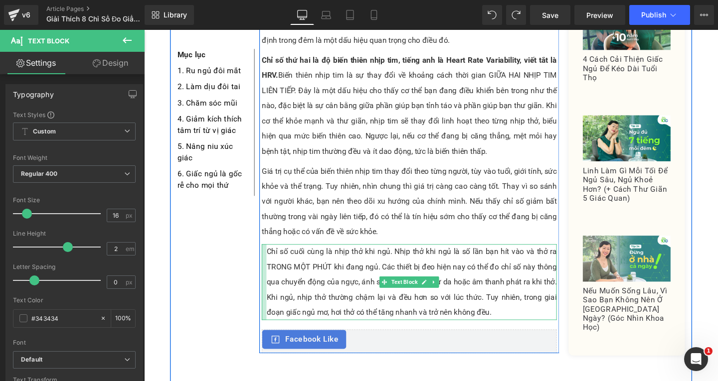
click at [270, 255] on div "Chỉ số cuối cùng là nhịp thở khi ngủ. Nhịp thở khi ngủ là số lần bạn hít vào và…" at bounding box center [423, 295] width 310 height 80
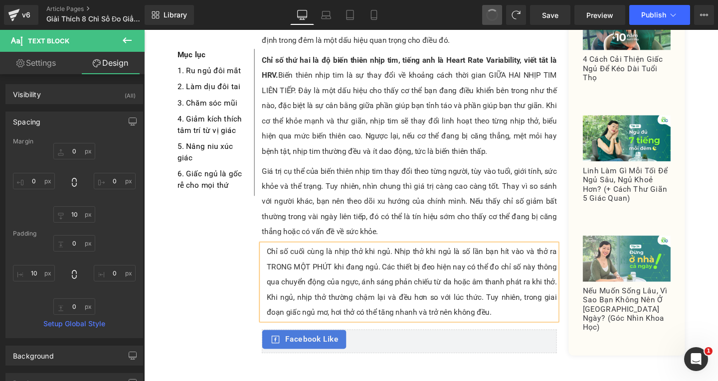
type input "0"
type input "10"
type input "0"
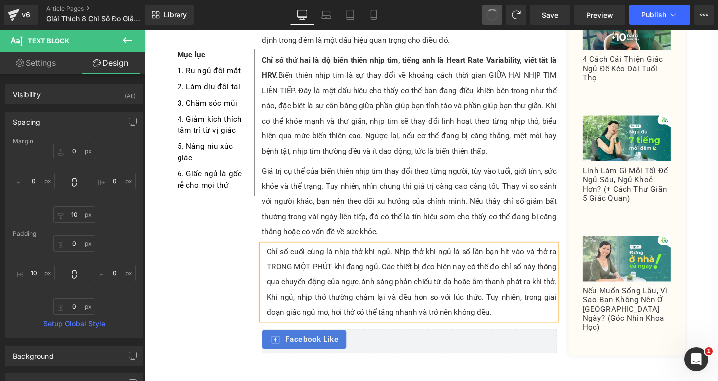
type input "0"
type input "10"
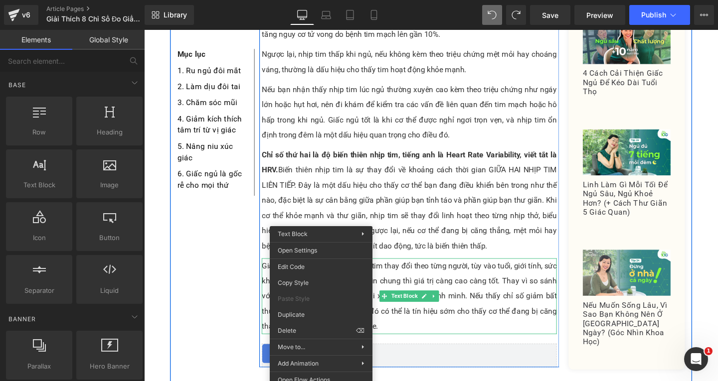
scroll to position [3578, 0]
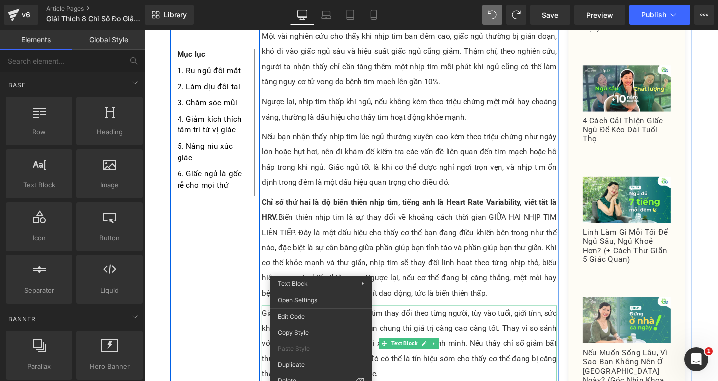
click at [378, 203] on p "Chỉ số thứ hai là độ biến thiên nhịp tim, tiếng anh là Heart Rate Variability, …" at bounding box center [423, 259] width 310 height 112
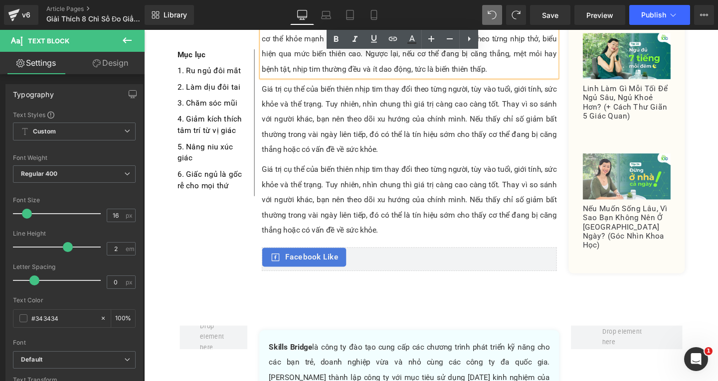
scroll to position [3828, 0]
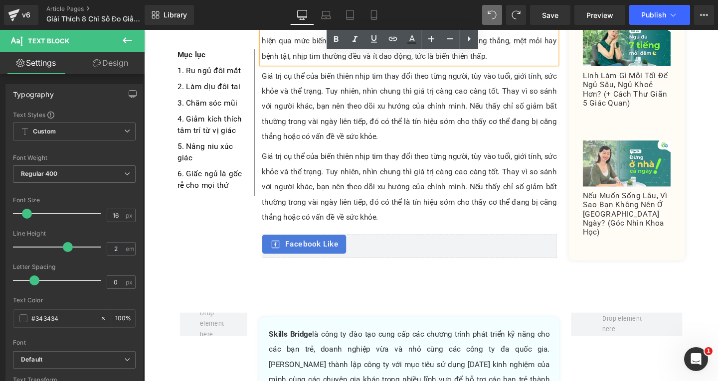
click at [325, 156] on p "Giá trị cụ thể của biến thiên nhịp tim thay đổi theo từng người, tùy vào tuổi, …" at bounding box center [423, 196] width 310 height 80
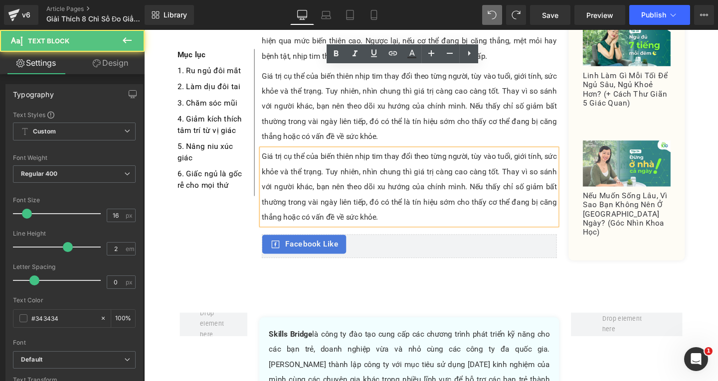
click at [410, 156] on p "Giá trị cụ thể của biến thiên nhịp tim thay đổi theo từng người, tùy vào tuổi, …" at bounding box center [423, 196] width 310 height 80
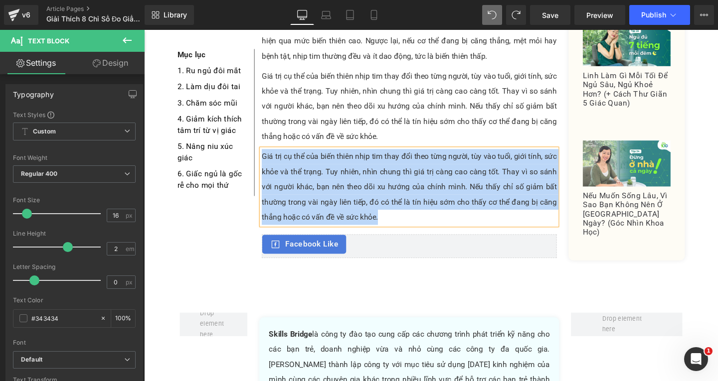
paste div
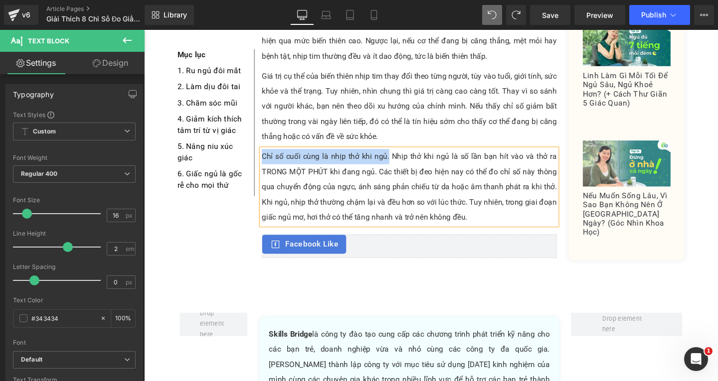
drag, startPoint x: 265, startPoint y: 77, endPoint x: 399, endPoint y: 77, distance: 133.6
click at [399, 156] on p "Chỉ số cuối cùng là nhịp thở khi ngủ. Nhịp thở khi ngủ là số lần bạn hít vào và…" at bounding box center [423, 196] width 310 height 80
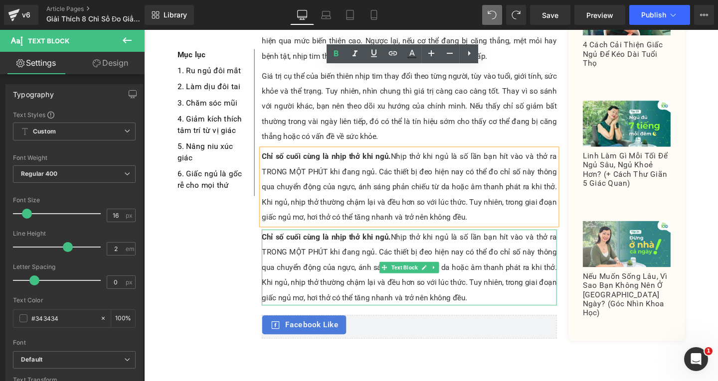
click at [372, 240] on p "Chỉ số cuối cùng là nhịp thở khi ngủ. Nhịp thở khi ngủ là số lần bạn hít vào và…" at bounding box center [423, 280] width 310 height 80
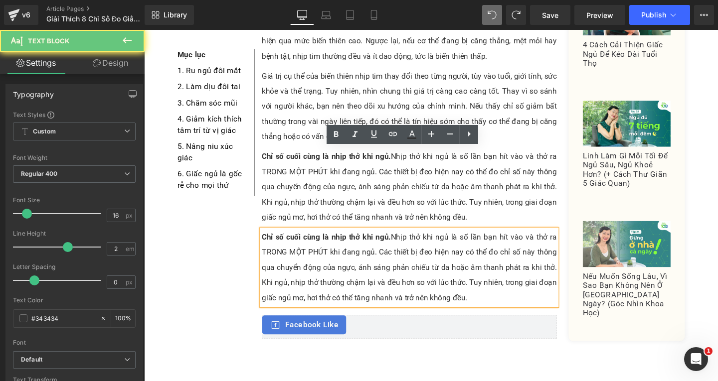
click at [501, 240] on p "Chỉ số cuối cùng là nhịp thở khi ngủ. Nhịp thở khi ngủ là số lần bạn hít vào và…" at bounding box center [423, 280] width 310 height 80
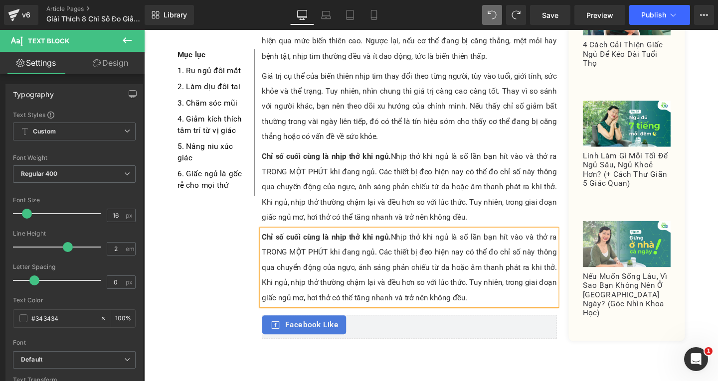
paste div
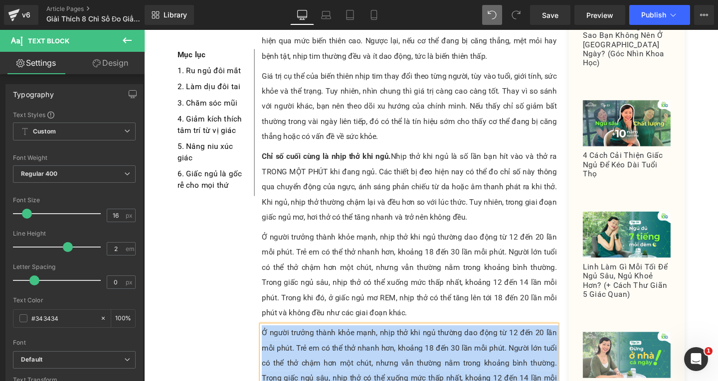
paste div
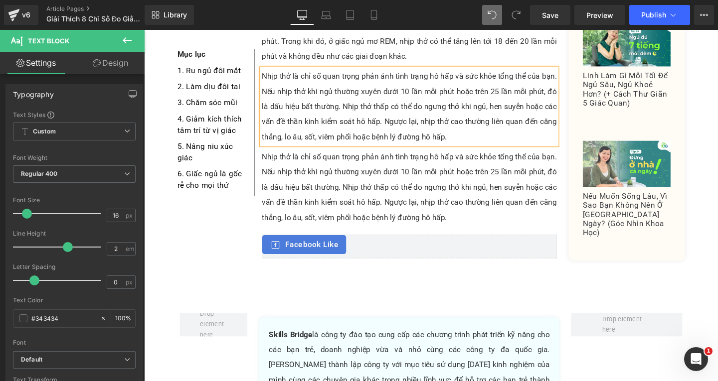
scroll to position [4098, 0]
click at [357, 156] on p "Nhịp thở là chỉ số quan trọng phản ánh tình trạng hô hấp và sức khỏe tổng thể c…" at bounding box center [423, 196] width 310 height 80
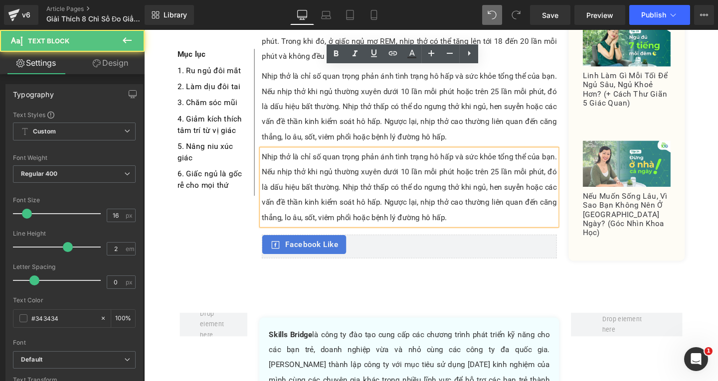
click at [491, 156] on p "Nhịp thở là chỉ số quan trọng phản ánh tình trạng hô hấp và sức khỏe tổng thể c…" at bounding box center [423, 196] width 310 height 80
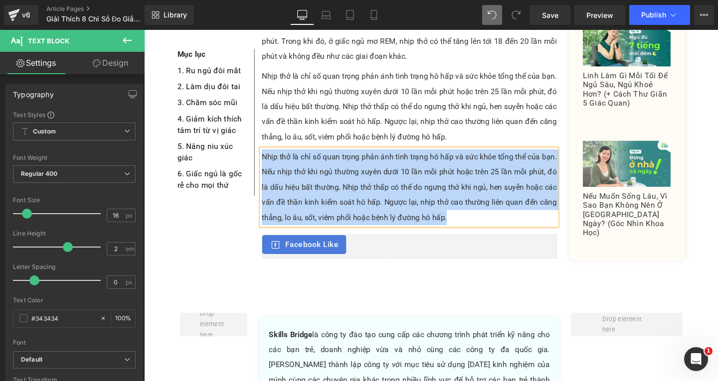
paste div
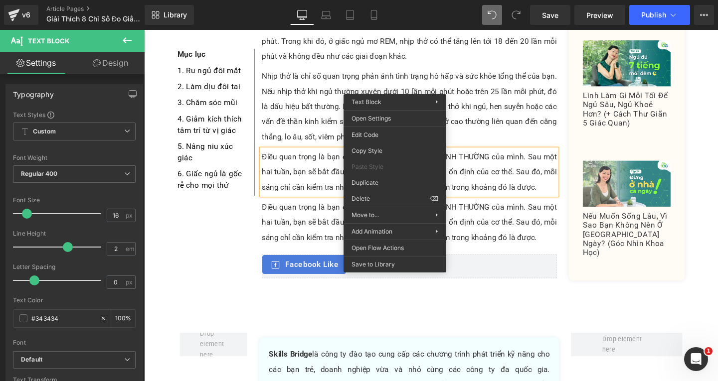
drag, startPoint x: 510, startPoint y: 211, endPoint x: 377, endPoint y: 189, distance: 134.5
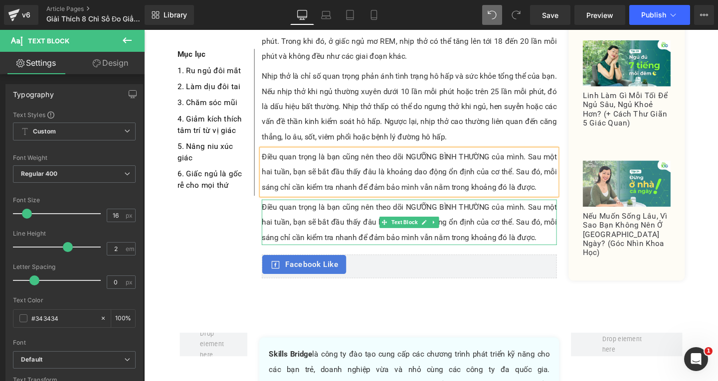
click at [519, 208] on p "Điều quan trọng là bạn cũng nên theo dõi NGƯỠNG BÌNH THƯỜNG của mình. Sau một h…" at bounding box center [423, 232] width 310 height 48
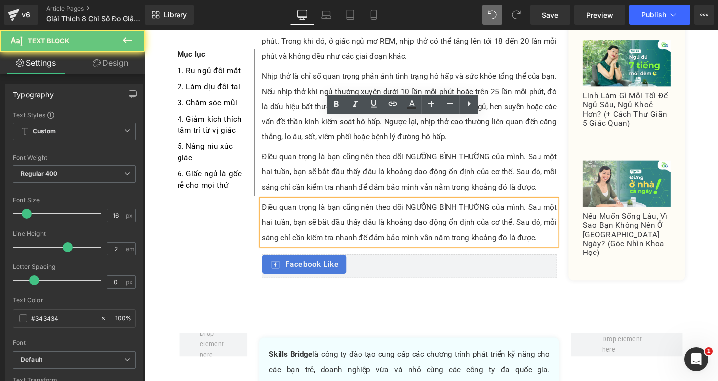
click at [558, 208] on p "Điều quan trọng là bạn cũng nên theo dõi NGƯỠNG BÌNH THƯỜNG của mình. Sau một h…" at bounding box center [423, 232] width 310 height 48
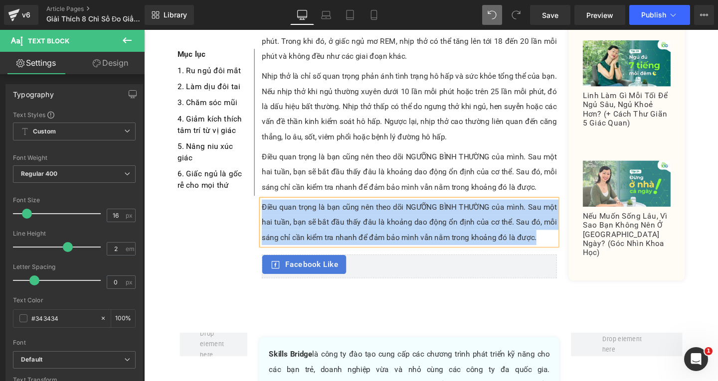
paste div
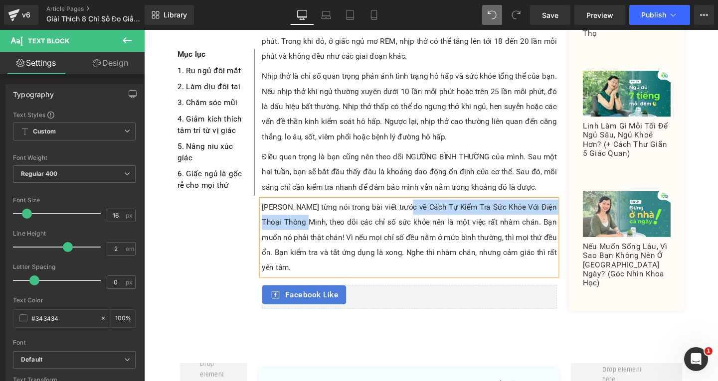
drag, startPoint x: 415, startPoint y: 131, endPoint x: 308, endPoint y: 151, distance: 108.9
click at [308, 208] on p "[PERSON_NAME] từng nói trong bài viết trước về Cách Tự Kiểm Tra Sức Khỏe Với Đi…" at bounding box center [423, 248] width 310 height 80
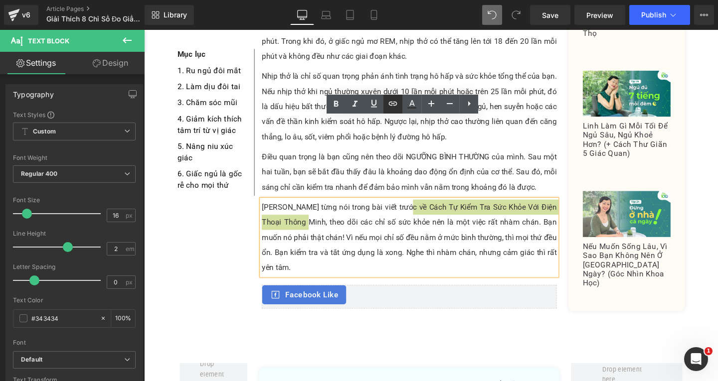
click at [391, 102] on icon at bounding box center [393, 104] width 12 height 12
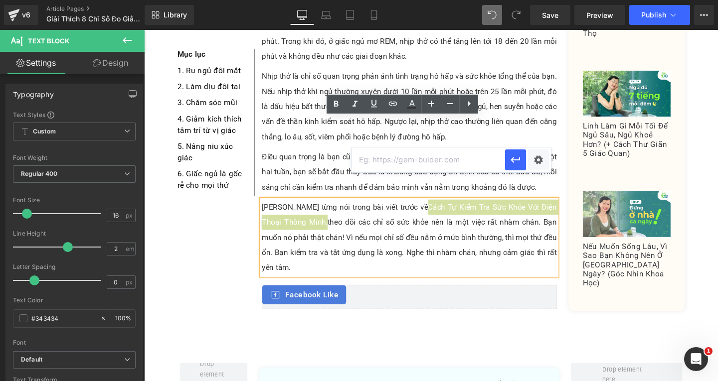
click at [431, 158] on input "text" at bounding box center [428, 160] width 154 height 25
paste input "[URL][DOMAIN_NAME]"
click at [513, 166] on icon "button" at bounding box center [515, 160] width 12 height 12
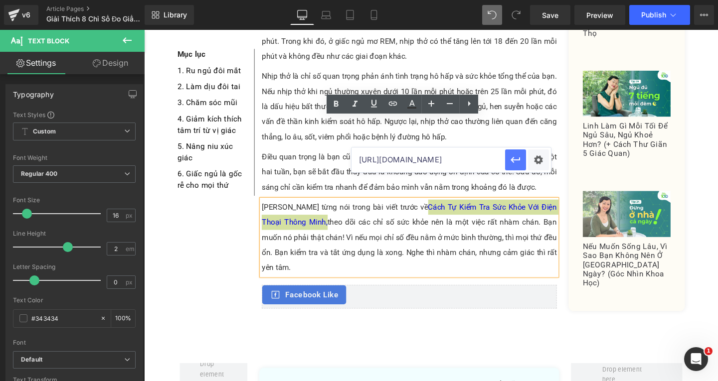
scroll to position [0, 0]
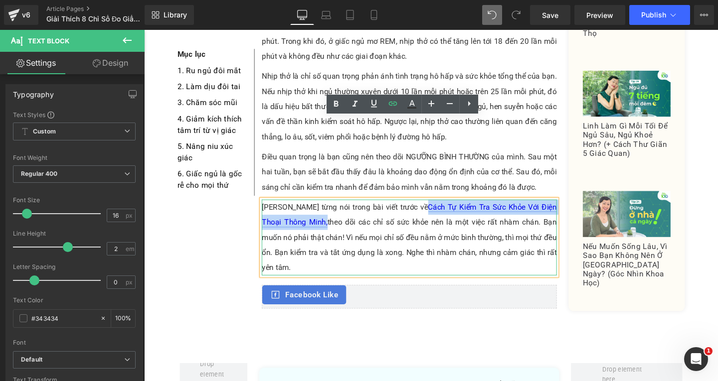
click at [470, 211] on link "Cách Tự Kiểm Tra Sức Khỏe Với Điện Thoại Thông Minh," at bounding box center [423, 223] width 310 height 25
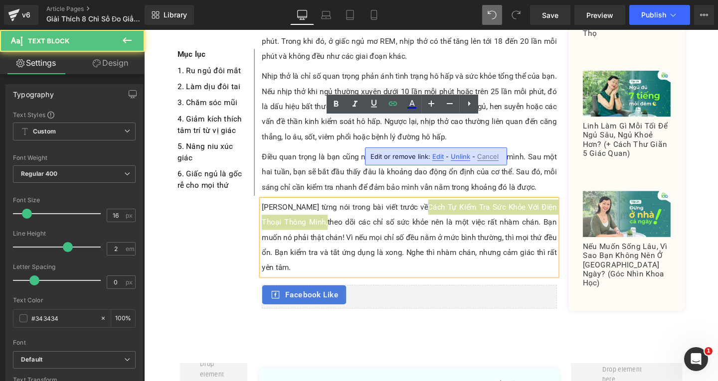
click at [436, 161] on span "Edit" at bounding box center [437, 157] width 11 height 8
type input "[URL][DOMAIN_NAME]"
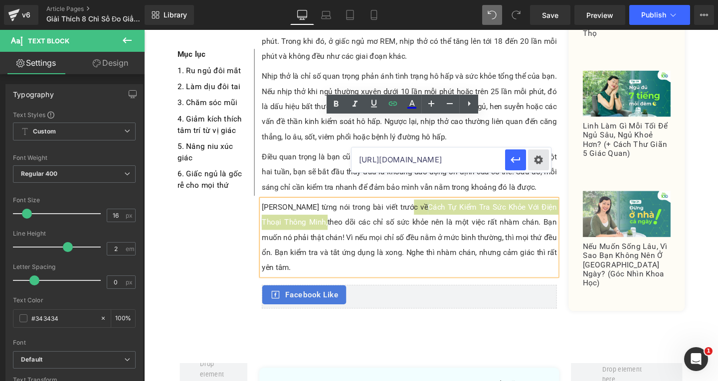
click at [537, 0] on div "Text Color Highlight Color rgb(0, 0, 238) #0000ee 100 % transparent transparent…" at bounding box center [359, 0] width 718 height 0
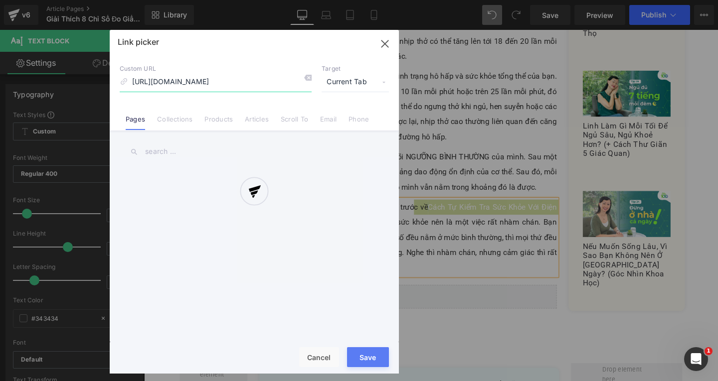
scroll to position [0, 208]
click at [343, 78] on div at bounding box center [254, 202] width 289 height 344
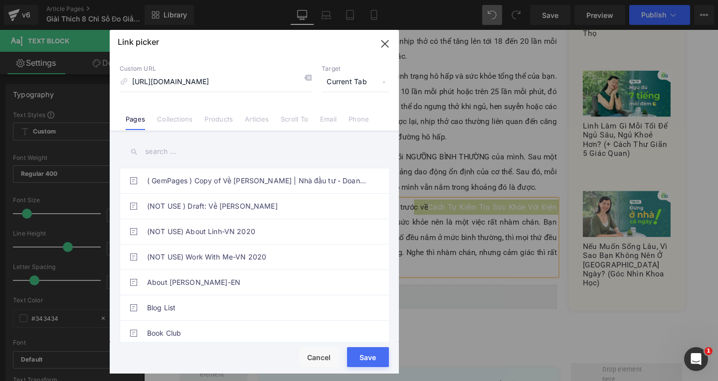
click at [348, 85] on span "Current Tab" at bounding box center [355, 82] width 67 height 19
click at [356, 118] on li "New Tab" at bounding box center [355, 117] width 77 height 17
click at [365, 355] on button "Save" at bounding box center [368, 357] width 42 height 20
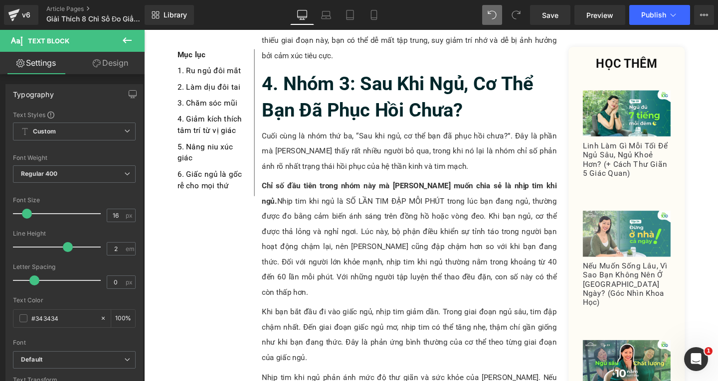
scroll to position [2951, 0]
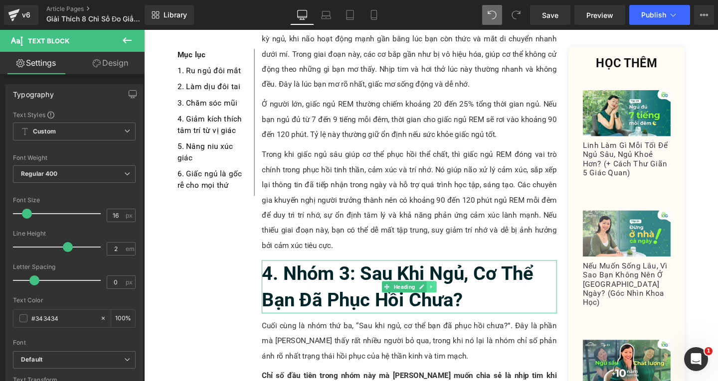
click at [444, 297] on icon at bounding box center [446, 300] width 5 height 6
click at [439, 297] on icon at bounding box center [440, 299] width 5 height 5
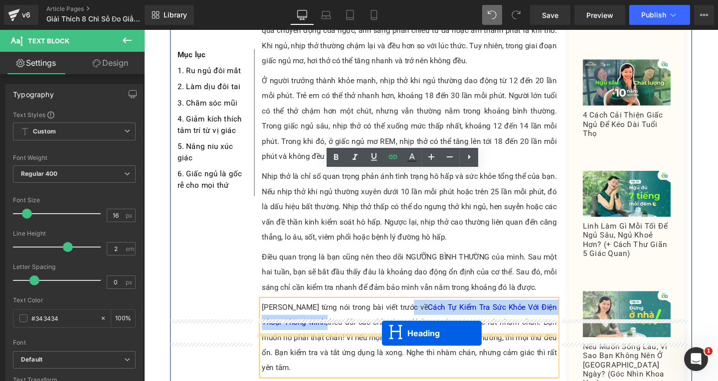
scroll to position [4072, 0]
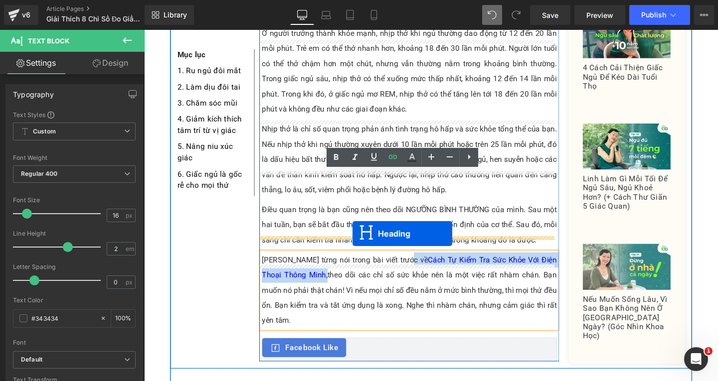
drag, startPoint x: 397, startPoint y: 97, endPoint x: 363, endPoint y: 244, distance: 150.4
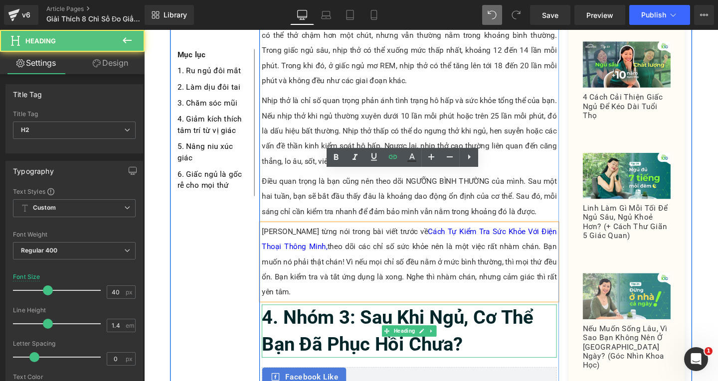
click at [505, 319] on h2 "4. Nhóm 3: Sau Khi Ngủ, Cơ Thể Bạn Đã Phục Hồi Chưa?" at bounding box center [423, 347] width 310 height 56
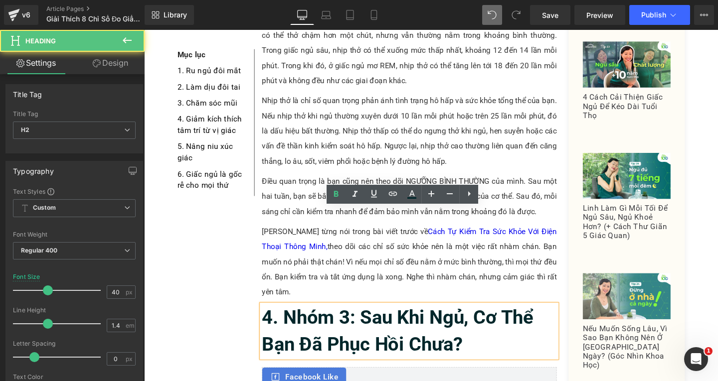
click at [497, 319] on h2 "4. Nhóm 3: Sau Khi Ngủ, Cơ Thể Bạn Đã Phục Hồi Chưa?" at bounding box center [423, 347] width 310 height 56
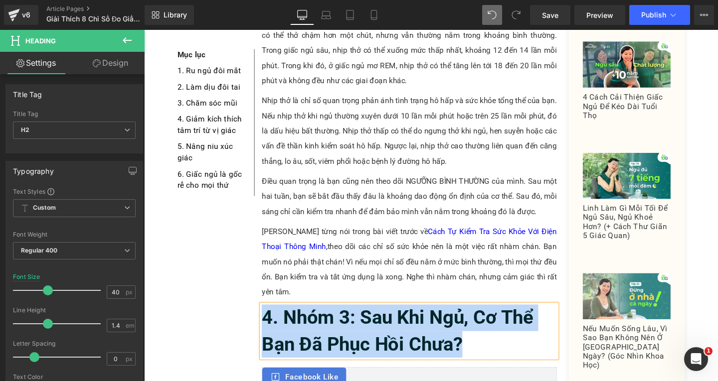
paste div
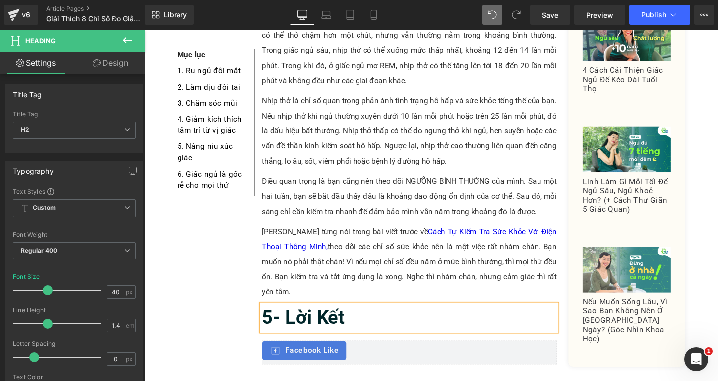
click at [282, 321] on b "5- Lời Kết" at bounding box center [311, 332] width 87 height 23
click at [346, 319] on h2 "Lời Kết" at bounding box center [423, 333] width 310 height 28
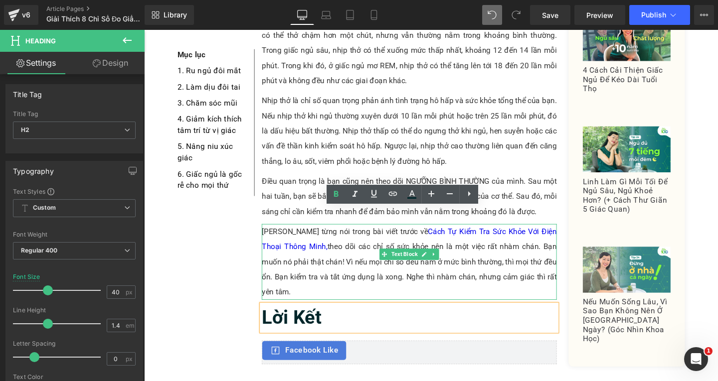
click at [446, 263] on icon at bounding box center [448, 266] width 5 height 6
click at [439, 260] on link at bounding box center [444, 266] width 10 height 12
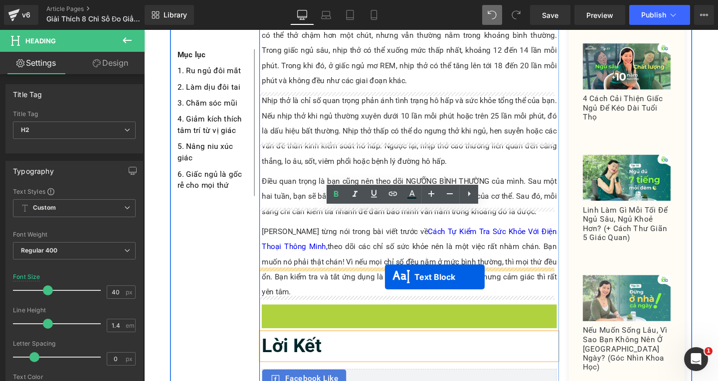
drag, startPoint x: 402, startPoint y: 265, endPoint x: 372, endPoint y: 310, distance: 53.5
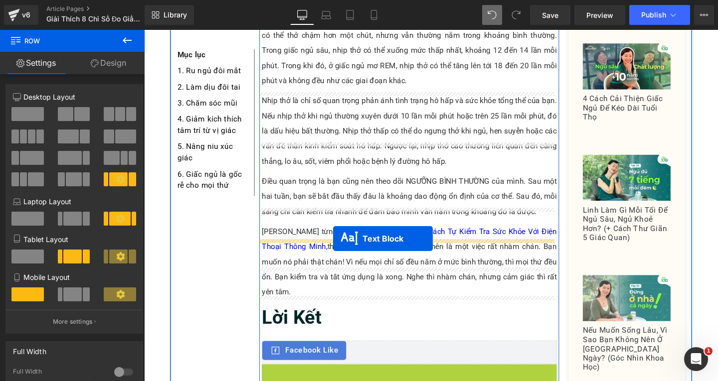
drag, startPoint x: 395, startPoint y: 311, endPoint x: 342, endPoint y: 250, distance: 80.9
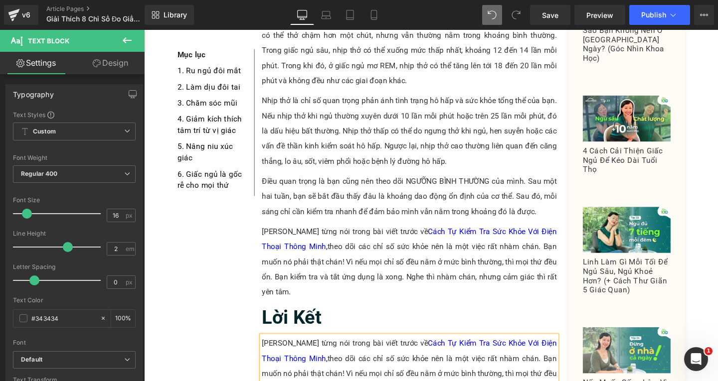
paste div
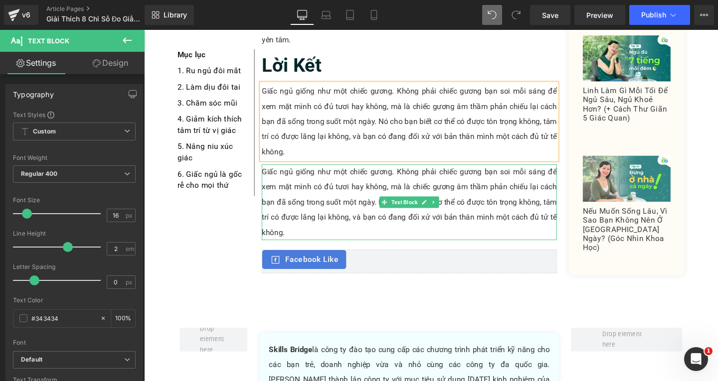
scroll to position [4138, 0]
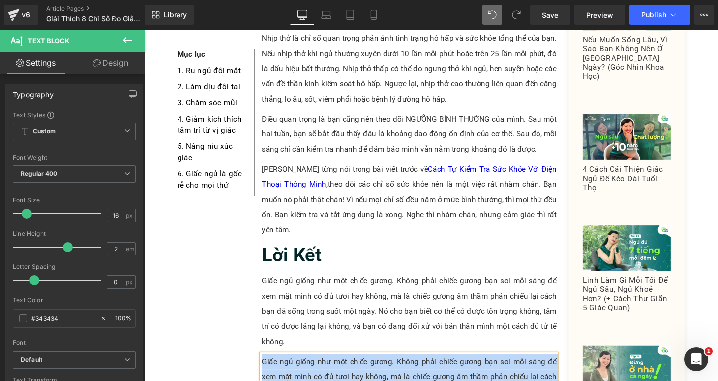
paste div
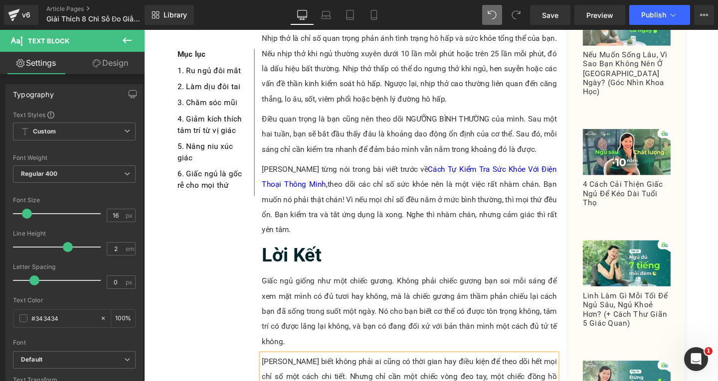
scroll to position [4188, 0]
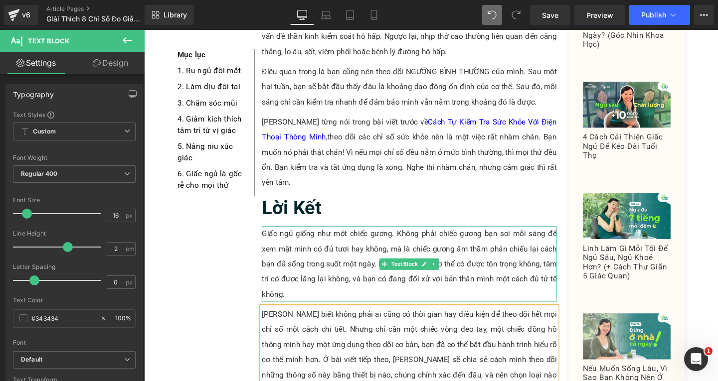
click at [302, 236] on p "Giấc ngủ giống như một chiếc gương. Không phải chiếc gương bạn soi mỗi sáng để …" at bounding box center [423, 276] width 310 height 80
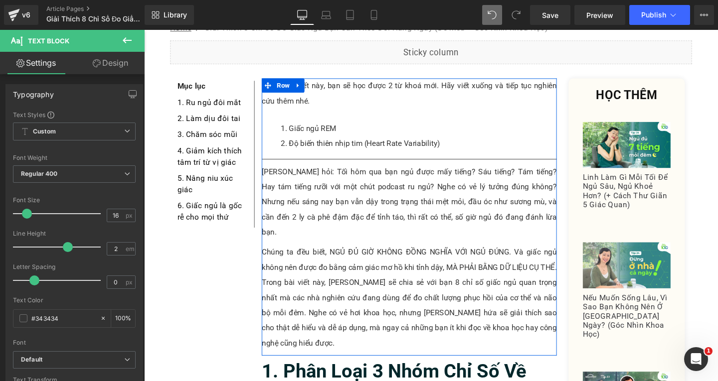
scroll to position [199, 0]
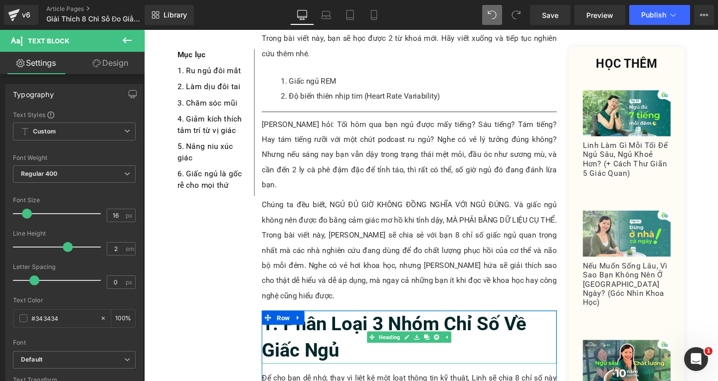
click at [352, 325] on h2 "1. Phân Loại 3 Nhóm Chỉ Số Về Giấc Ngủ" at bounding box center [423, 353] width 310 height 56
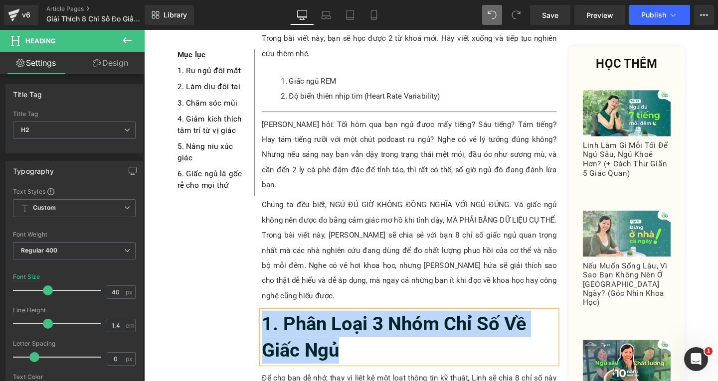
copy b "1. Phân Loại 3 Nhóm Chỉ Số Về Giấc Ngủ"
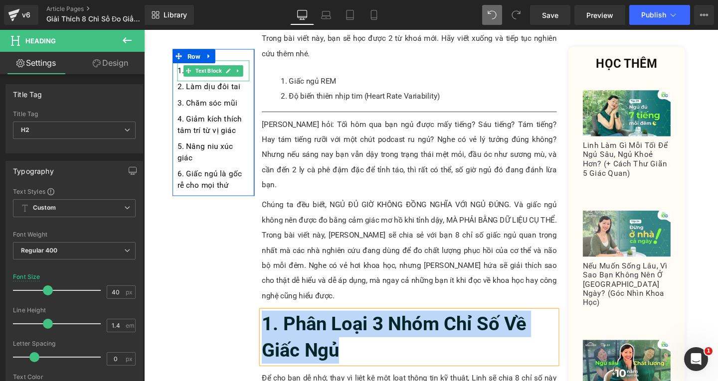
click at [245, 71] on div "1. Ru ngủ đôi mắt" at bounding box center [217, 73] width 76 height 22
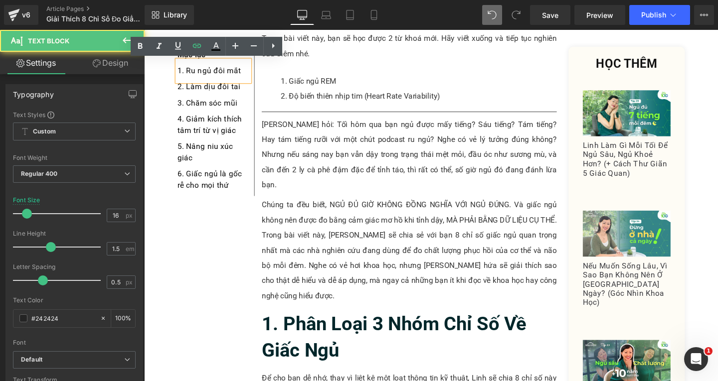
click at [245, 72] on div "1. Ru ngủ đôi mắt" at bounding box center [217, 73] width 76 height 22
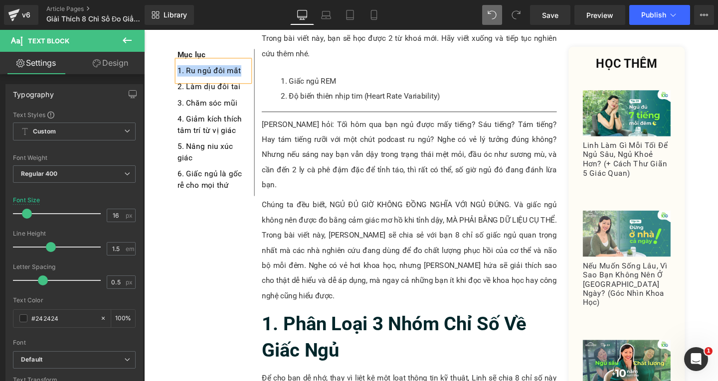
paste div
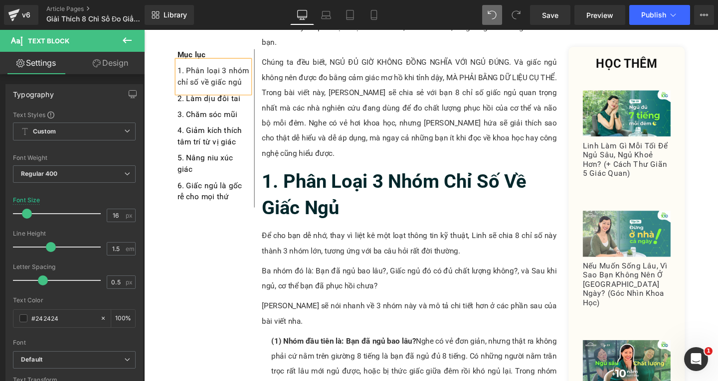
scroll to position [299, 0]
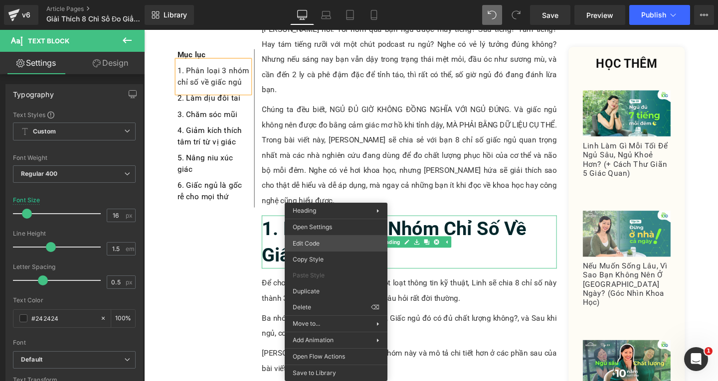
click at [322, 0] on div "Text Block You are previewing how the will restyle your page. You can not edit …" at bounding box center [359, 0] width 718 height 0
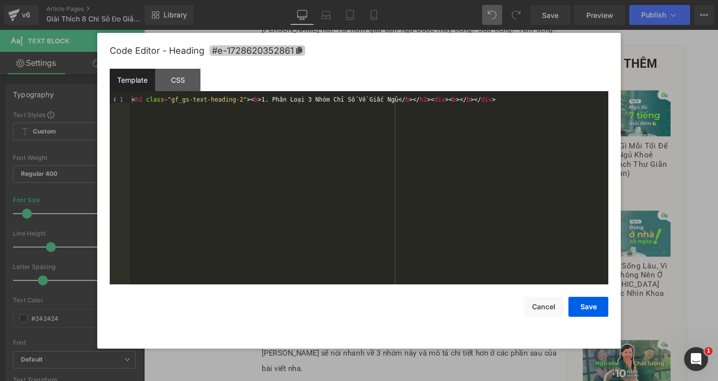
click at [301, 53] on icon at bounding box center [299, 50] width 7 height 7
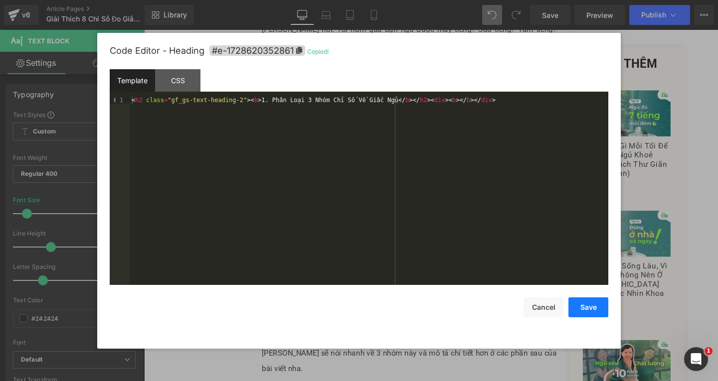
click at [593, 306] on button "Save" at bounding box center [588, 308] width 40 height 20
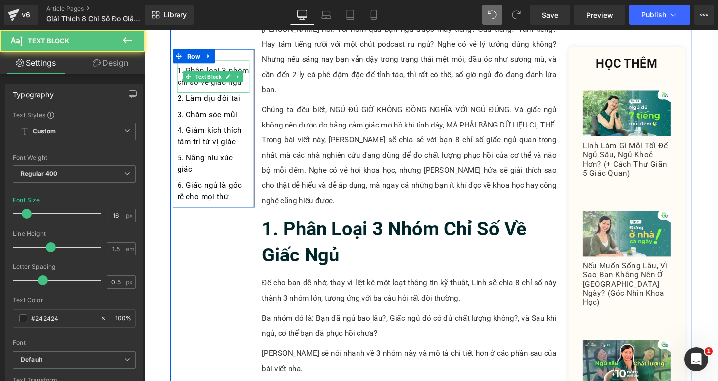
click at [248, 90] on div "1. Phân loại 3 nhóm chỉ số về giấc ngủ" at bounding box center [217, 79] width 76 height 34
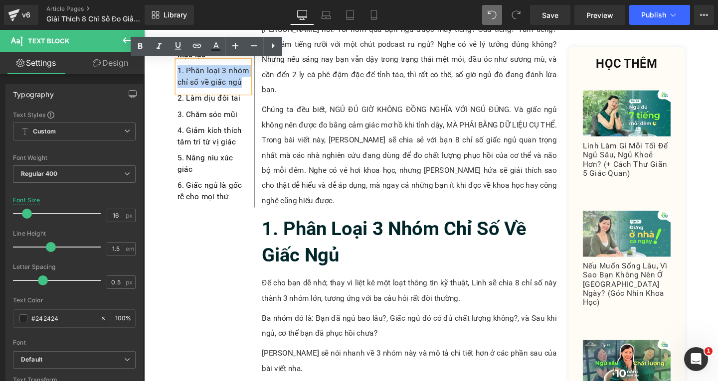
drag, startPoint x: 191, startPoint y: 79, endPoint x: 175, endPoint y: 69, distance: 19.2
click at [179, 69] on div "1. Phân loại 3 nhóm chỉ số về giấc ngủ" at bounding box center [217, 79] width 76 height 34
click at [199, 43] on icon at bounding box center [197, 46] width 12 height 12
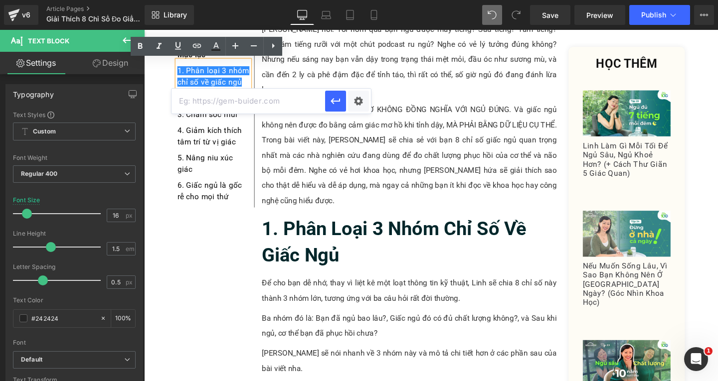
click at [229, 98] on input "text" at bounding box center [248, 101] width 154 height 25
paste input "#e-1728620352861"
type input "#e-1728620352861"
click at [333, 98] on icon "button" at bounding box center [335, 101] width 12 height 12
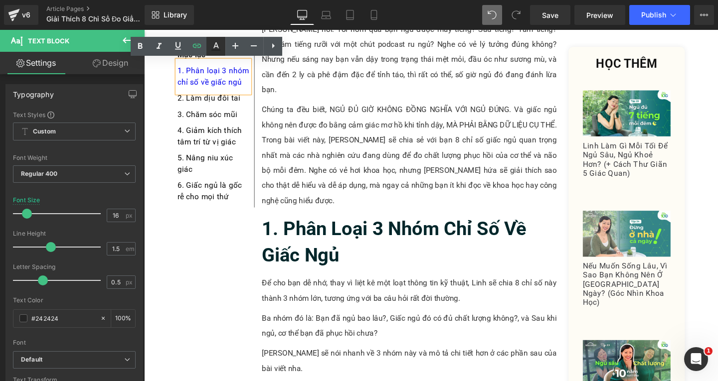
click at [213, 40] on link at bounding box center [215, 46] width 19 height 19
type input "100"
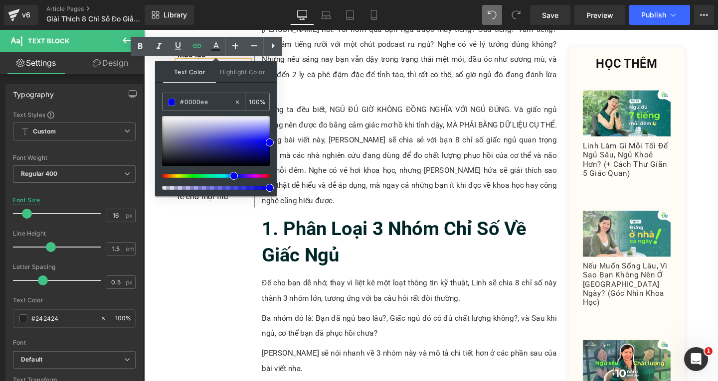
click at [217, 103] on input "#0000ee" at bounding box center [207, 102] width 54 height 11
type input "#0000e"
type input "0"
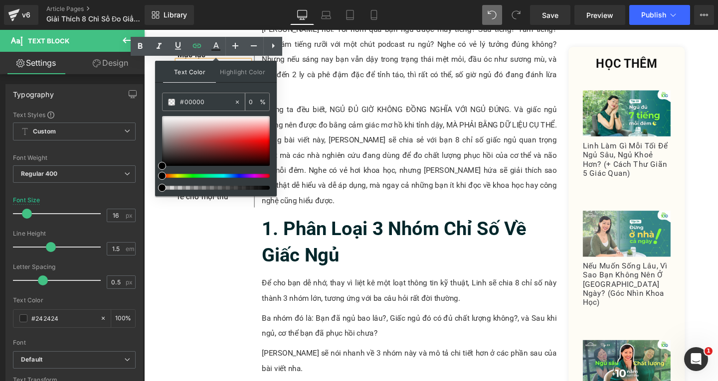
type input "#000000"
type input "100"
type input "#000000"
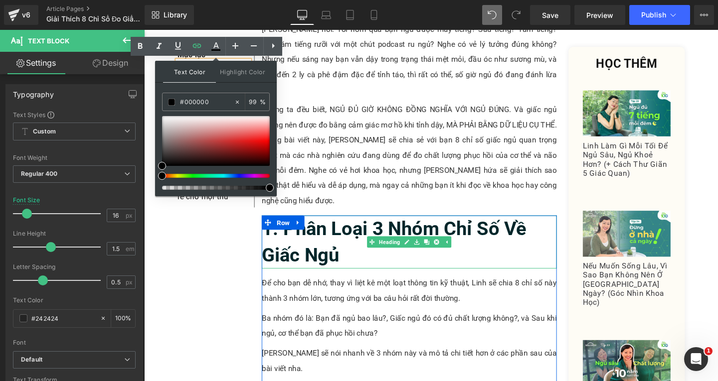
drag, startPoint x: 414, startPoint y: 217, endPoint x: 300, endPoint y: 201, distance: 115.3
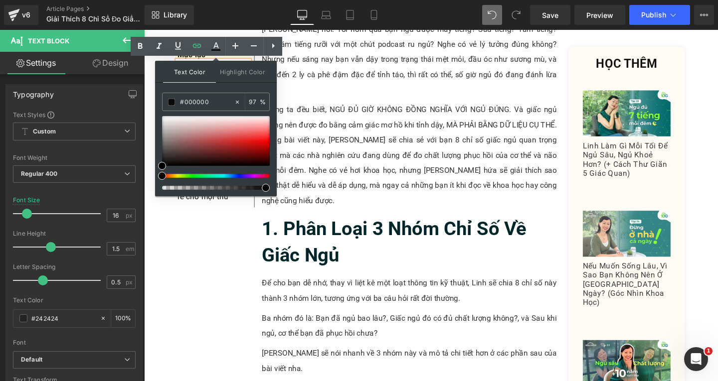
type input "99"
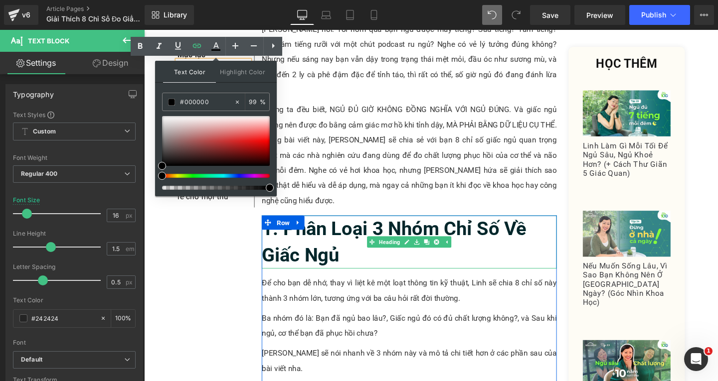
drag, startPoint x: 416, startPoint y: 219, endPoint x: 324, endPoint y: 199, distance: 93.4
click at [344, 227] on b "1. Phân Loại 3 Nhóm Chỉ Số Về Giấc Ngủ" at bounding box center [407, 252] width 278 height 51
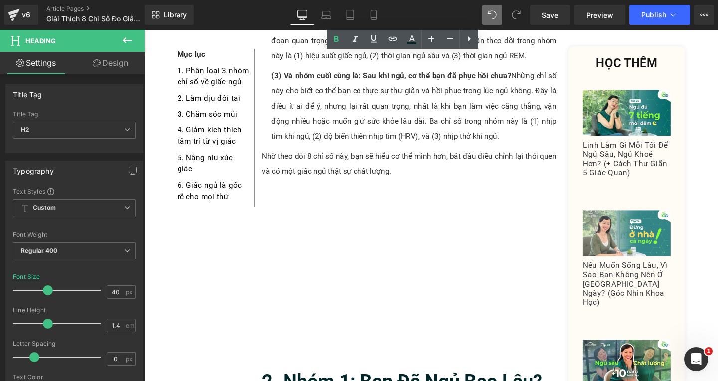
scroll to position [997, 0]
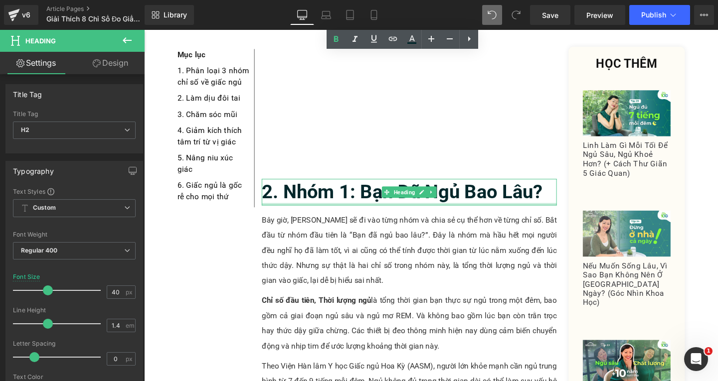
drag, startPoint x: 474, startPoint y: 146, endPoint x: 502, endPoint y: 134, distance: 31.3
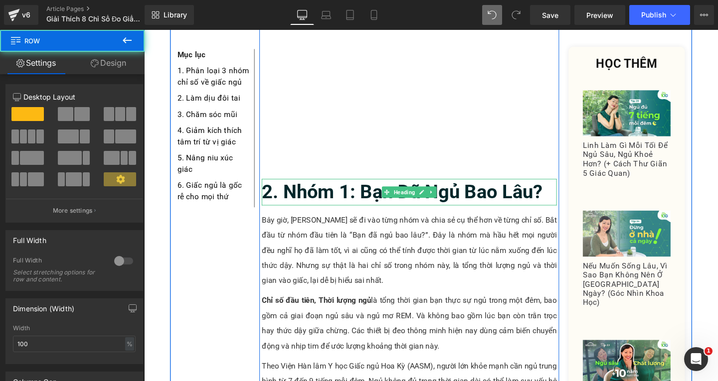
click at [575, 186] on div at bounding box center [576, 200] width 2 height 28
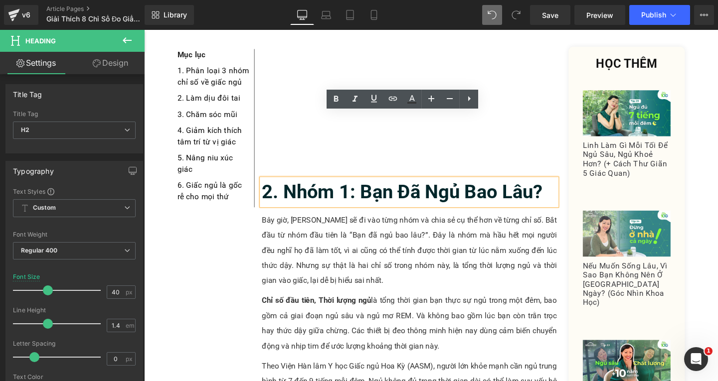
click at [566, 186] on h2 "2. Nhóm 1: Bạn Đã Ngủ Bao Lâu?" at bounding box center [423, 200] width 310 height 28
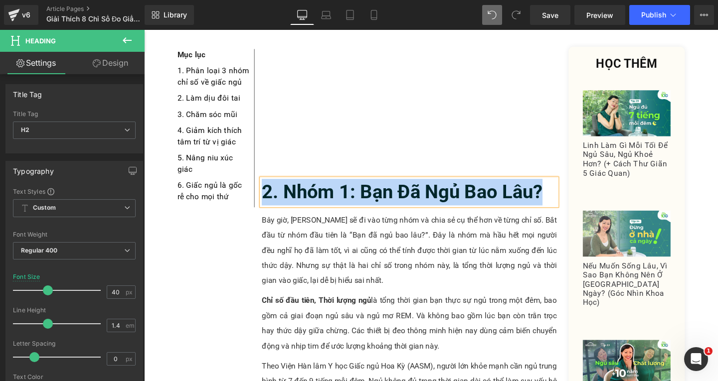
copy b "2. Nhóm 1: Bạn Đã Ngủ Bao Lâu?"
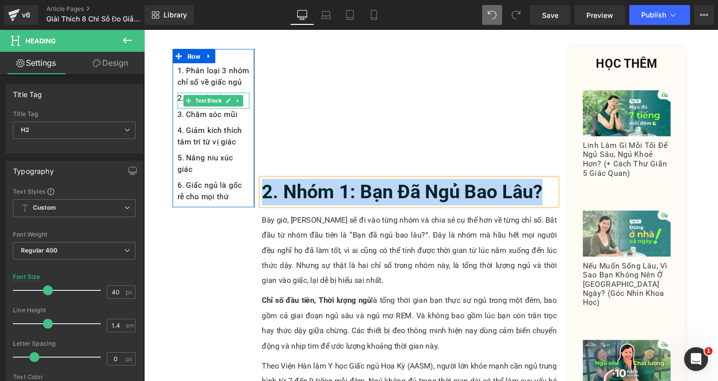
click at [245, 102] on div "2. Làm dịu đôi tai" at bounding box center [217, 104] width 76 height 17
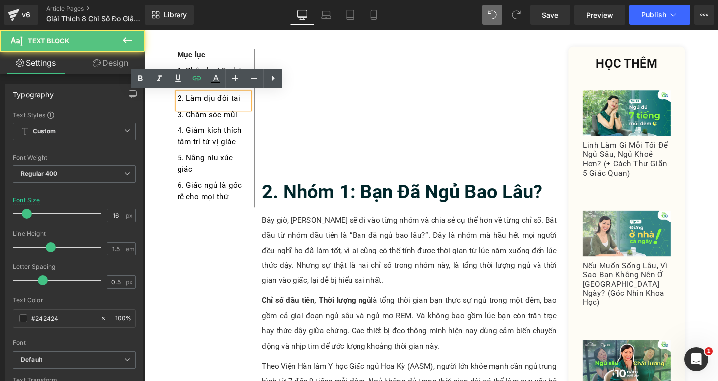
click at [245, 102] on div "2. Làm dịu đôi tai" at bounding box center [217, 104] width 76 height 17
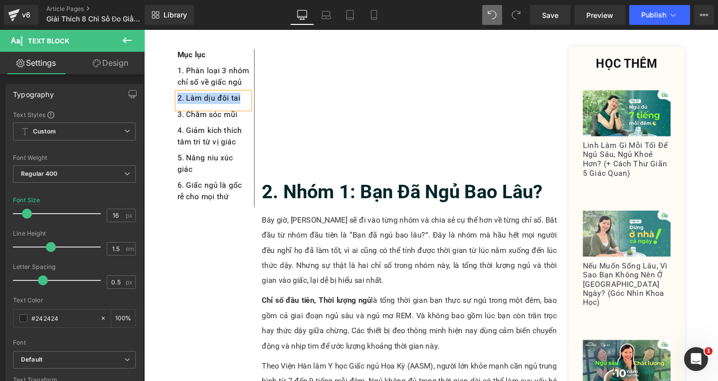
paste div
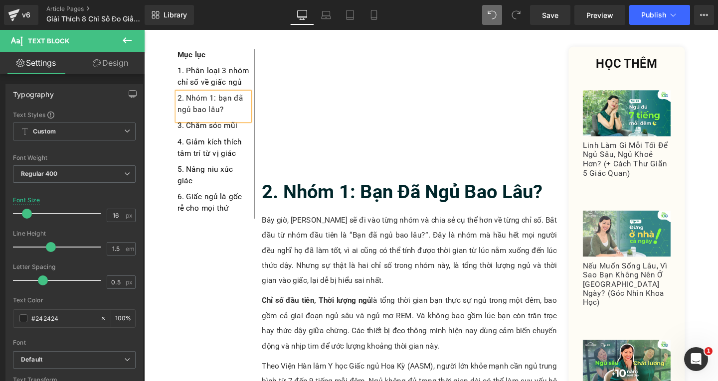
click at [223, 102] on div "2. Nhóm 1: bạn đã ngủ bao lâu?" at bounding box center [217, 110] width 76 height 29
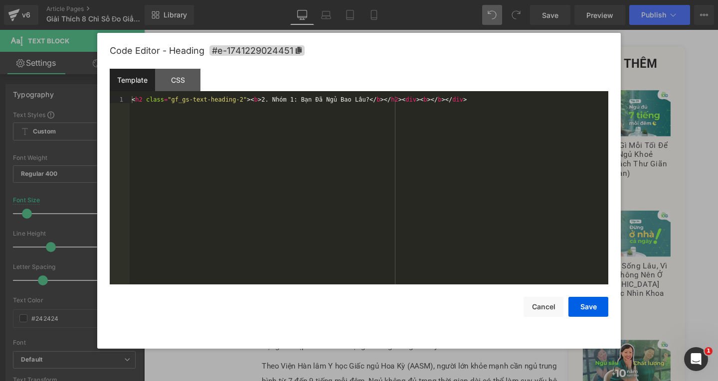
click at [298, 0] on div "Text Block You are previewing how the will restyle your page. You can not edit …" at bounding box center [359, 0] width 718 height 0
click at [297, 49] on icon at bounding box center [298, 50] width 7 height 7
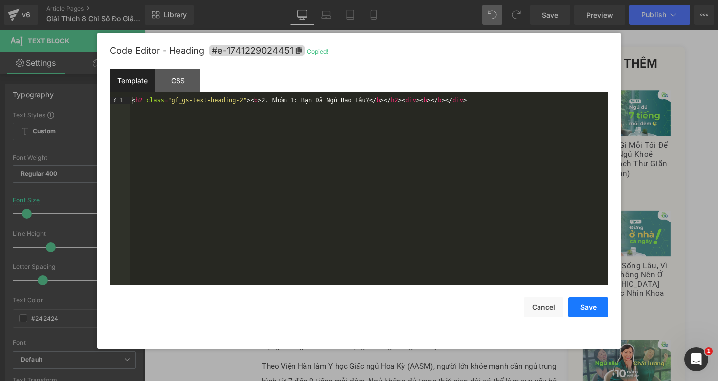
click at [590, 306] on button "Save" at bounding box center [588, 308] width 40 height 20
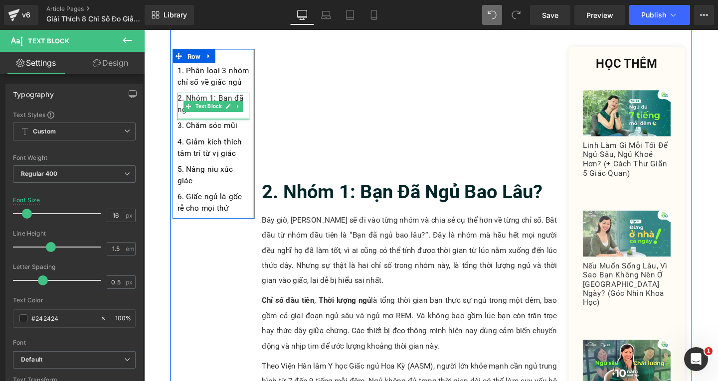
click at [239, 122] on div at bounding box center [217, 123] width 76 height 2
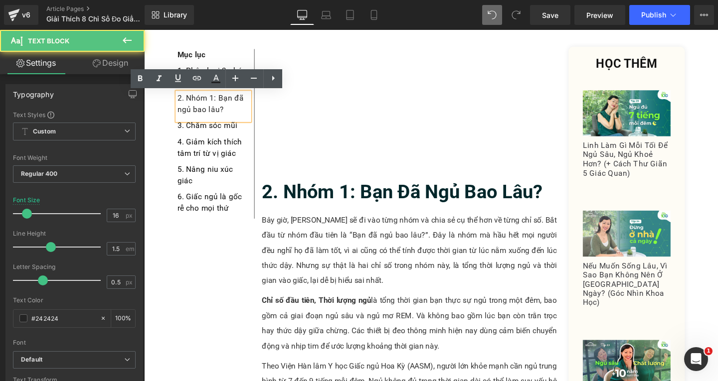
drag, startPoint x: 230, startPoint y: 116, endPoint x: 174, endPoint y: 102, distance: 57.5
click at [179, 102] on div "2. Nhóm 1: Bạn đã ngủ bao lâu?" at bounding box center [217, 110] width 76 height 29
drag, startPoint x: 176, startPoint y: 101, endPoint x: 225, endPoint y: 112, distance: 50.7
click at [225, 112] on div "2. Nhóm 1: Bạn đã ngủ bao lâu?" at bounding box center [217, 110] width 76 height 29
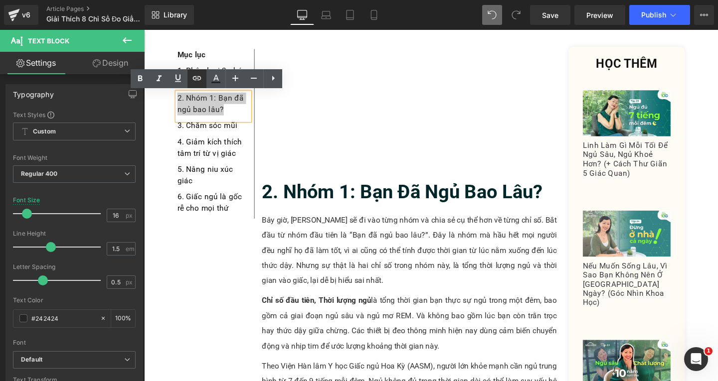
click at [202, 83] on icon at bounding box center [197, 78] width 12 height 12
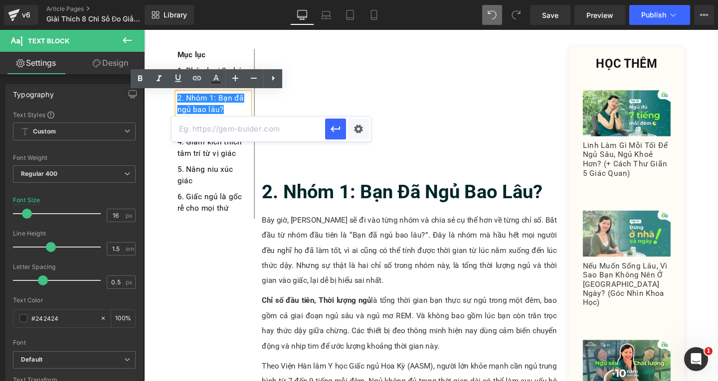
click at [246, 134] on input "text" at bounding box center [248, 129] width 154 height 25
paste input "#e-1741229024451"
type input "#e-1741229024451"
drag, startPoint x: 330, startPoint y: 121, endPoint x: 193, endPoint y: 110, distance: 137.1
click at [330, 121] on button "button" at bounding box center [335, 129] width 21 height 21
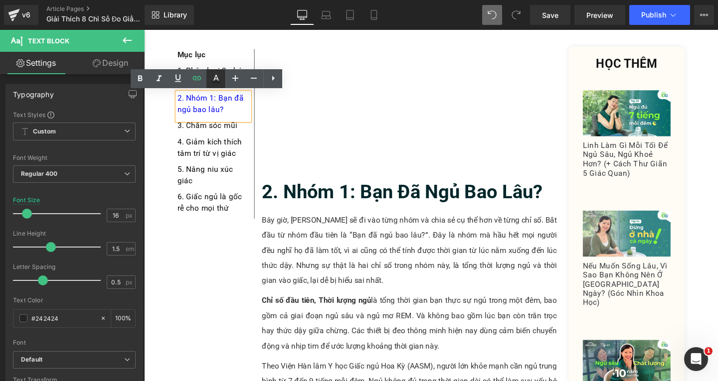
click at [216, 85] on link at bounding box center [215, 78] width 19 height 19
type input "#0000ee"
type input "100"
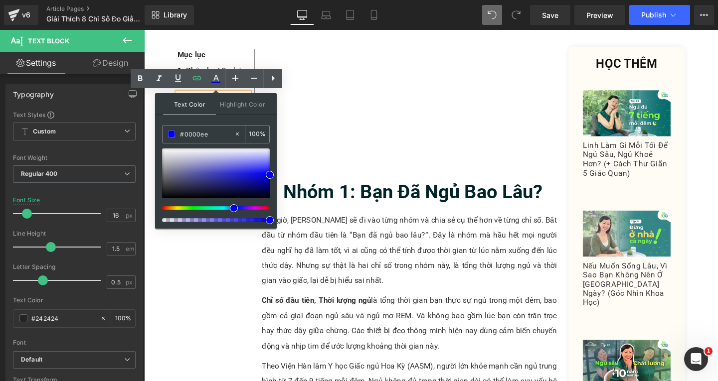
click at [226, 133] on input "#0000ee" at bounding box center [207, 134] width 54 height 11
type input "#0000e"
type input "0"
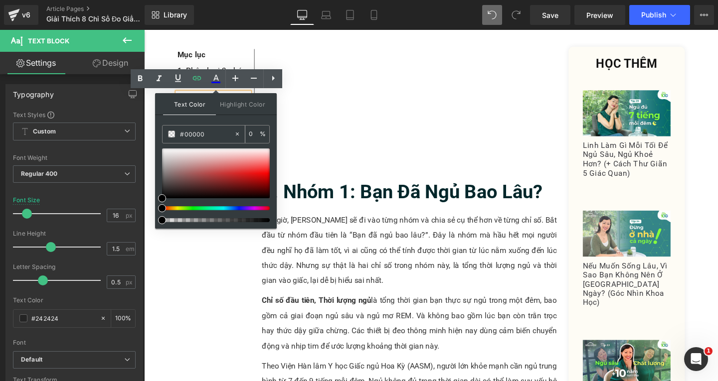
type input "#000000"
type input "100"
type input "#000000"
type input "100"
drag, startPoint x: 414, startPoint y: 250, endPoint x: 326, endPoint y: 211, distance: 95.8
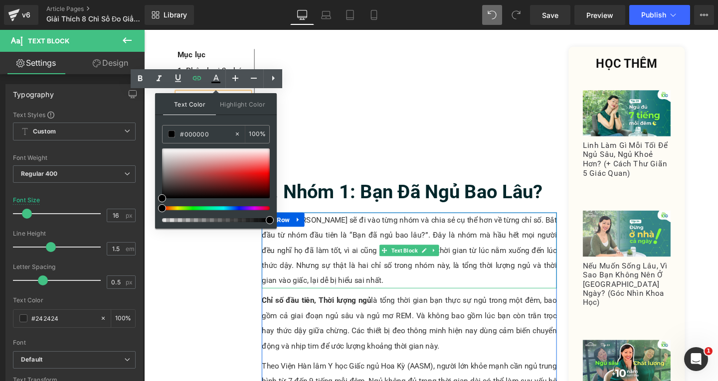
click at [317, 222] on p "Bây giờ, [PERSON_NAME] sẽ đi vào từng nhóm và chia sẻ cụ thể hơn về từng chỉ số…" at bounding box center [423, 262] width 310 height 80
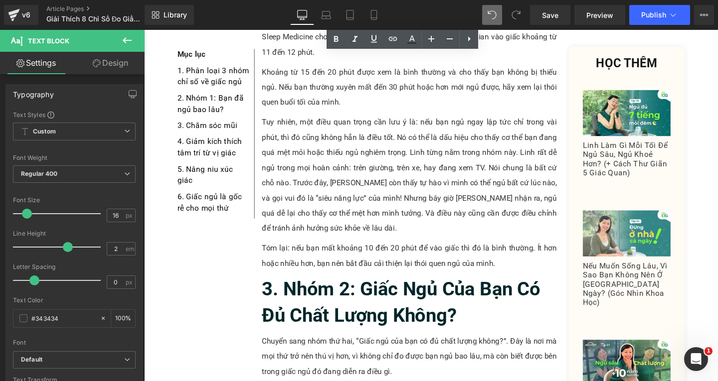
scroll to position [1794, 0]
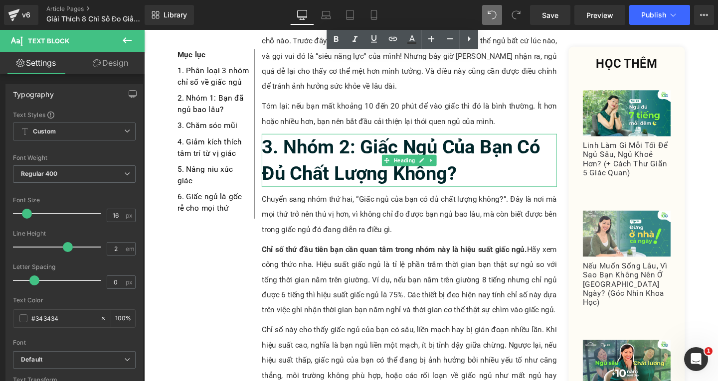
click at [375, 141] on b "3. Nhóm 2: Giấc Ngủ Của Bạn Có Đủ Chất Lượng Không?" at bounding box center [414, 166] width 293 height 51
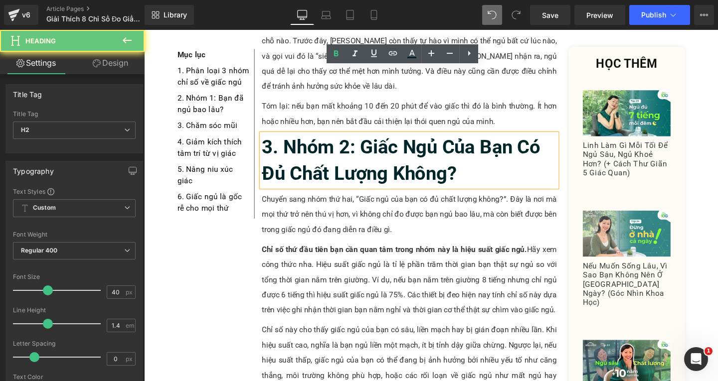
click at [481, 139] on h2 "3. Nhóm 2: Giấc Ngủ Của Bạn Có Đủ Chất Lượng Không?" at bounding box center [423, 167] width 310 height 56
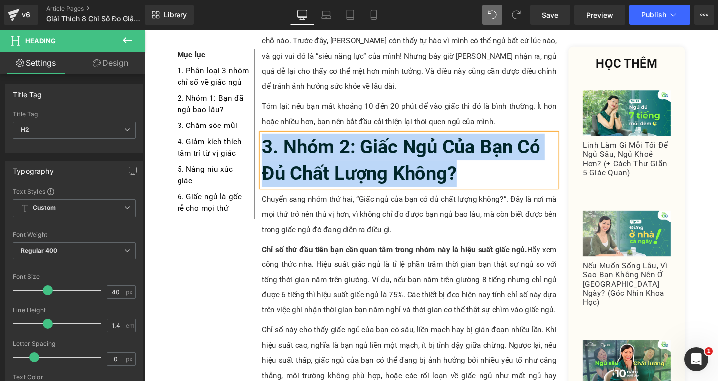
copy b "3. Nhóm 2: Giấc Ngủ Của Bạn Có Đủ Chất Lượng Không?"
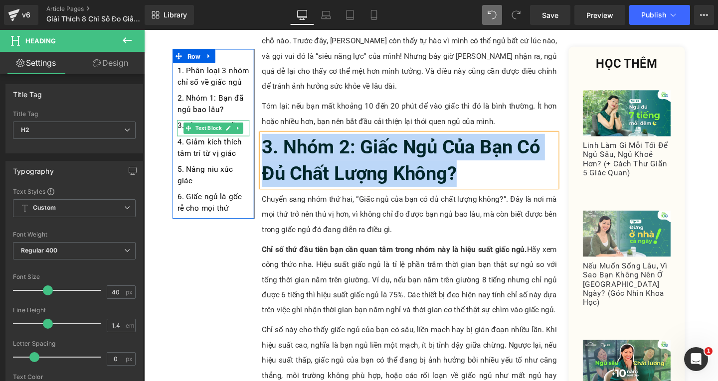
click at [247, 130] on div "3. Chăm sóc mũi" at bounding box center [217, 133] width 76 height 17
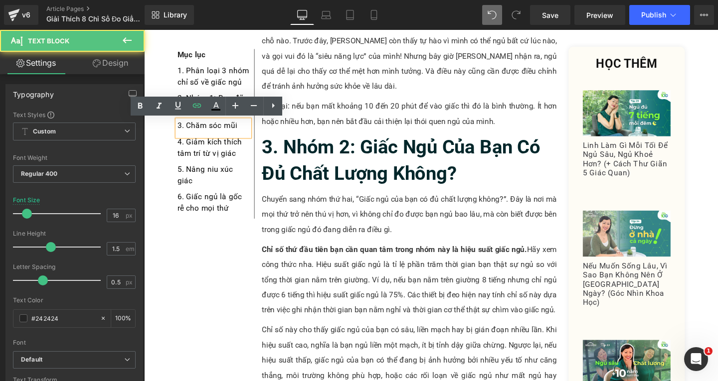
click at [246, 130] on div "3. Chăm sóc mũi" at bounding box center [217, 133] width 76 height 17
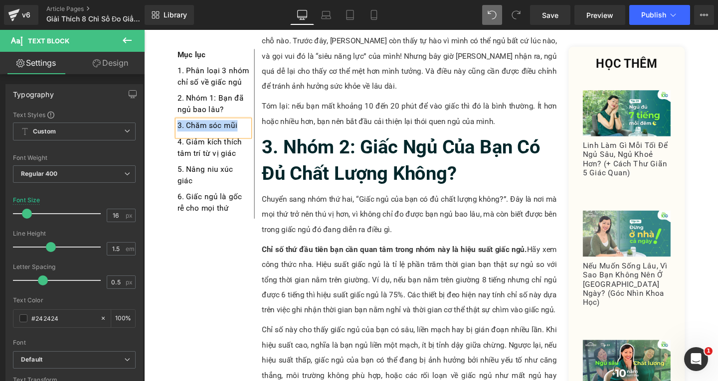
paste div
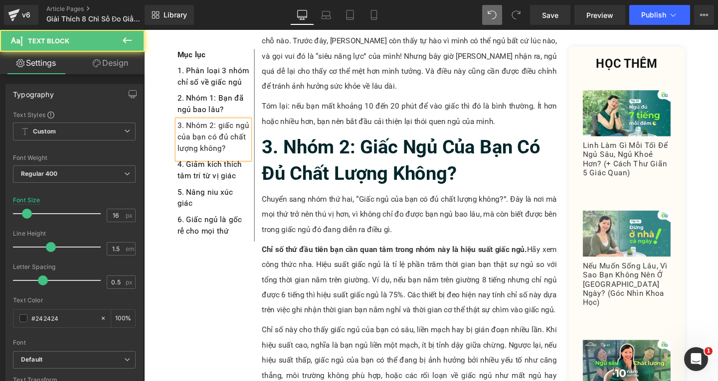
click at [224, 131] on div "3. Nhóm 2: giấc ngủ của bạn có đủ chất lượng không?" at bounding box center [217, 145] width 76 height 41
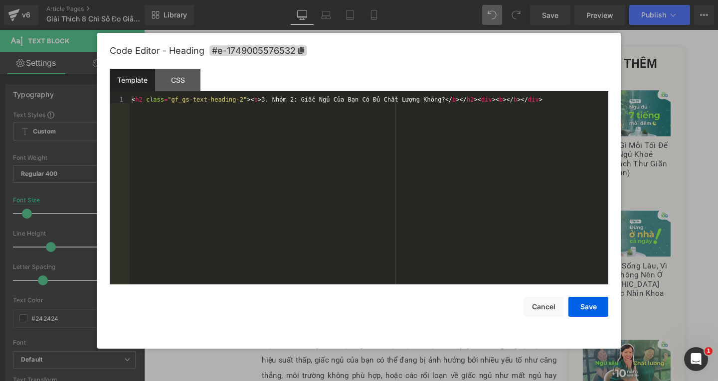
click at [301, 0] on div "Text Block You are previewing how the will restyle your page. You can not edit …" at bounding box center [359, 0] width 718 height 0
click at [299, 45] on span "#e-1749005576532" at bounding box center [258, 50] width 98 height 10
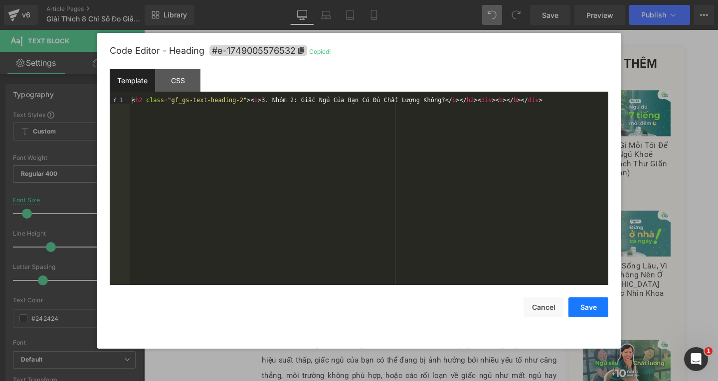
click at [576, 307] on button "Save" at bounding box center [588, 308] width 40 height 20
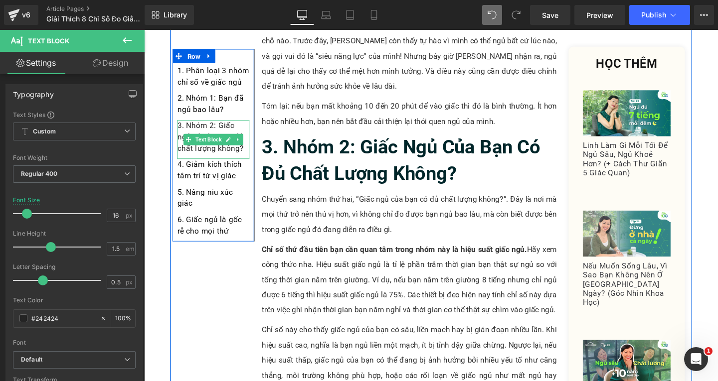
click at [247, 157] on div "3. Nhóm 2: Giấc ngủ của bạn có đủ chất lượng không?" at bounding box center [217, 145] width 76 height 41
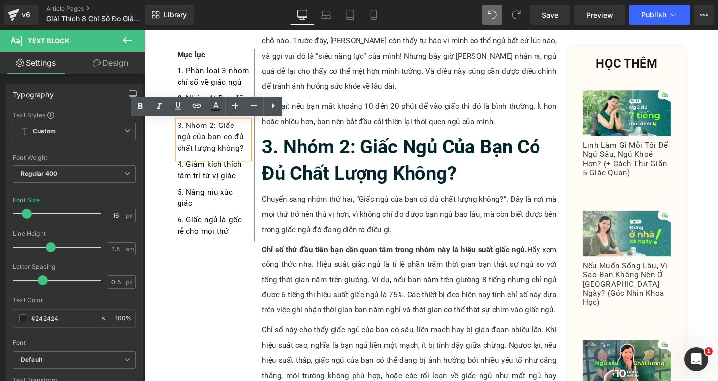
drag, startPoint x: 247, startPoint y: 158, endPoint x: 173, endPoint y: 129, distance: 78.8
click at [179, 129] on div "3. Nhóm 2: Giấc ngủ của bạn có đủ chất lượng không?" at bounding box center [217, 145] width 76 height 41
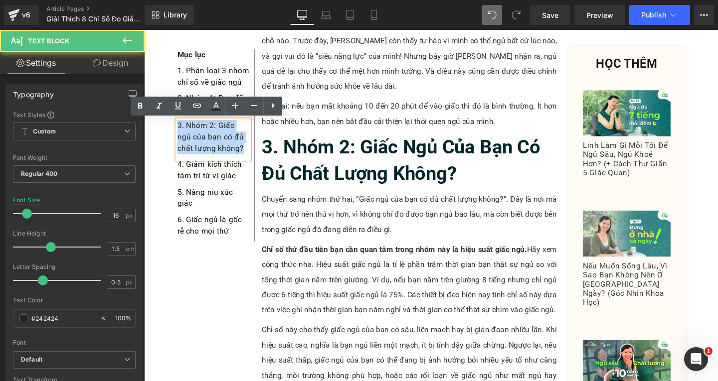
drag, startPoint x: 191, startPoint y: 135, endPoint x: 250, endPoint y: 154, distance: 61.8
click at [250, 154] on div "3. Nhóm 2: Giấc ngủ của bạn có đủ chất lượng không?" at bounding box center [217, 145] width 76 height 41
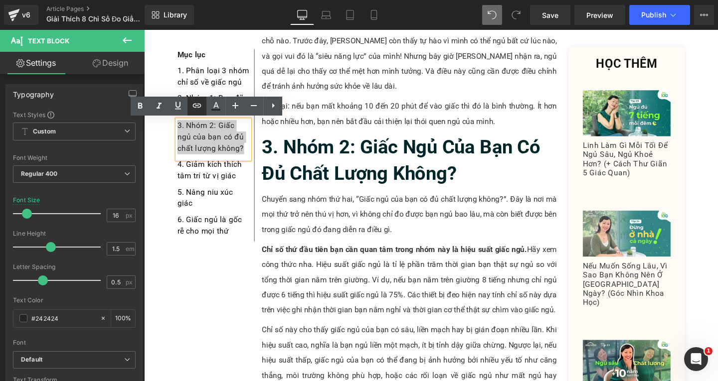
click at [192, 108] on icon at bounding box center [197, 106] width 12 height 12
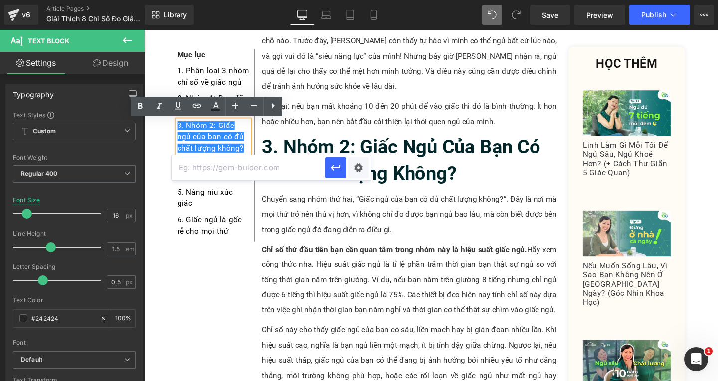
click at [274, 168] on input "text" at bounding box center [248, 168] width 154 height 25
paste input "#e-1749005576532"
type input "#e-1749005576532"
drag, startPoint x: 331, startPoint y: 174, endPoint x: 173, endPoint y: 186, distance: 158.0
click at [331, 174] on button "button" at bounding box center [335, 168] width 21 height 21
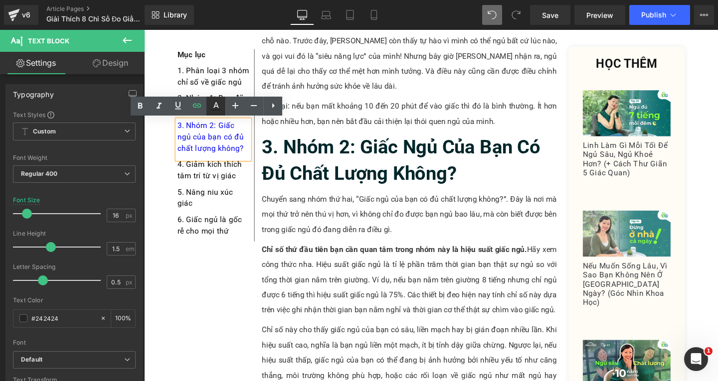
click at [207, 105] on link at bounding box center [215, 106] width 19 height 19
type input "#0000ee"
type input "100"
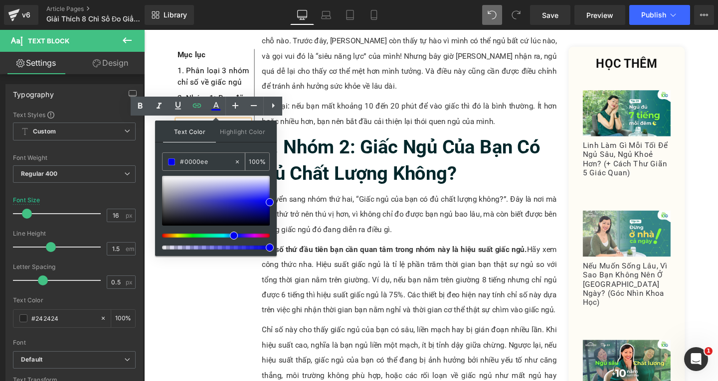
click at [215, 163] on input "#0000ee" at bounding box center [207, 162] width 54 height 11
type input "#0000e"
type input "0"
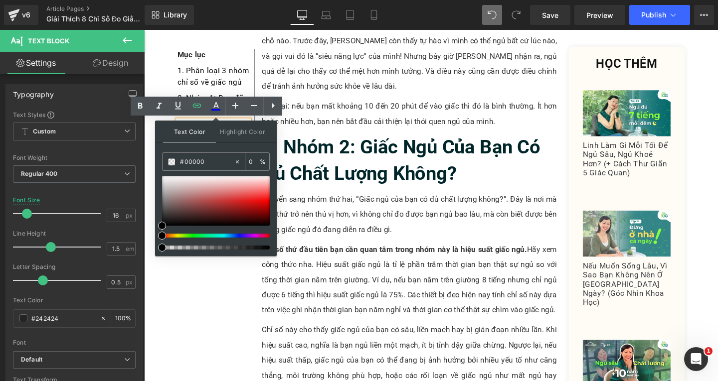
type input "#000000"
type input "100"
type input "#000000"
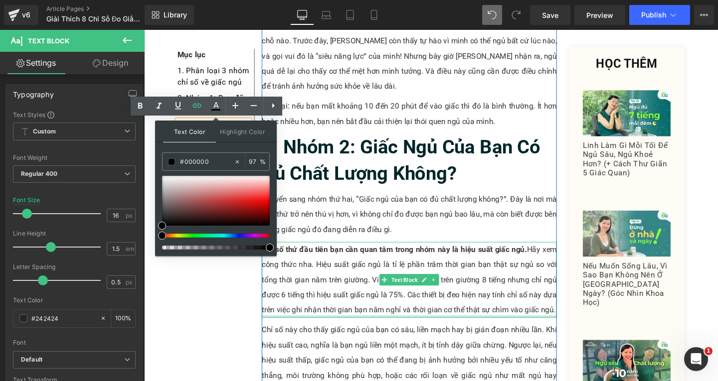
drag, startPoint x: 415, startPoint y: 277, endPoint x: 345, endPoint y: 236, distance: 80.4
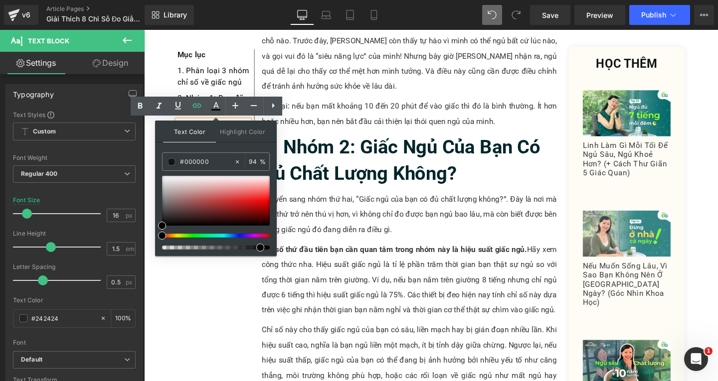
type input "100"
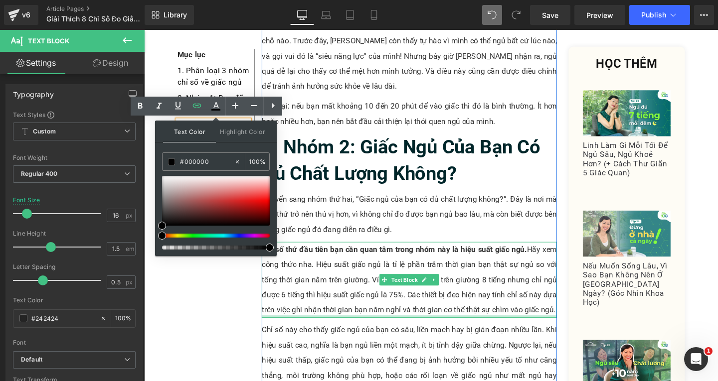
drag, startPoint x: 401, startPoint y: 281, endPoint x: 340, endPoint y: 214, distance: 90.7
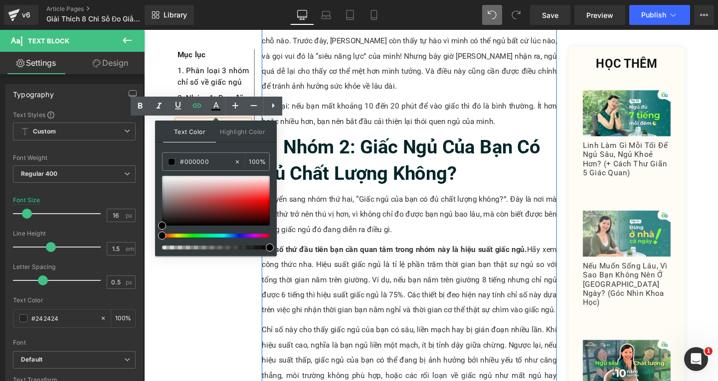
click at [353, 141] on b "3. Nhóm 2: Giấc Ngủ Của Bạn Có Đủ Chất Lượng Không?" at bounding box center [414, 166] width 293 height 51
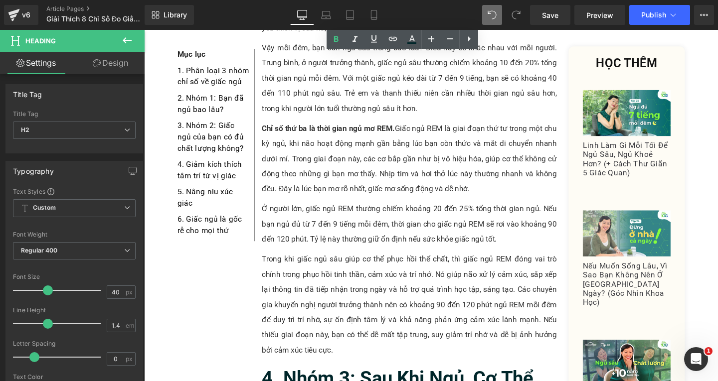
scroll to position [3041, 0]
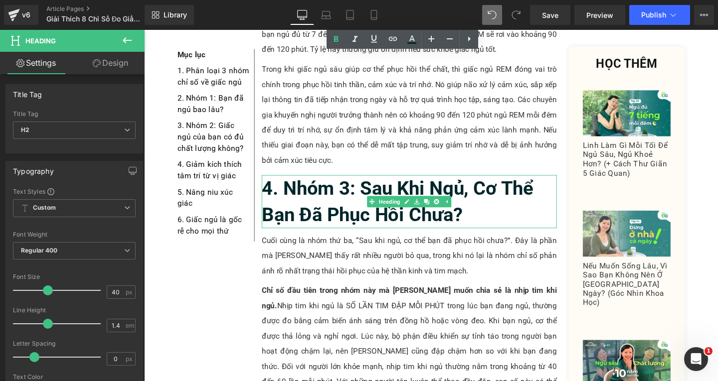
click at [484, 183] on h2 "4. Nhóm 3: Sau Khi Ngủ, Cơ Thể Bạn Đã Phục Hồi Chưa?" at bounding box center [423, 211] width 310 height 56
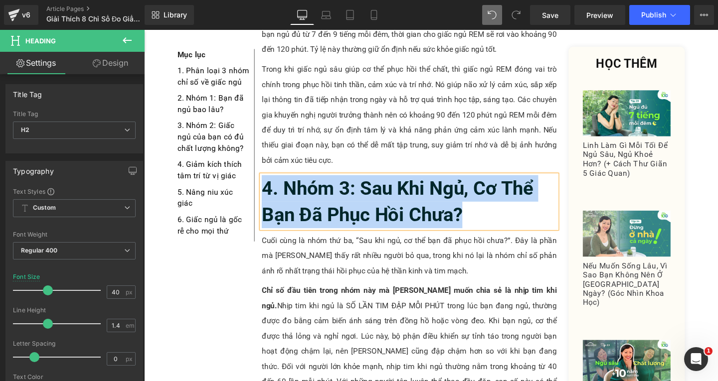
copy b "4. Nhóm 3: Sau Khi Ngủ, Cơ Thể Bạn Đã Phục Hồi Chưa?"
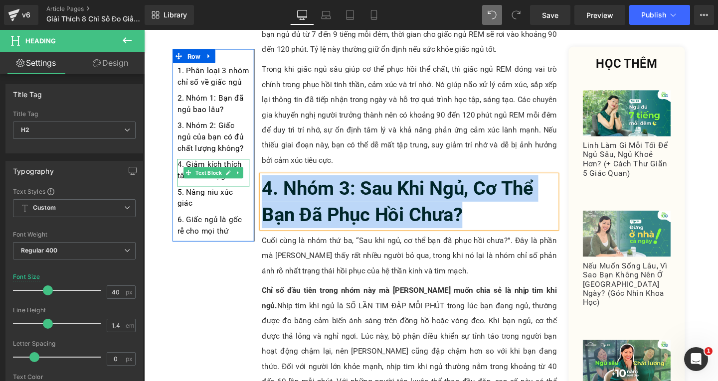
click at [243, 189] on div "4. Giảm kích thích tâm trí từ vị giác" at bounding box center [217, 179] width 76 height 29
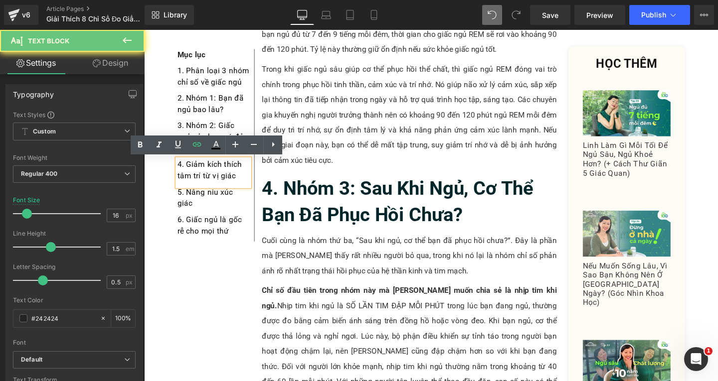
click at [243, 186] on p "4. Giảm kích thích tâm trí từ vị giác" at bounding box center [217, 177] width 76 height 24
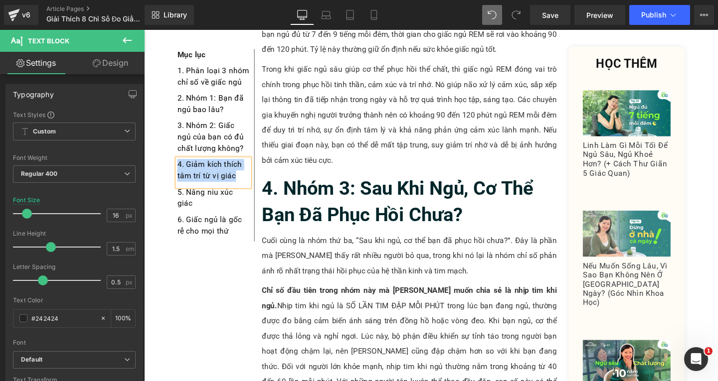
paste div
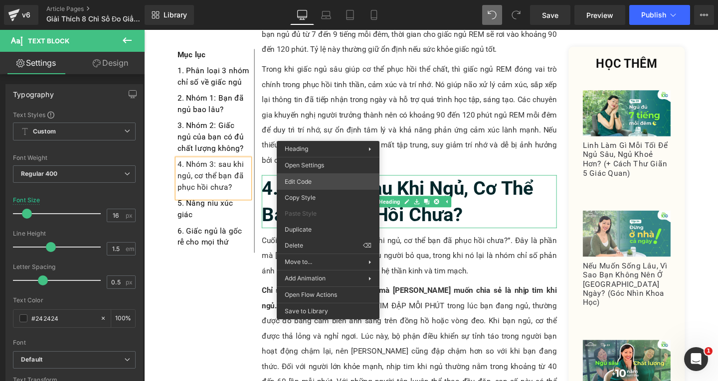
click at [300, 0] on div "Text Block You are previewing how the will restyle your page. You can not edit …" at bounding box center [359, 0] width 718 height 0
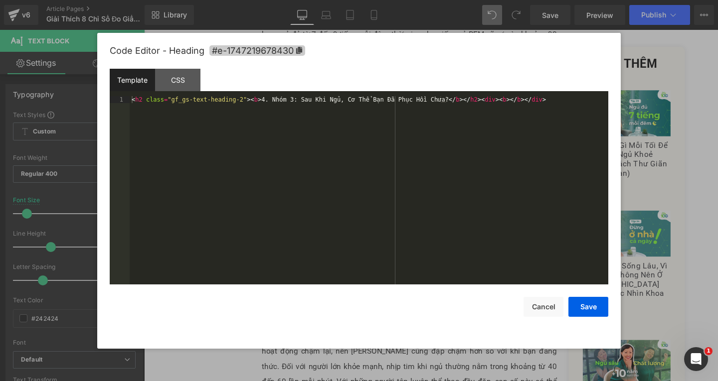
click at [291, 55] on span "#e-1747219678430" at bounding box center [257, 50] width 96 height 10
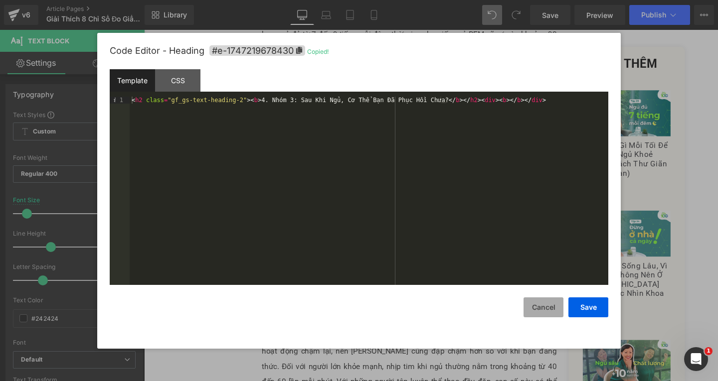
drag, startPoint x: 589, startPoint y: 312, endPoint x: 537, endPoint y: 302, distance: 52.8
click at [589, 312] on button "Save" at bounding box center [588, 308] width 40 height 20
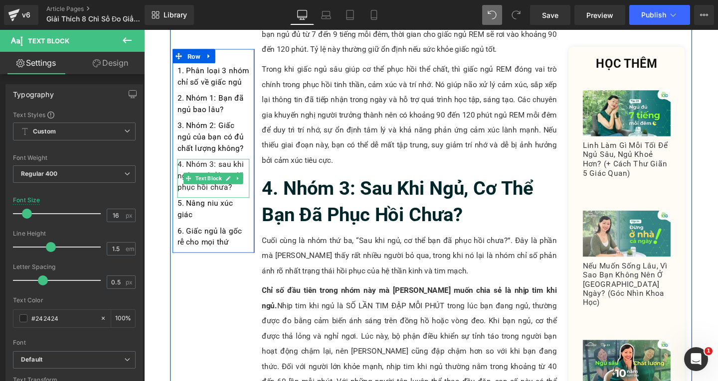
click at [238, 197] on p "4. Nhóm 3: sau khi ngủ, cơ thể bạn đã phục hồi chưa?" at bounding box center [217, 183] width 76 height 36
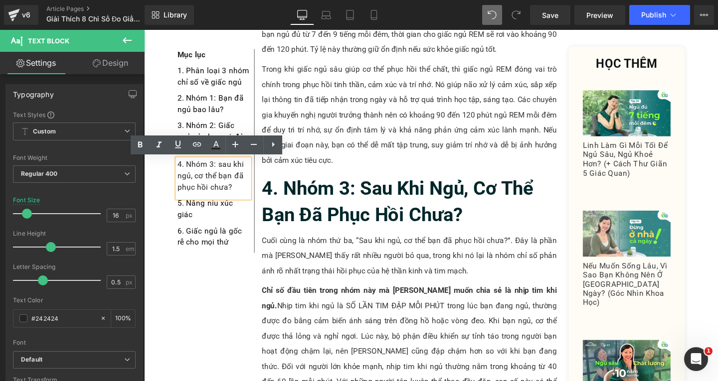
drag, startPoint x: 240, startPoint y: 197, endPoint x: 174, endPoint y: 171, distance: 70.1
click at [179, 171] on div "4. Nhóm 3: sau khi ngủ, cơ thể bạn đã phục hồi chưa?" at bounding box center [217, 185] width 76 height 41
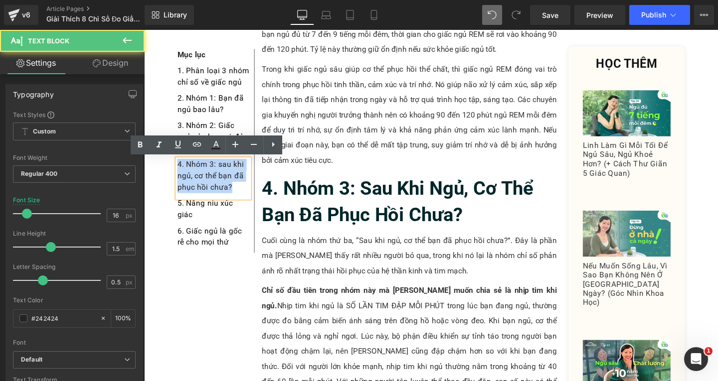
drag, startPoint x: 175, startPoint y: 171, endPoint x: 239, endPoint y: 200, distance: 70.5
click at [239, 200] on p "4. Nhóm 3: sau khi ngủ, cơ thể bạn đã phục hồi chưa?" at bounding box center [217, 183] width 76 height 36
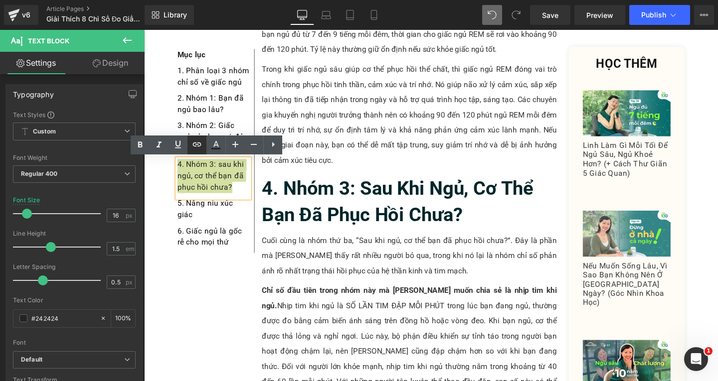
click at [193, 152] on link at bounding box center [196, 145] width 19 height 19
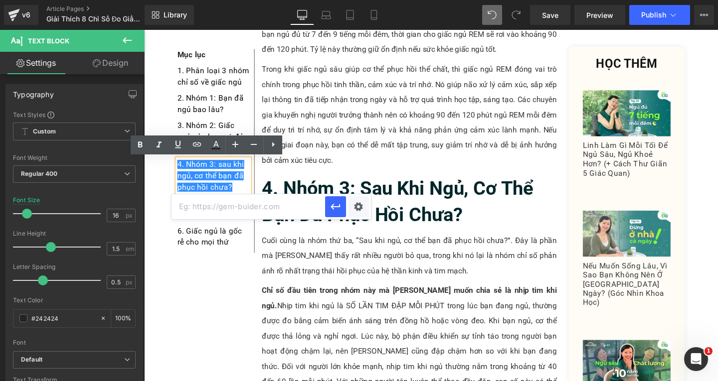
click at [253, 206] on input "text" at bounding box center [248, 206] width 154 height 25
paste input "#e-1747219678430"
type input "#e-1747219678430"
click at [333, 204] on icon "button" at bounding box center [335, 207] width 12 height 12
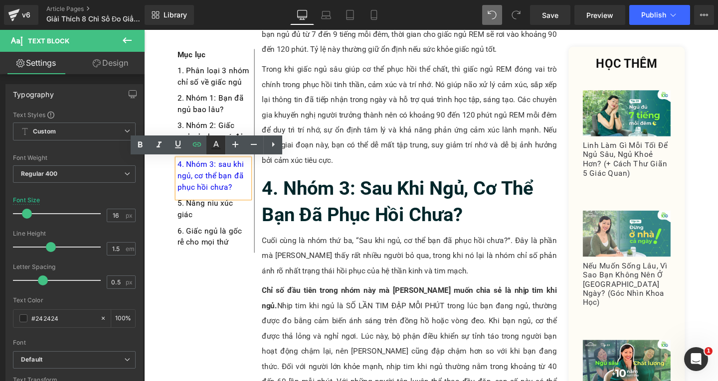
click at [215, 152] on link at bounding box center [215, 145] width 19 height 19
type input "#0000ee"
type input "100"
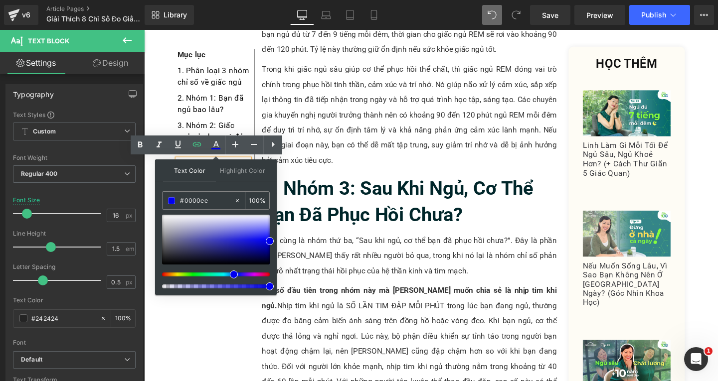
click at [221, 200] on input "#0000ee" at bounding box center [207, 200] width 54 height 11
type input "#0000e"
type input "0"
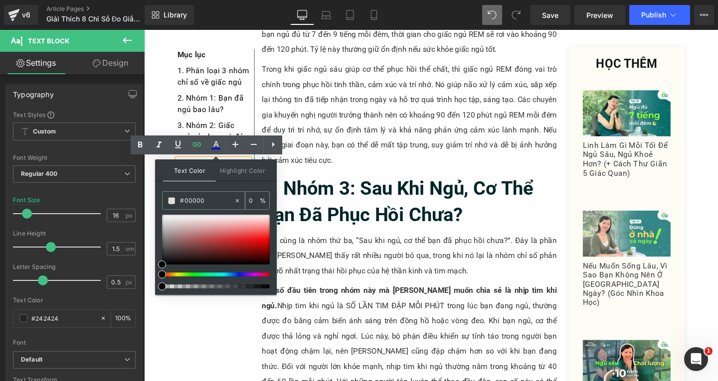
type input "#000000"
type input "100"
type input "#000000"
type input "100"
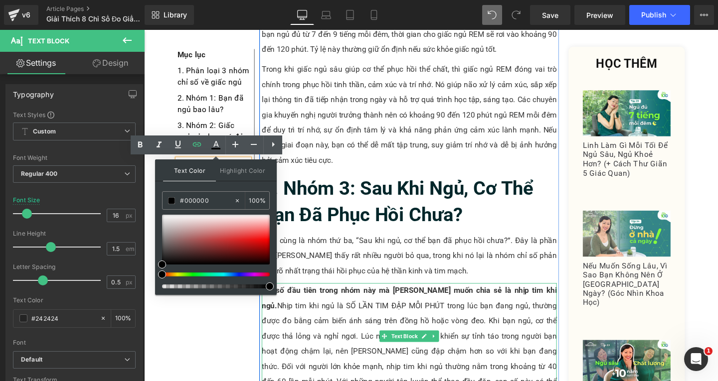
drag, startPoint x: 406, startPoint y: 316, endPoint x: 306, endPoint y: 280, distance: 107.1
click at [317, 297] on p "Chỉ số đầu tiên trong nhóm này mà [PERSON_NAME] muốn chia sẻ là nhịp tim khi ng…" at bounding box center [423, 361] width 310 height 128
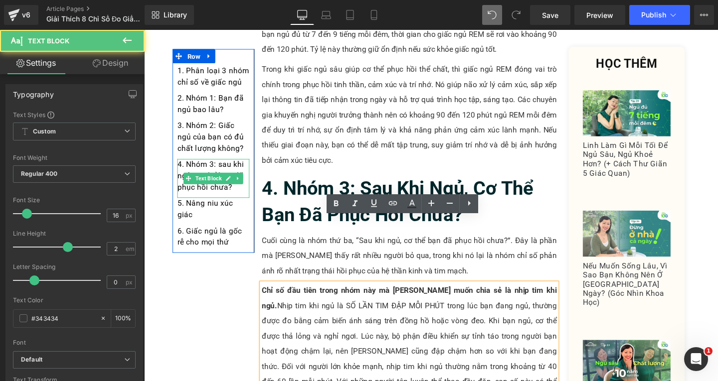
click at [239, 199] on p "4. Nhóm 3: sau khi ngủ, cơ thể bạn đã phục hồi chưa?" at bounding box center [217, 183] width 76 height 36
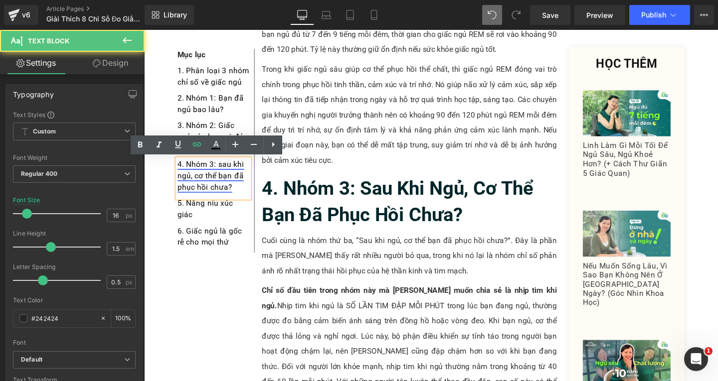
click at [222, 170] on link "4. Nhóm 3: sau khi ngủ, cơ thể bạn đã phục hồi chưa?" at bounding box center [214, 182] width 70 height 33
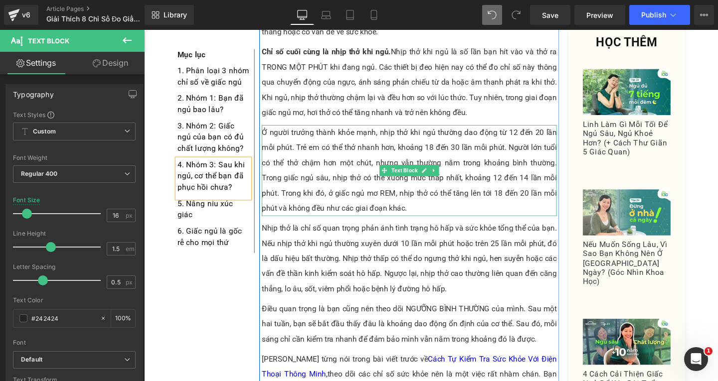
scroll to position [4137, 0]
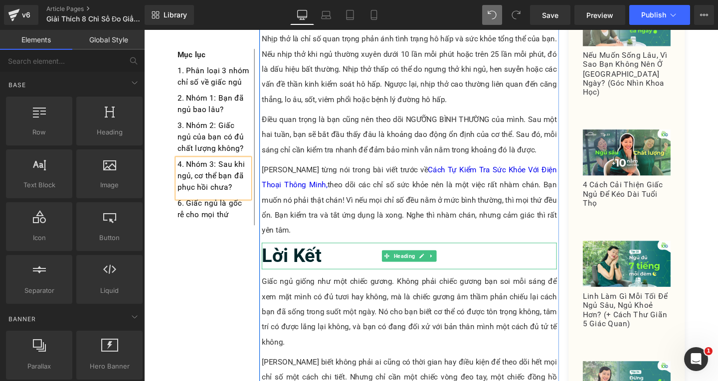
click at [355, 254] on h2 "Lời Kết" at bounding box center [423, 268] width 310 height 28
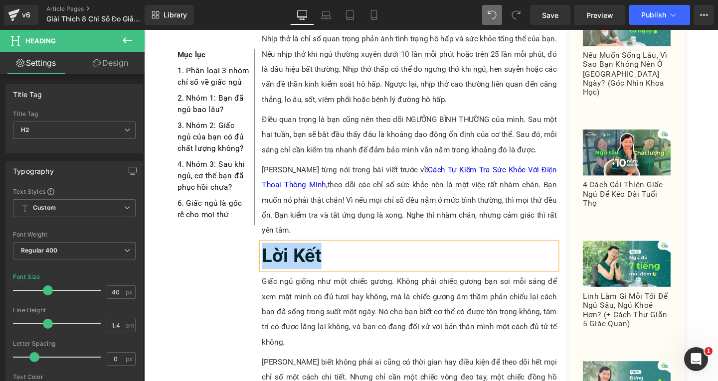
copy b "Lời Kết"
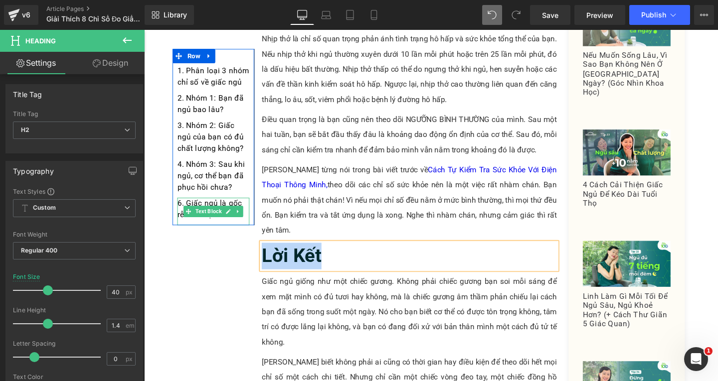
click at [243, 228] on p "6. Giấc ngủ là gốc rễ cho mọi thứ" at bounding box center [217, 218] width 76 height 24
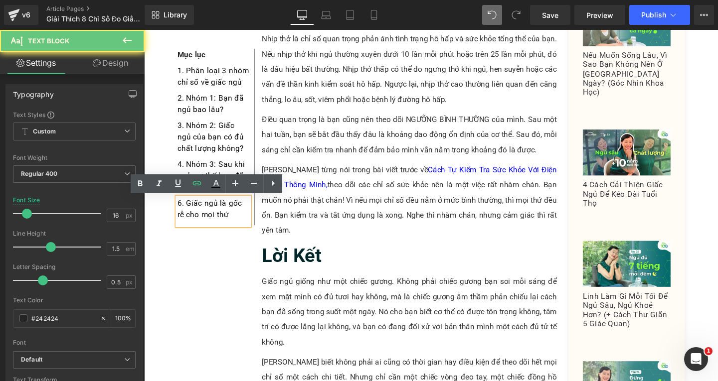
click at [243, 228] on p "6. Giấc ngủ là gốc rễ cho mọi thứ" at bounding box center [217, 218] width 76 height 24
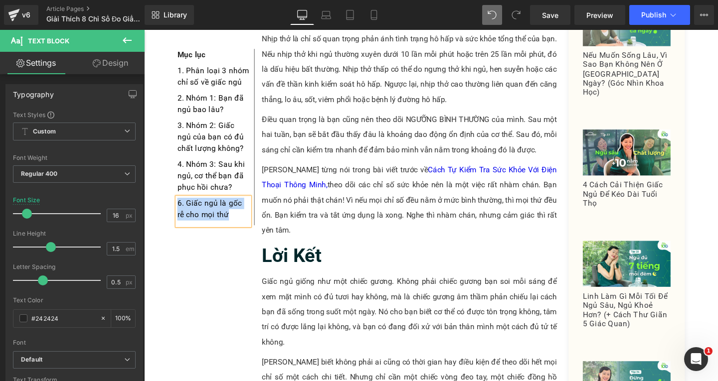
paste div
click at [194, 212] on p "Lời Kết" at bounding box center [217, 212] width 76 height 12
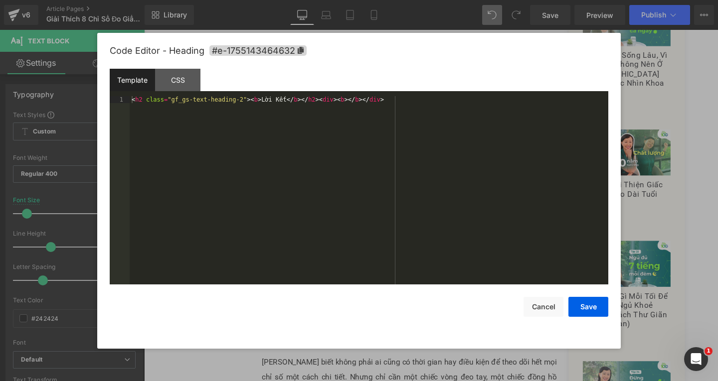
click at [267, 0] on div "Text Block You are previewing how the will restyle your page. You can not edit …" at bounding box center [359, 0] width 718 height 0
click at [292, 49] on span "#e-1755143464632" at bounding box center [257, 50] width 97 height 10
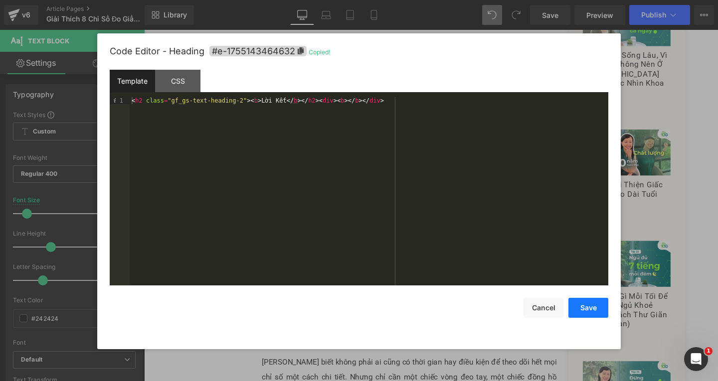
click at [576, 308] on button "Save" at bounding box center [588, 308] width 40 height 20
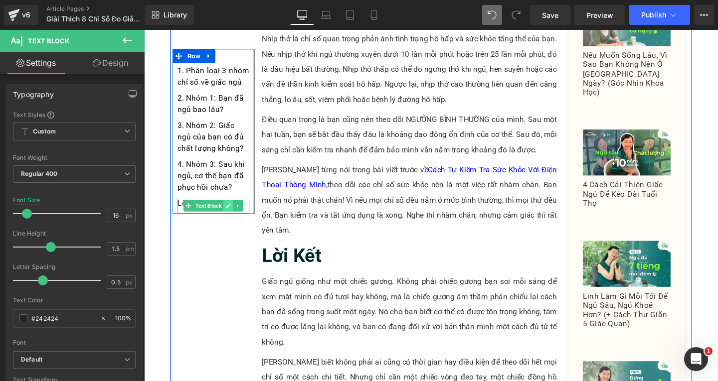
click at [228, 213] on link at bounding box center [233, 215] width 10 height 12
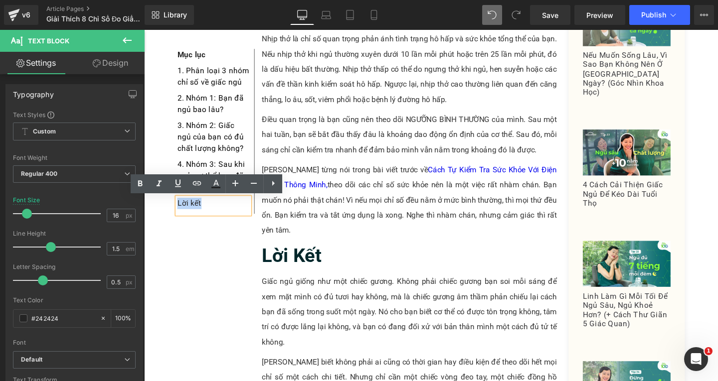
drag, startPoint x: 211, startPoint y: 213, endPoint x: 175, endPoint y: 213, distance: 35.9
click at [179, 213] on p "Lời kết" at bounding box center [217, 212] width 76 height 12
click at [201, 183] on icon at bounding box center [197, 183] width 12 height 12
click at [241, 221] on input "text" at bounding box center [248, 222] width 154 height 25
paste input "#e-1755143464632"
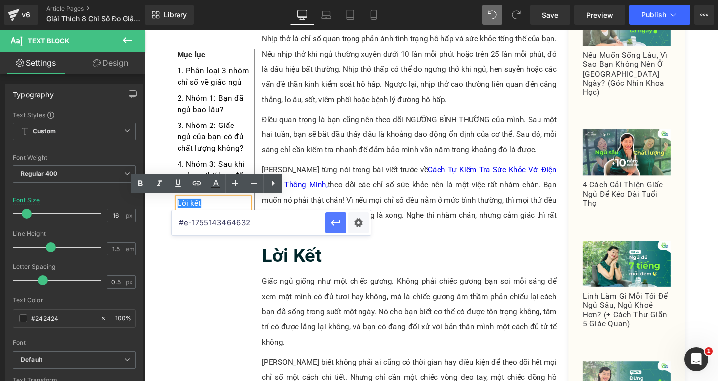
type input "#e-1755143464632"
click at [343, 225] on button "button" at bounding box center [335, 222] width 21 height 21
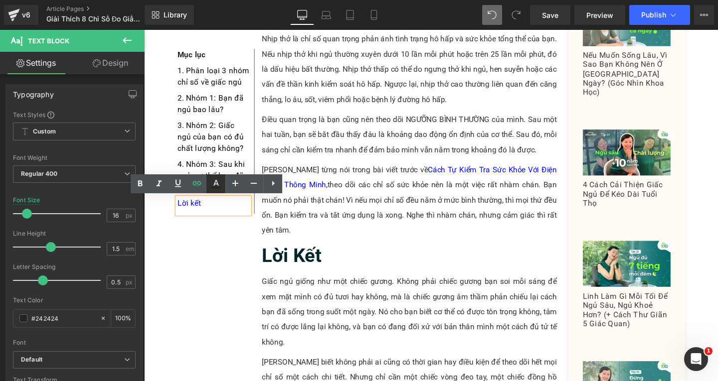
click at [215, 186] on icon at bounding box center [216, 184] width 12 height 12
type input "#0000ee"
type input "100"
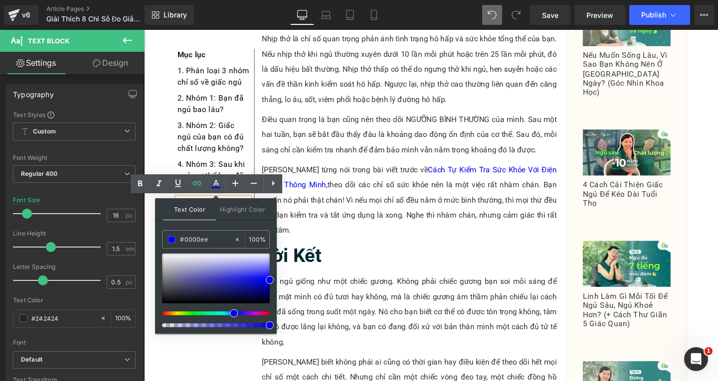
click at [219, 250] on div "#0000ee 100 %" at bounding box center [216, 282] width 108 height 104
click at [220, 243] on input "#0000ee" at bounding box center [207, 239] width 54 height 11
type input "#0000e"
type input "0"
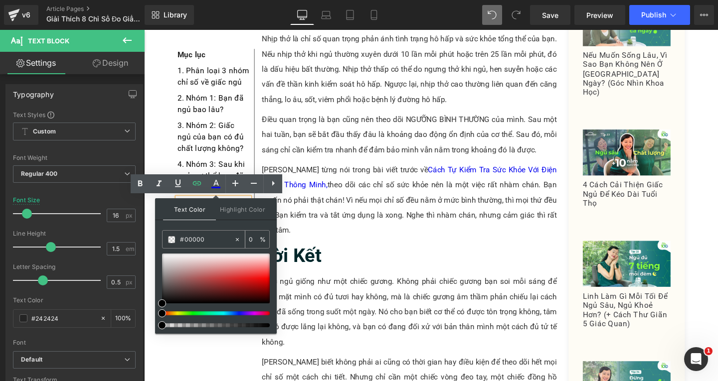
type input "#000000"
type input "100"
type input "#000000"
type input "99"
drag, startPoint x: 410, startPoint y: 354, endPoint x: 315, endPoint y: 333, distance: 98.0
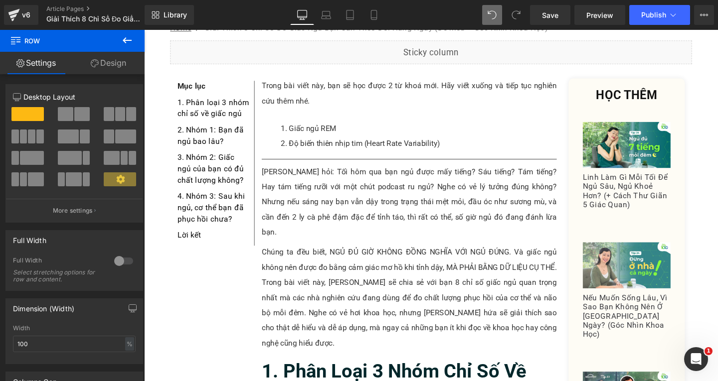
scroll to position [0, 0]
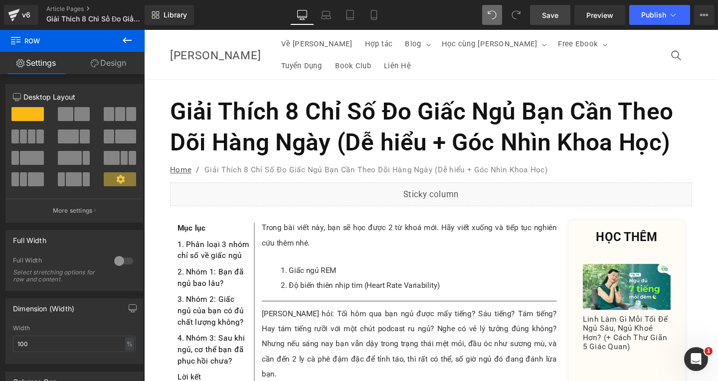
click at [551, 15] on span "Save" at bounding box center [550, 15] width 16 height 10
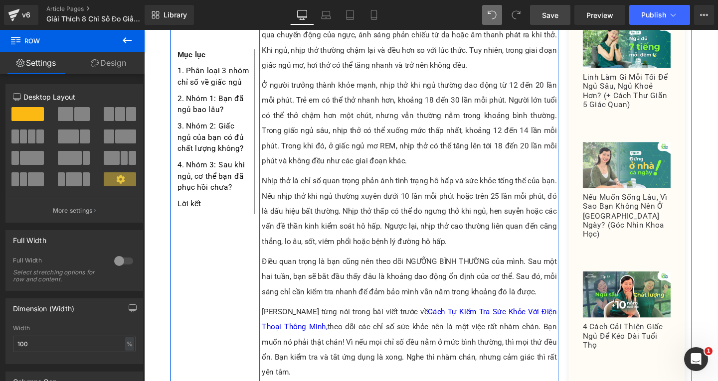
scroll to position [4187, 0]
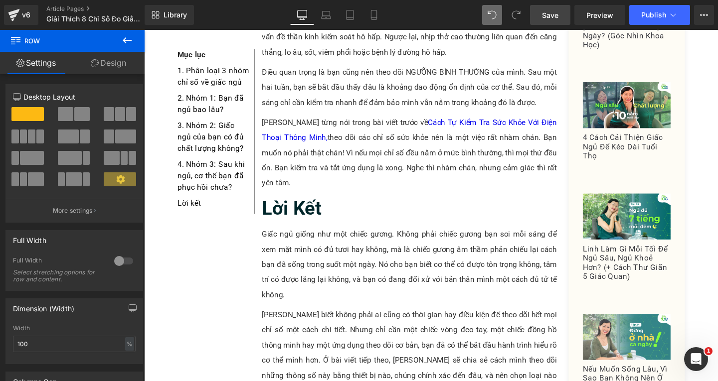
drag, startPoint x: 861, startPoint y: 348, endPoint x: 739, endPoint y: 99, distance: 278.2
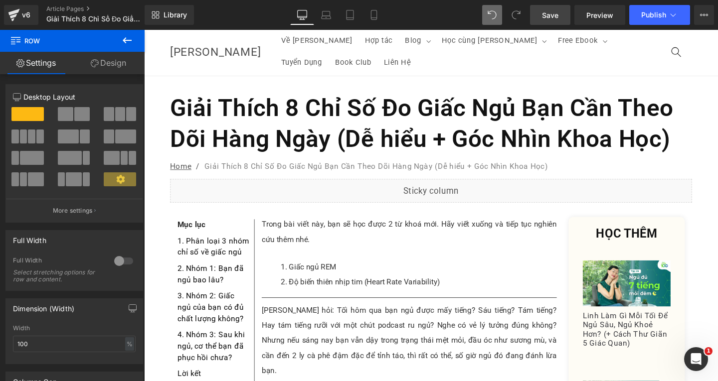
scroll to position [0, 0]
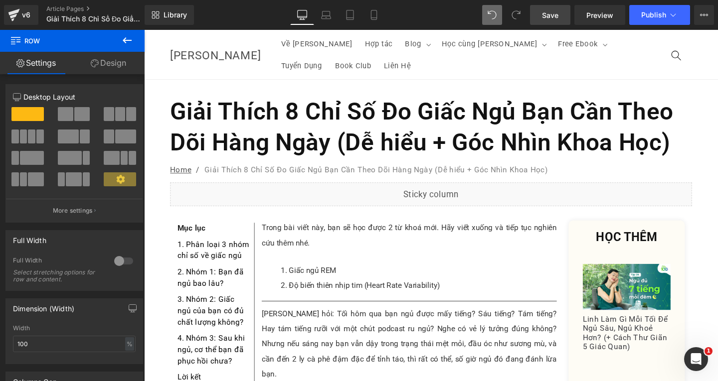
drag, startPoint x: 745, startPoint y: 336, endPoint x: 860, endPoint y: 57, distance: 302.0
click at [562, 15] on link "Save" at bounding box center [550, 15] width 40 height 20
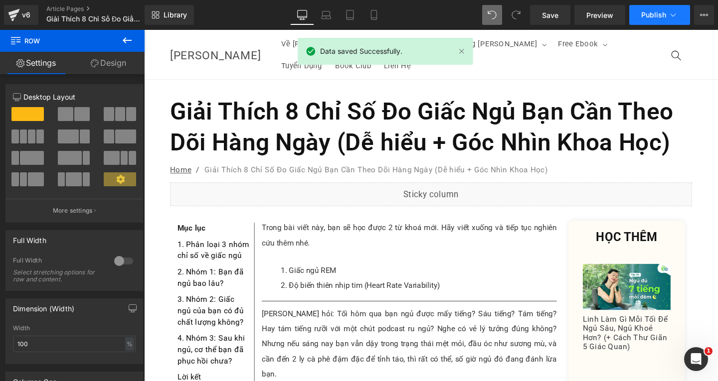
click at [648, 18] on span "Publish" at bounding box center [653, 15] width 25 height 8
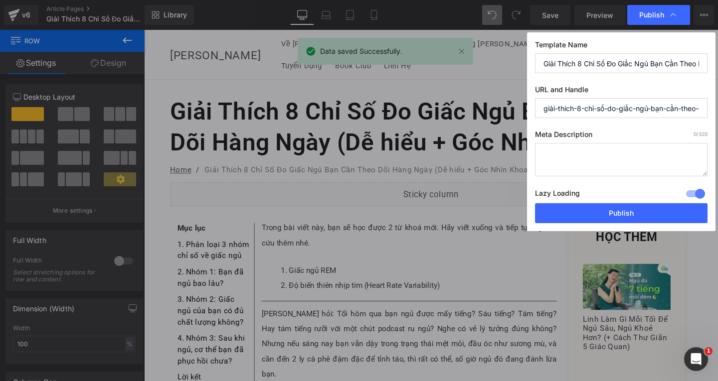
click at [608, 104] on input "giải-thich-8-chỉ-số-do-giấc-ngủ-bạn-cần-theo-doi-hang-ngay-dễ-hiểu-goc-nhin-kho…" at bounding box center [621, 108] width 172 height 20
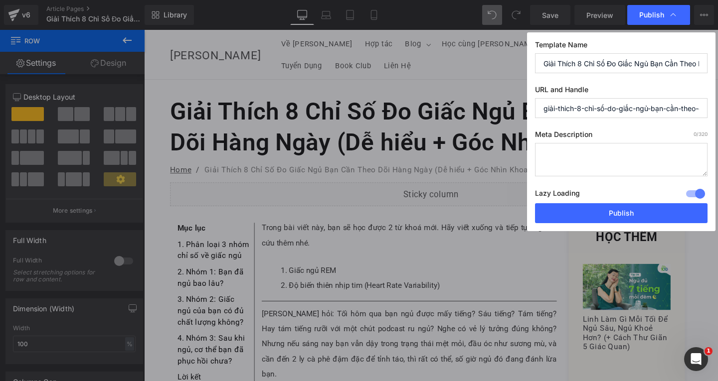
paste input "8-chi-so-giac-ngu"
type input "8-chi-so-giac-ngu"
click at [563, 154] on textarea at bounding box center [621, 159] width 172 height 33
paste textarea "[PERSON_NAME] hỏi: Tối hôm qua bạn ngủ được mấy tiếng? Sáu tiếng? Tám tiếng? Ha…"
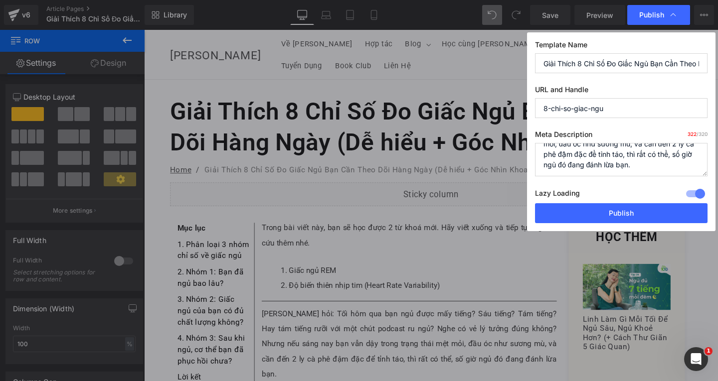
scroll to position [13, 0]
drag, startPoint x: 619, startPoint y: 173, endPoint x: 628, endPoint y: 184, distance: 14.5
click at [628, 184] on div "Meta Description 322 /320 [PERSON_NAME] hỏi: Tối hôm qua bạn ngủ được mấy tiếng…" at bounding box center [621, 166] width 172 height 73
paste textarea "Trong bài viết này, bạn sẽ học được 2 từ khoá mới. Hãy viết xuống và tiếp tục n…"
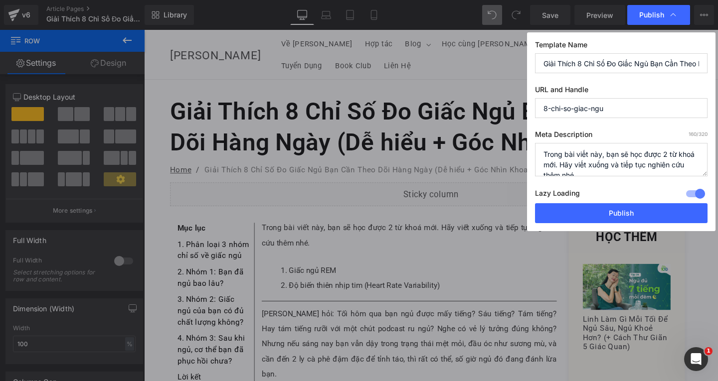
scroll to position [42, 0]
click at [603, 164] on textarea "Trong bài viết này, bạn sẽ học được 2 từ khoá mới. Hãy viết xuống và tiếp tục n…" at bounding box center [621, 159] width 172 height 33
paste textarea "[PERSON_NAME] sẽ chia sẻ với bạn 8 chỉ số giấc ngủ quan trọng nhất mà các nhà n…"
type textarea "Trong bài viết này, [PERSON_NAME] sẽ chia sẻ với bạn 8 chỉ số giấc ngủ quan trọ…"
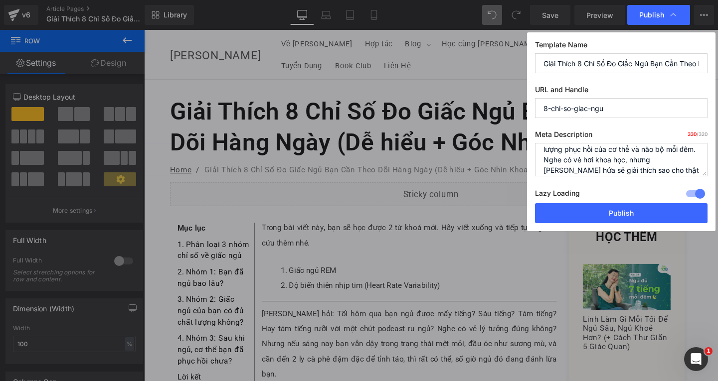
scroll to position [0, 0]
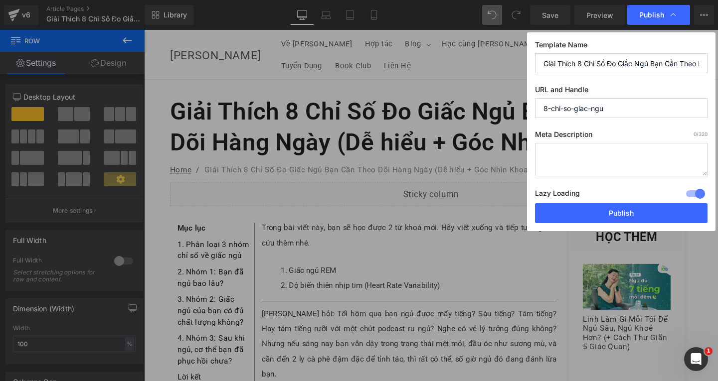
paste textarea "Trong bài viết này, [PERSON_NAME] sẽ chia sẻ với bạn 8 chỉ số giấc ngủ quan trọ…"
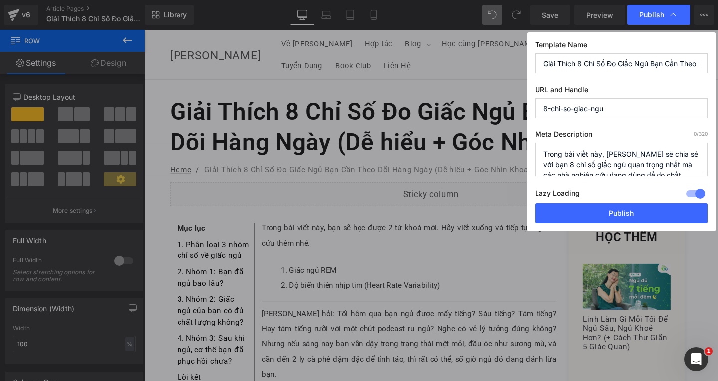
scroll to position [14, 0]
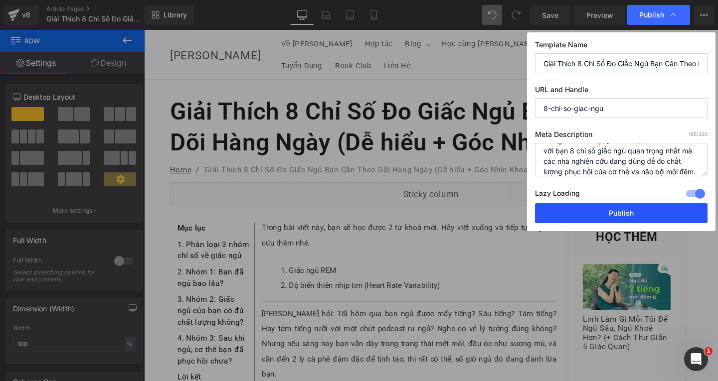
type textarea "Trong bài viết này, [PERSON_NAME] sẽ chia sẻ với bạn 8 chỉ số giấc ngủ quan trọ…"
click at [629, 207] on button "Publish" at bounding box center [621, 213] width 172 height 20
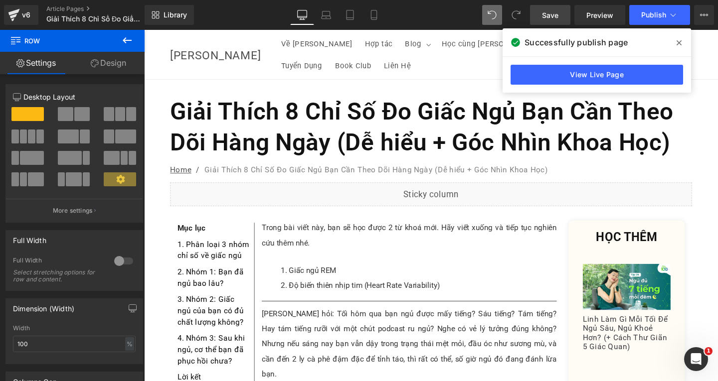
click at [560, 14] on link "Save" at bounding box center [550, 15] width 40 height 20
